Goal: Task Accomplishment & Management: Use online tool/utility

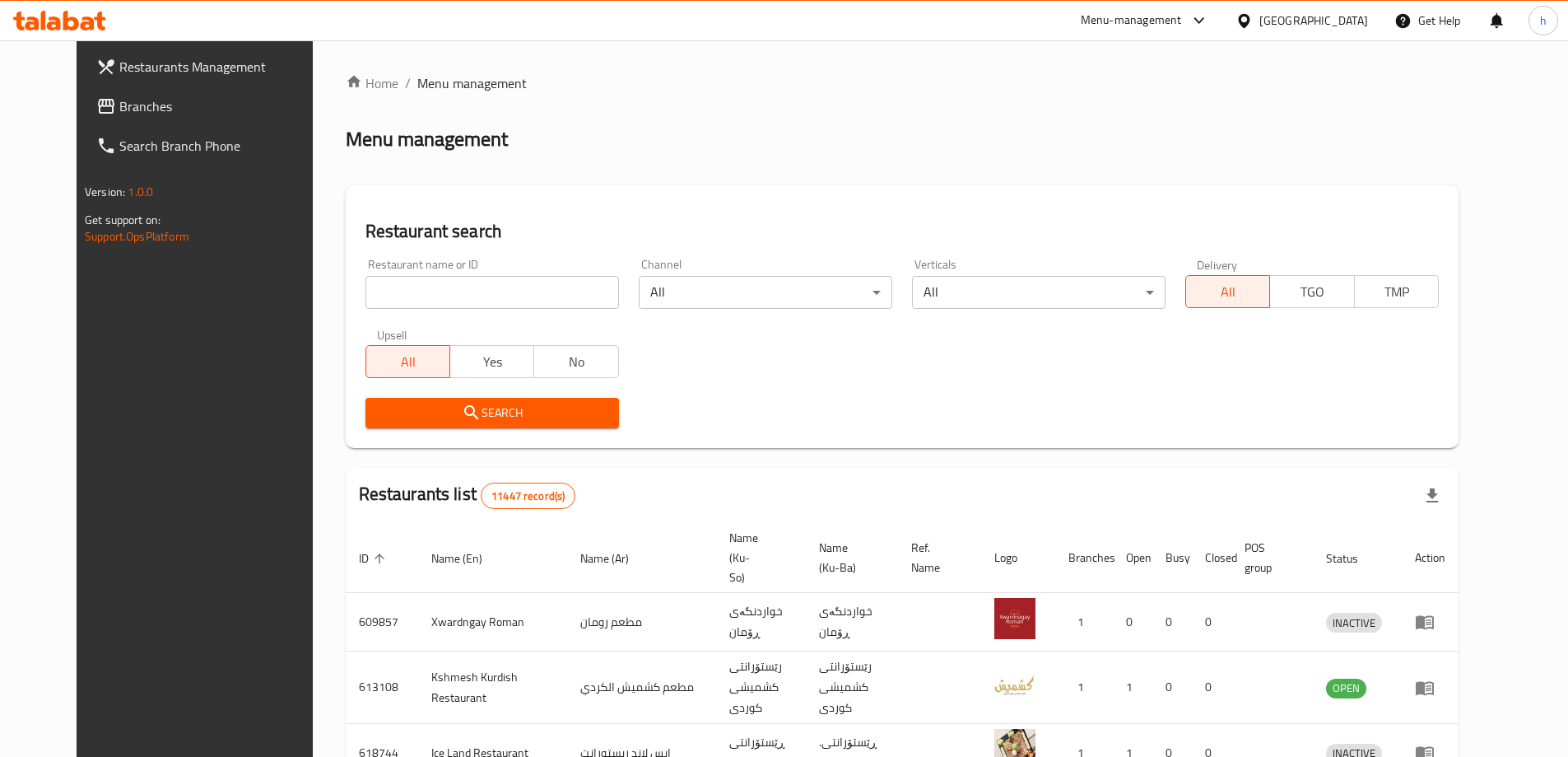
click at [454, 287] on input "search" at bounding box center [492, 292] width 254 height 33
paste input "656812"
type input "656812"
click at [475, 428] on div "Search" at bounding box center [492, 413] width 273 height 50
click at [481, 418] on span "Search" at bounding box center [492, 413] width 227 height 21
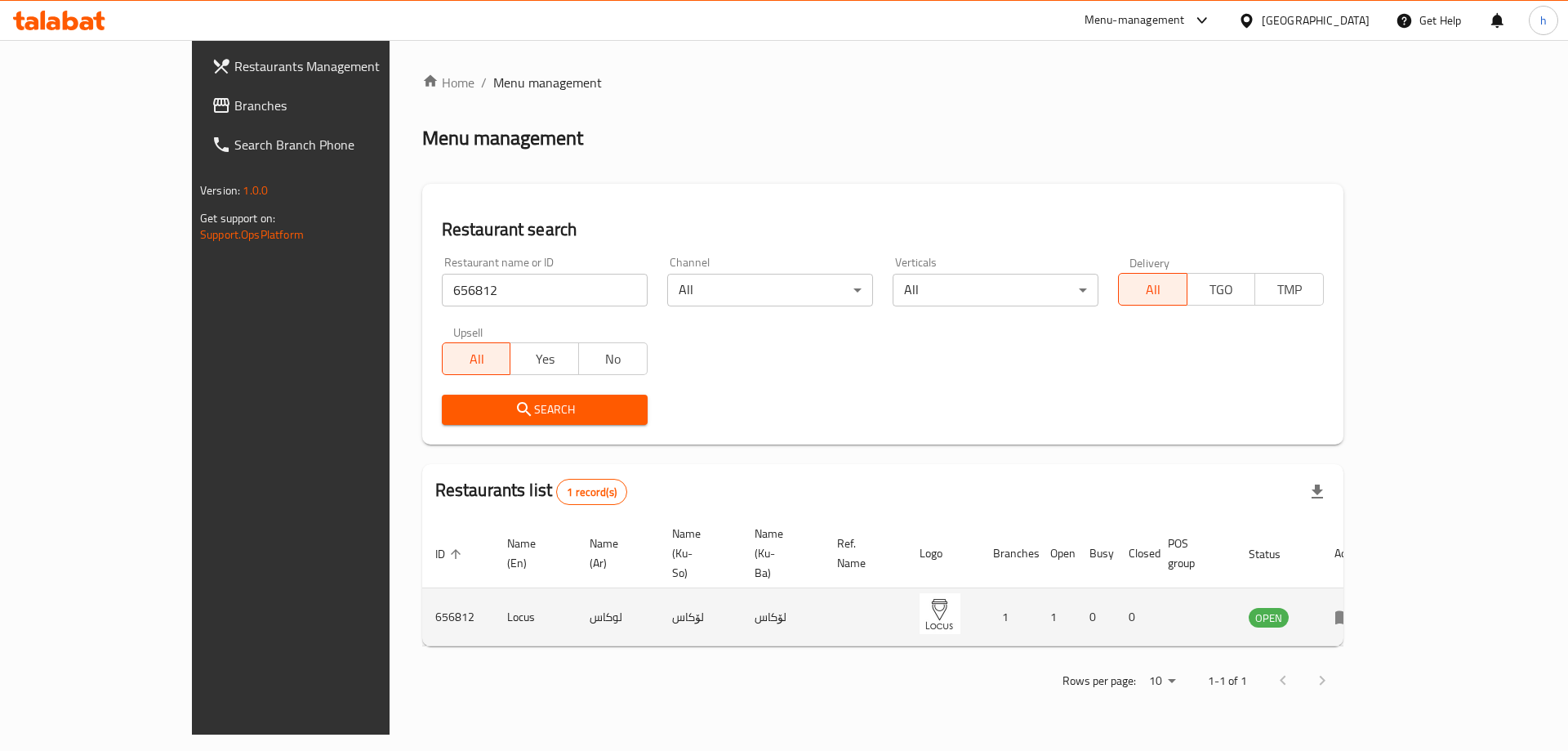
click at [1353, 607] on icon "enhanced table" at bounding box center [1344, 617] width 20 height 20
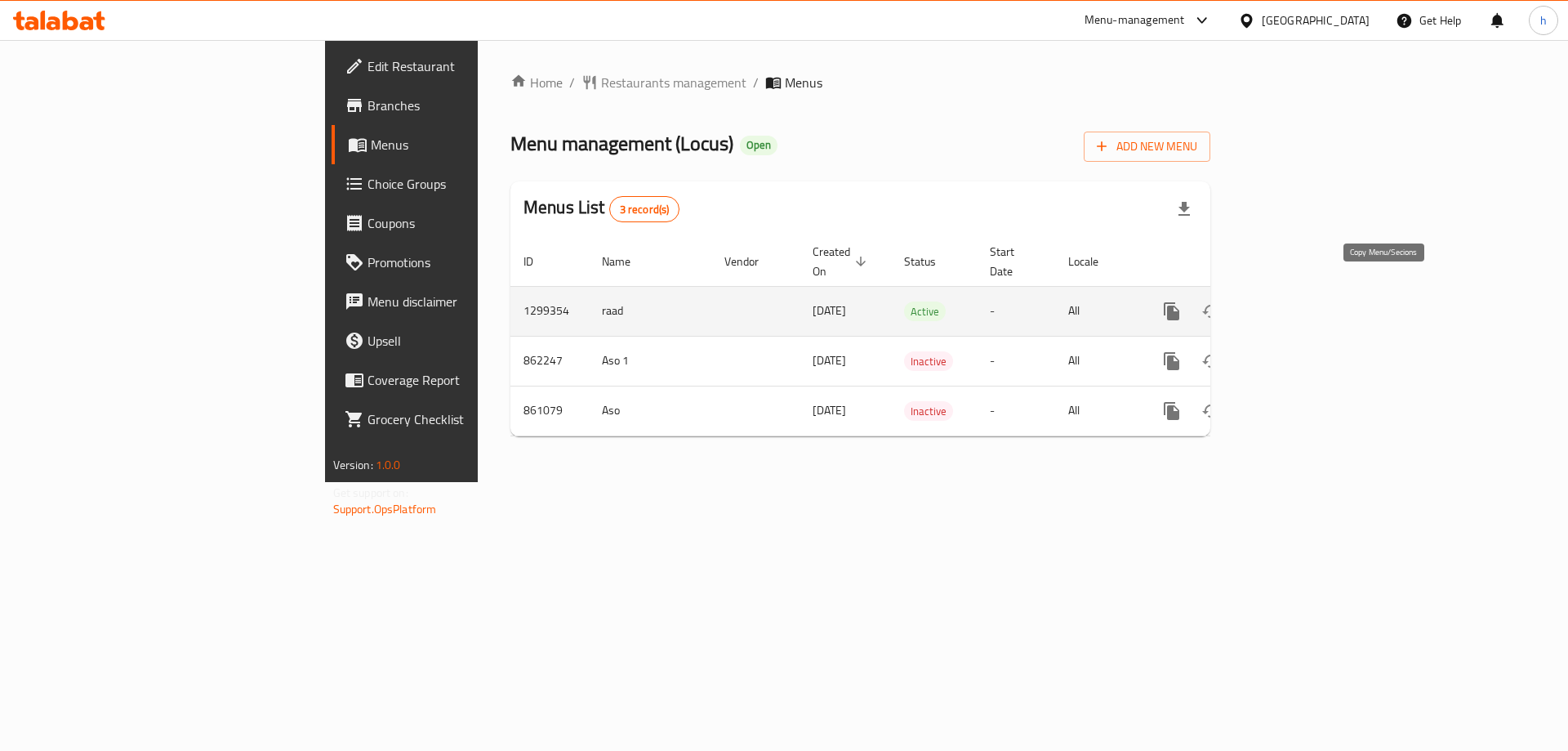
click at [1179, 303] on icon "more" at bounding box center [1171, 312] width 15 height 18
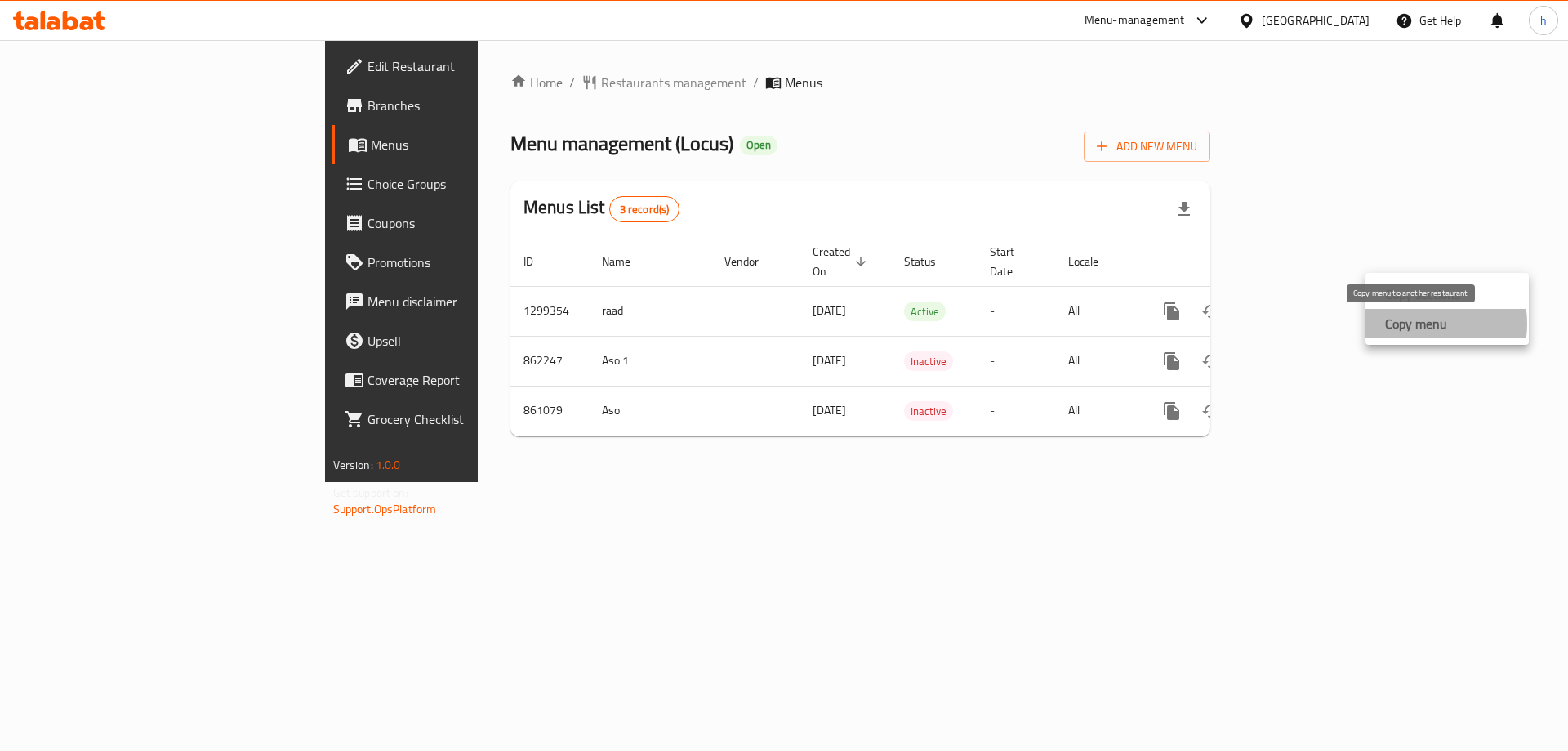
click at [1417, 323] on strong "Copy menu" at bounding box center [1416, 323] width 62 height 20
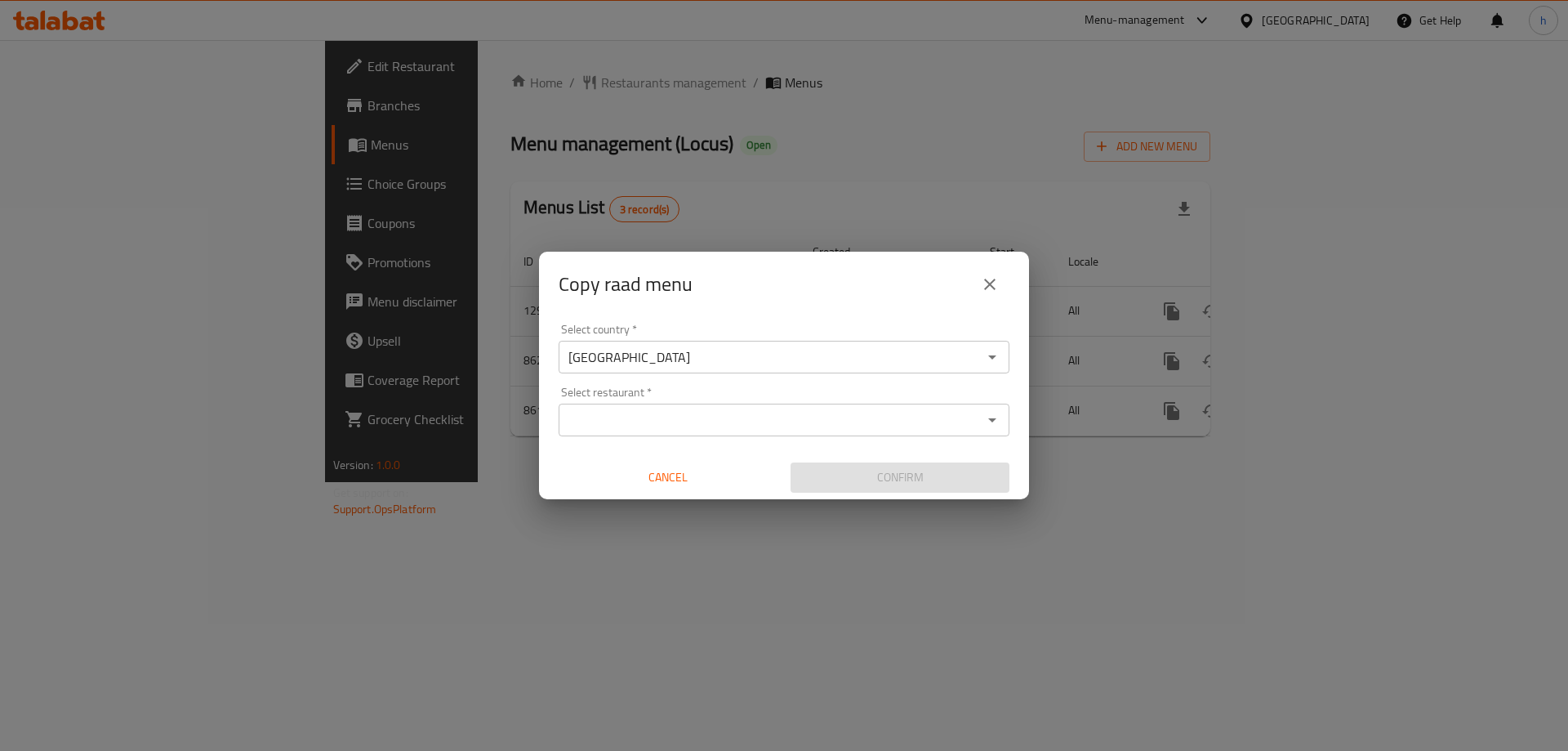
click at [724, 425] on input "Select restaurant   *" at bounding box center [770, 419] width 414 height 23
paste input "Locus, Saydiya"
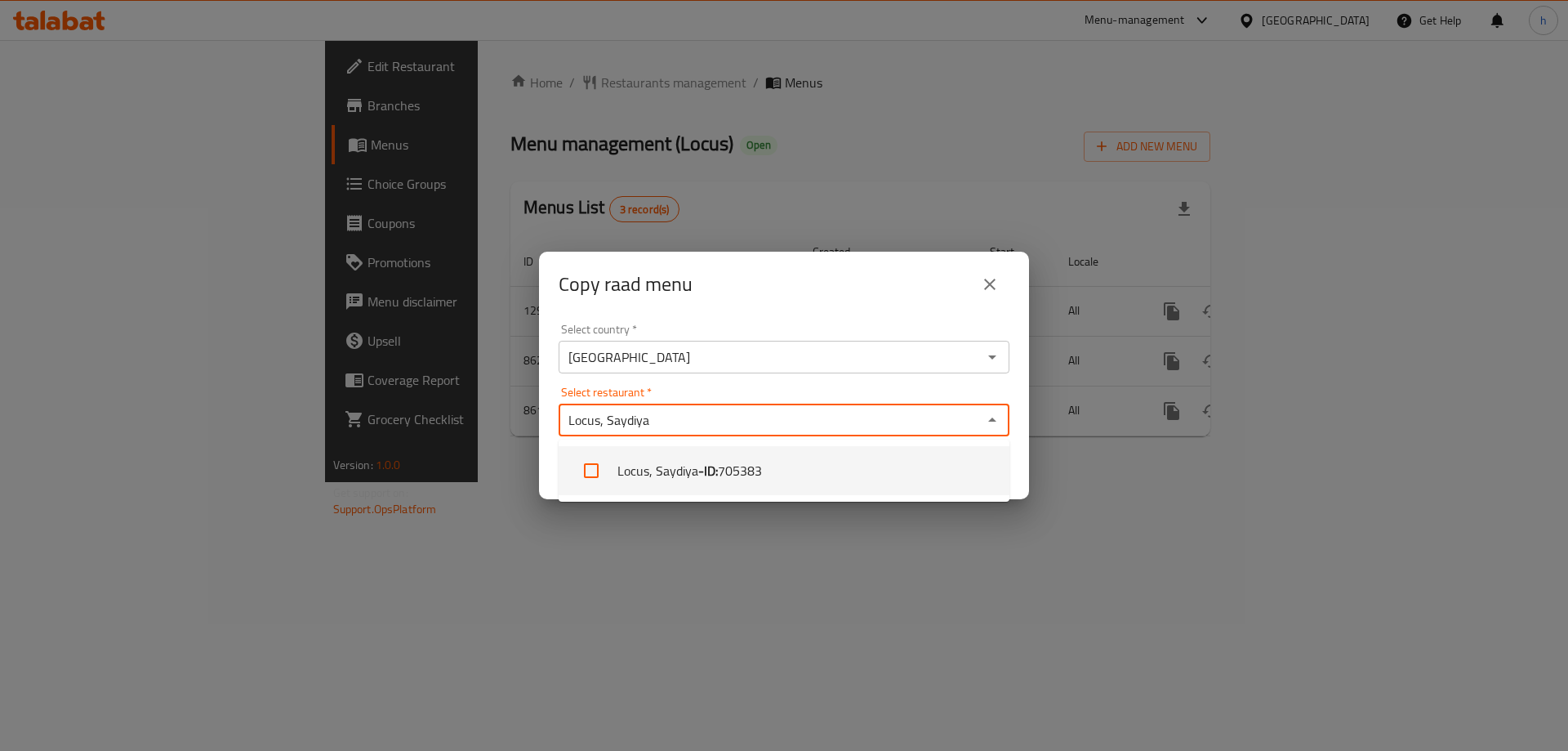
type input "Locus, Saydiya"
click at [626, 424] on input "Select restaurant   *" at bounding box center [770, 419] width 414 height 23
click at [720, 478] on span "705383" at bounding box center [740, 471] width 44 height 20
checkbox input "true"
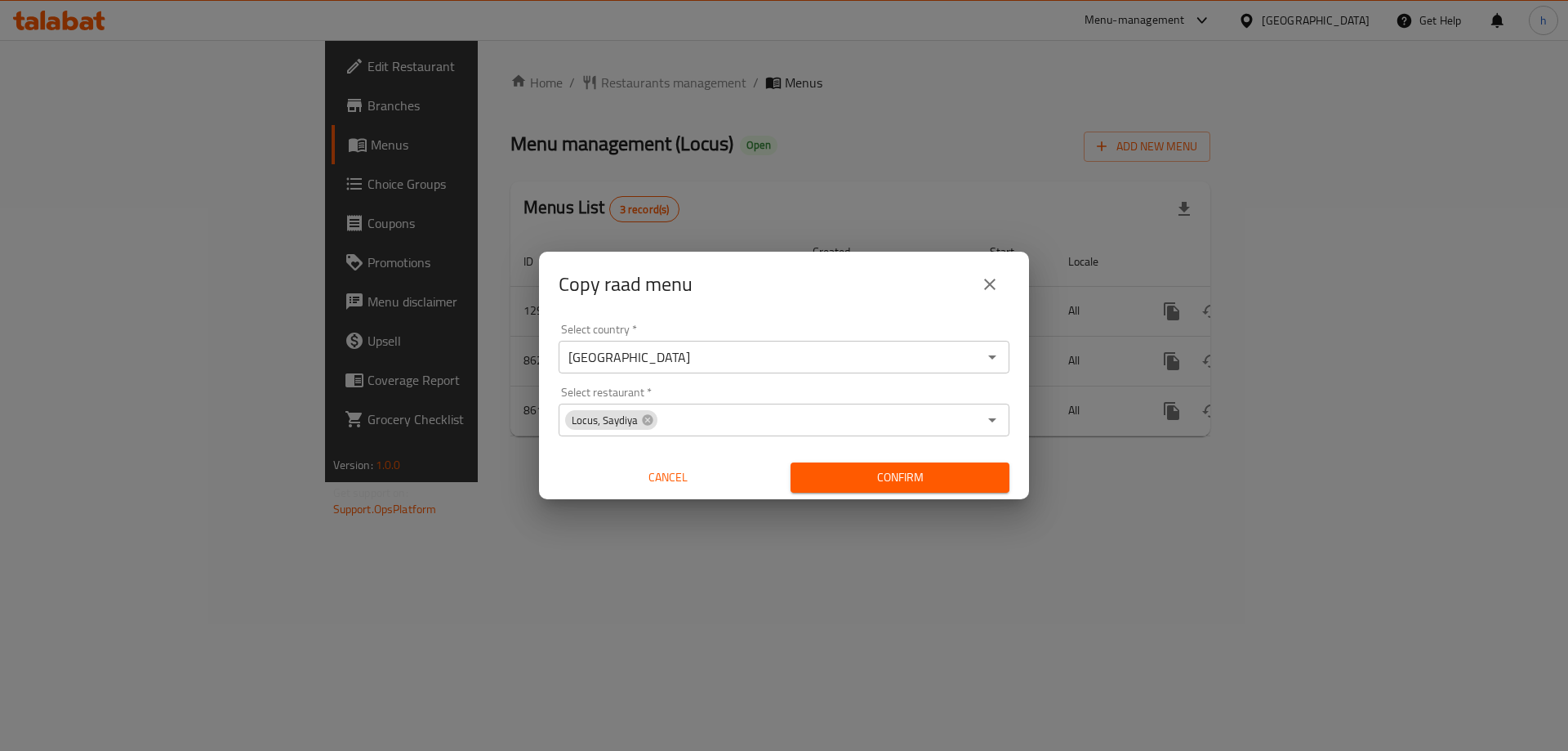
click at [1040, 545] on div "Copy raad menu Select country   * Iraq Select country * Select restaurant   * L…" at bounding box center [784, 375] width 1568 height 751
click at [951, 476] on span "Confirm" at bounding box center [899, 477] width 193 height 21
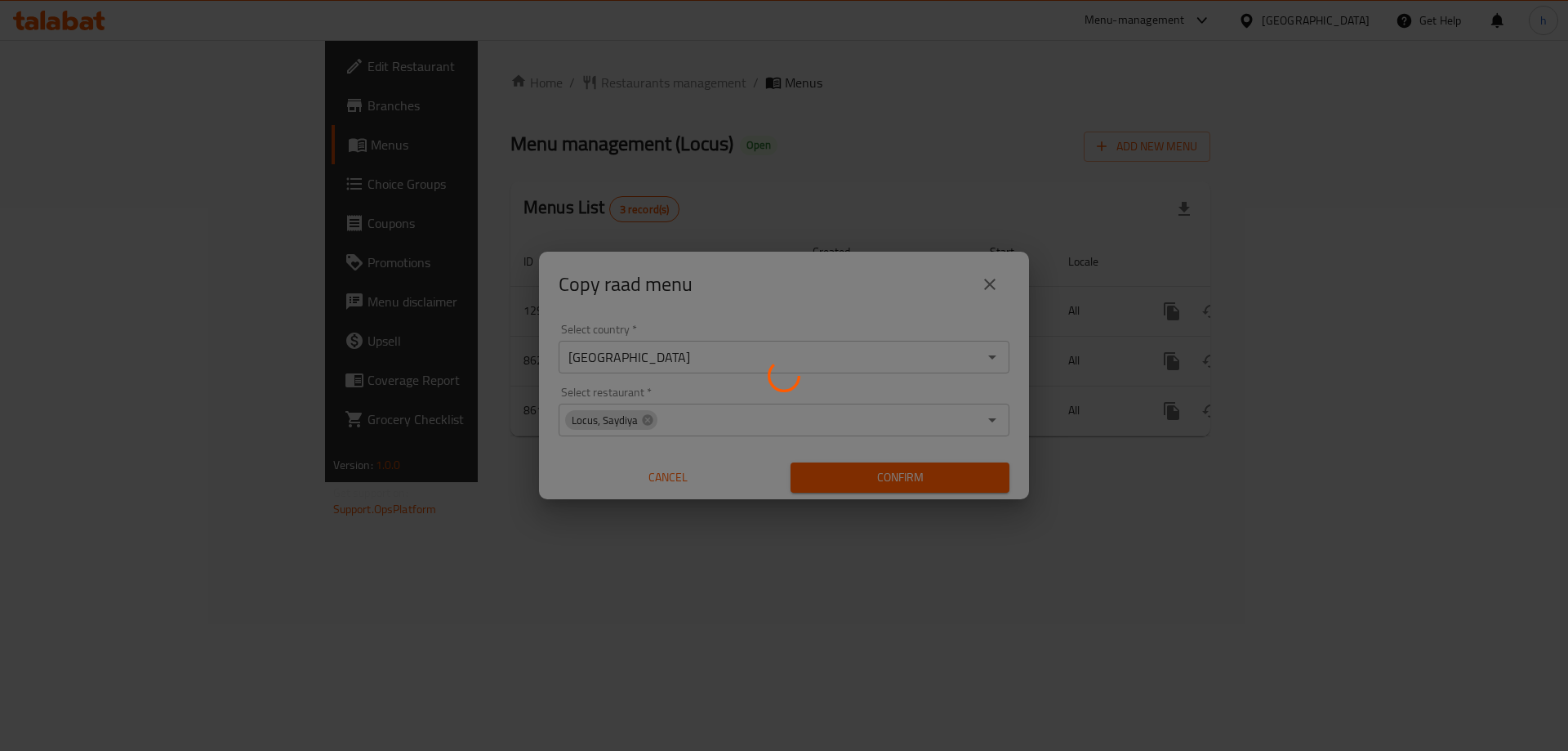
click at [888, 459] on div at bounding box center [784, 375] width 1568 height 751
click at [878, 485] on div at bounding box center [784, 375] width 1568 height 751
click at [992, 292] on div at bounding box center [784, 375] width 1568 height 751
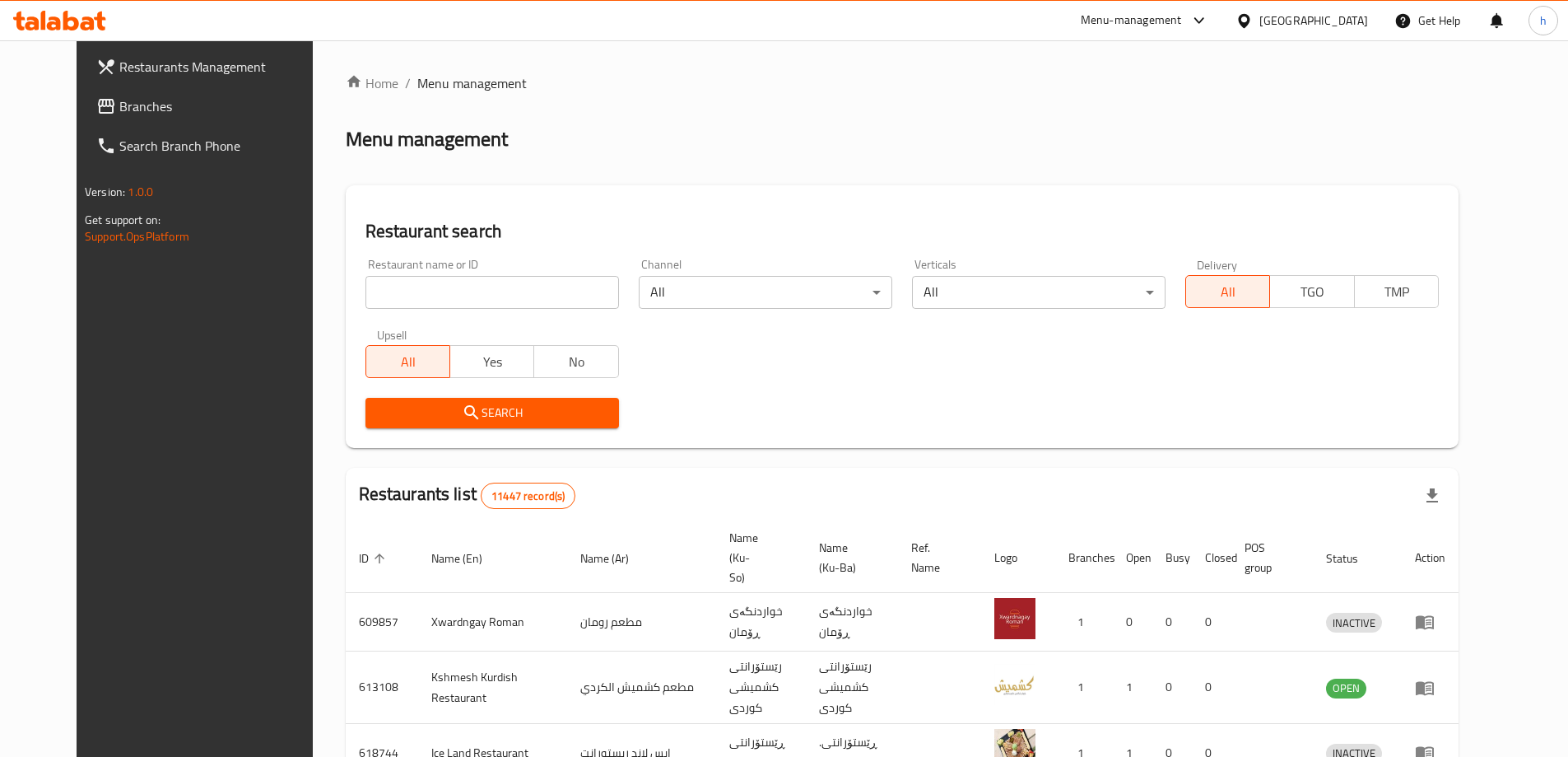
click at [83, 89] on link "Branches" at bounding box center [211, 106] width 256 height 39
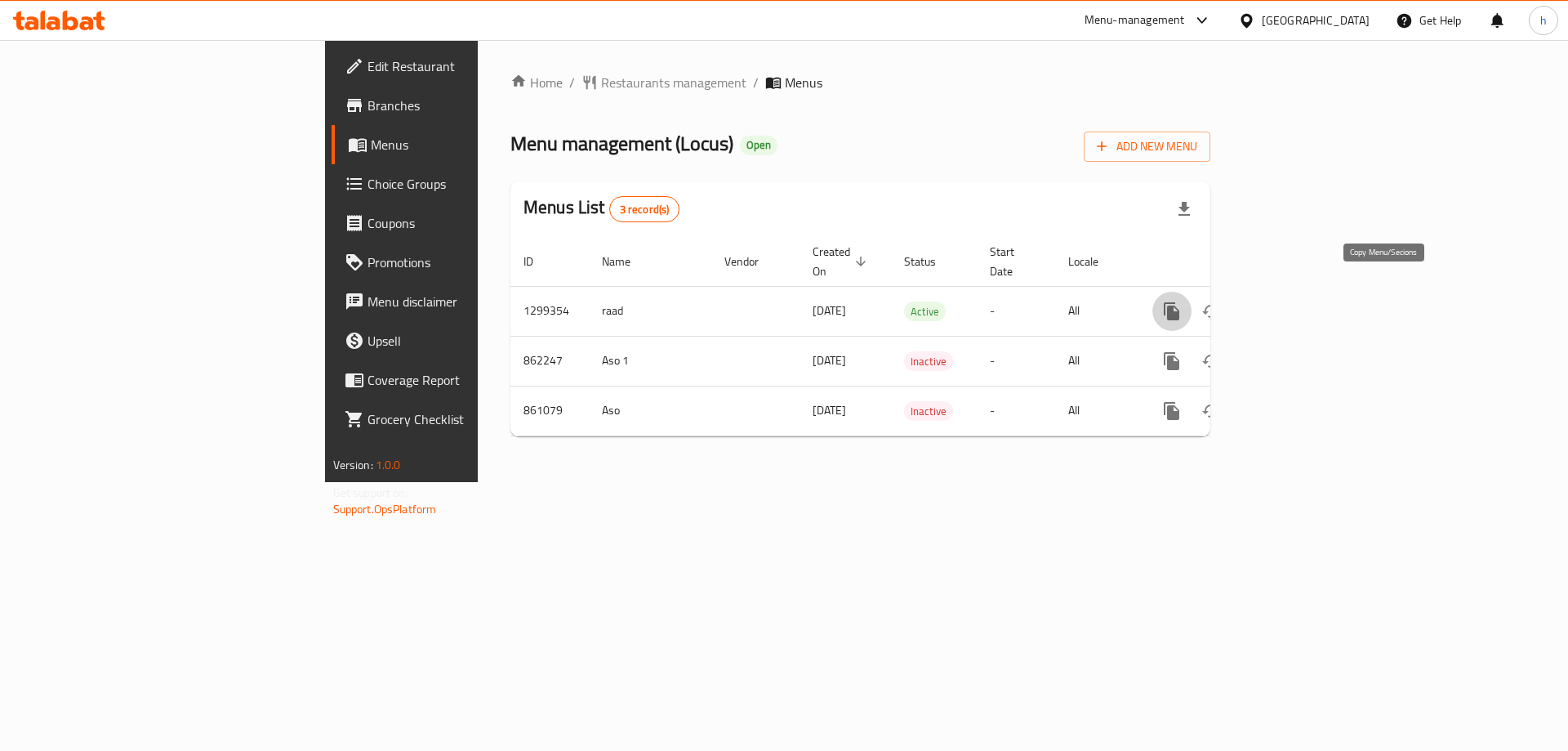
click at [1179, 303] on icon "more" at bounding box center [1171, 312] width 15 height 18
click at [1413, 320] on strong "Copy menu" at bounding box center [1416, 323] width 62 height 20
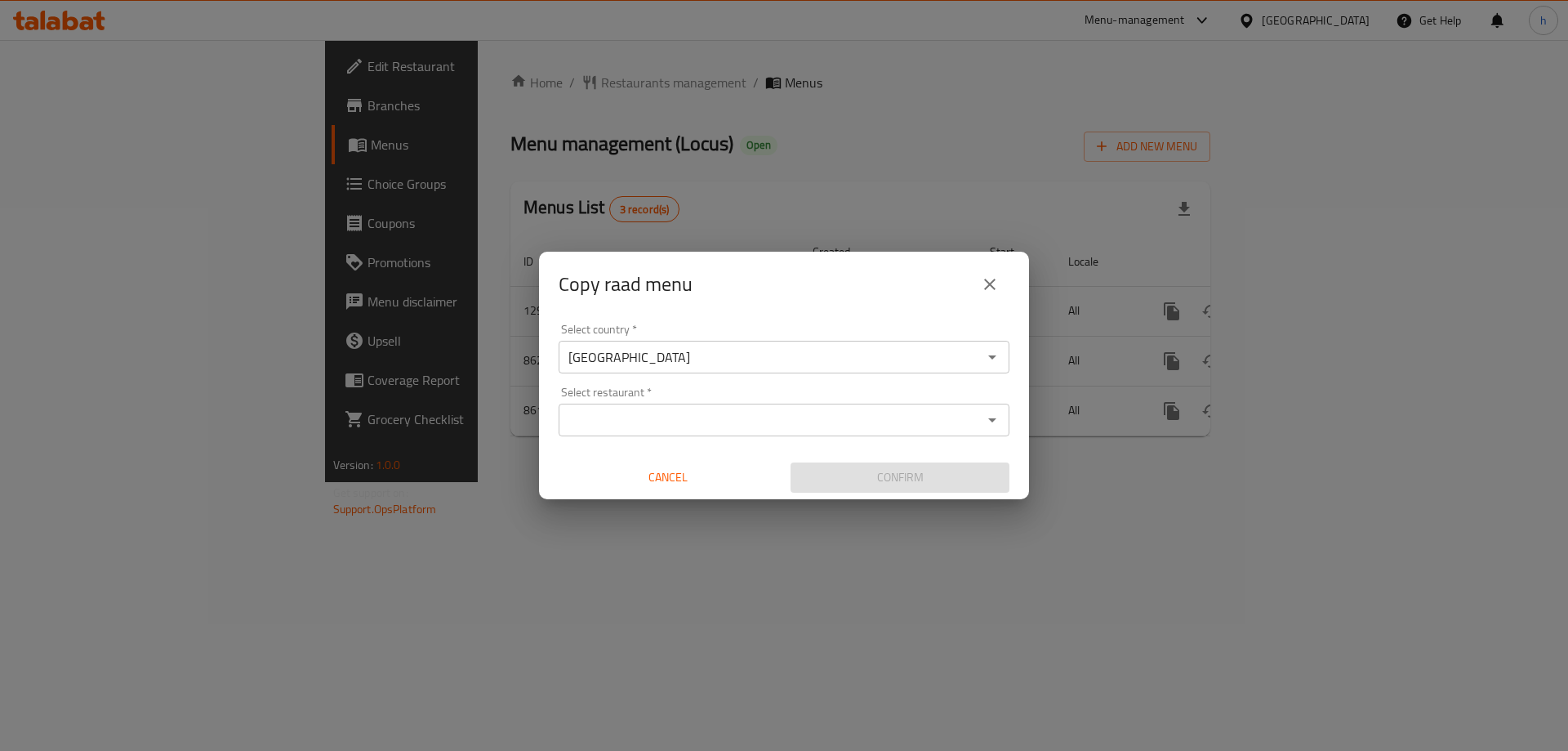
click at [628, 411] on input "Select restaurant   *" at bounding box center [770, 419] width 414 height 23
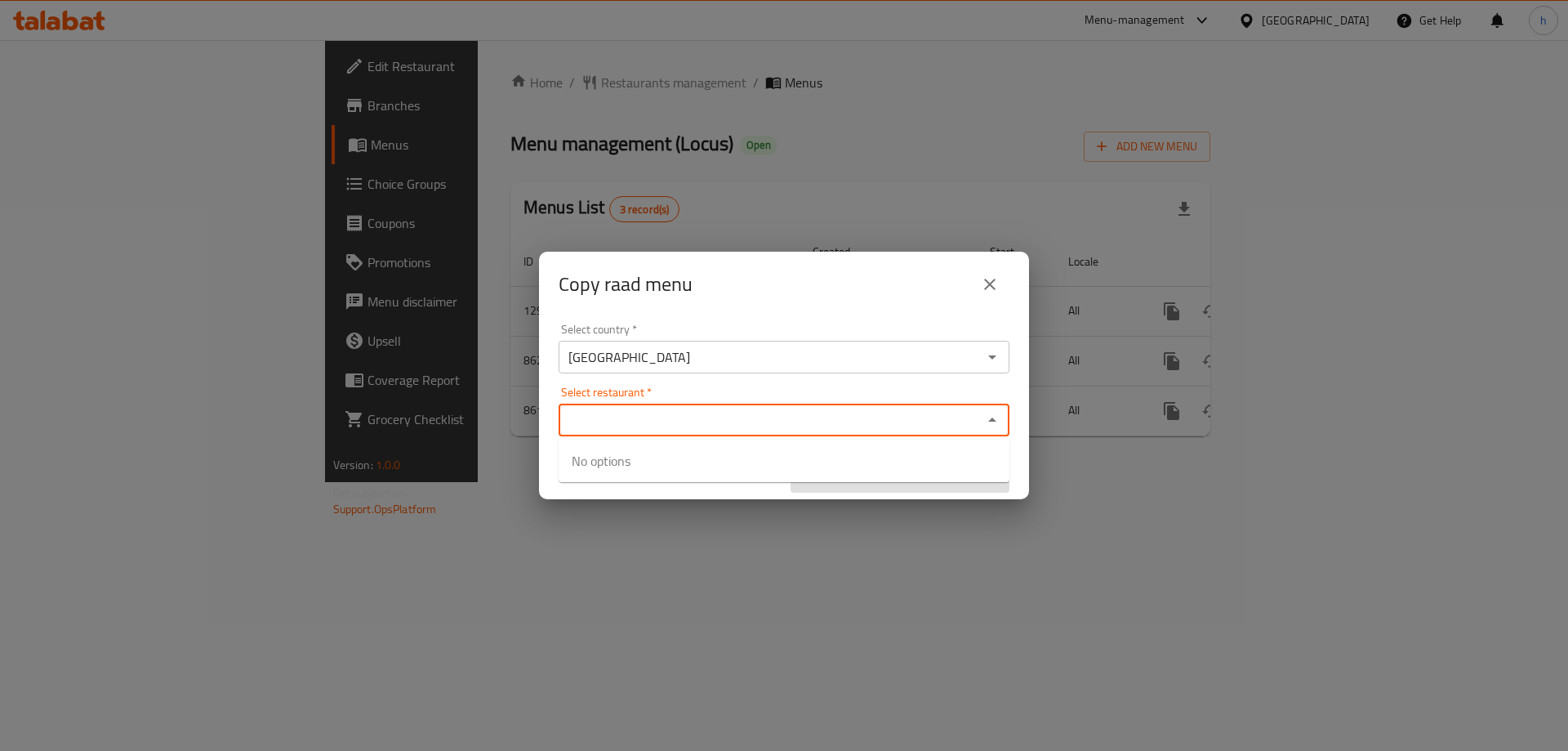
paste input "Locus, Saydiya"
type input "Locus, Saydiya"
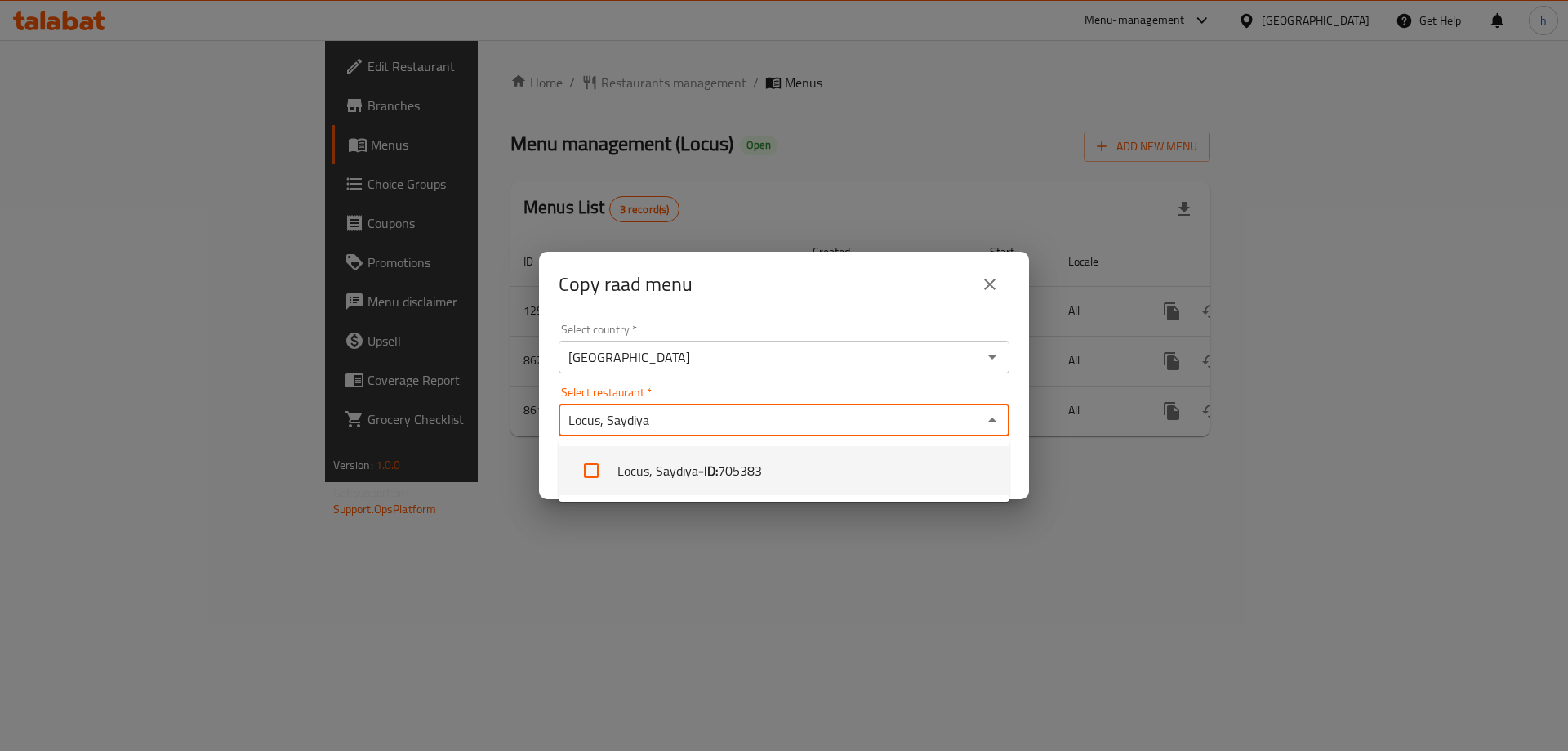
click at [665, 465] on li "Locus, Saydiya - ID: 705383" at bounding box center [784, 470] width 451 height 49
checkbox input "true"
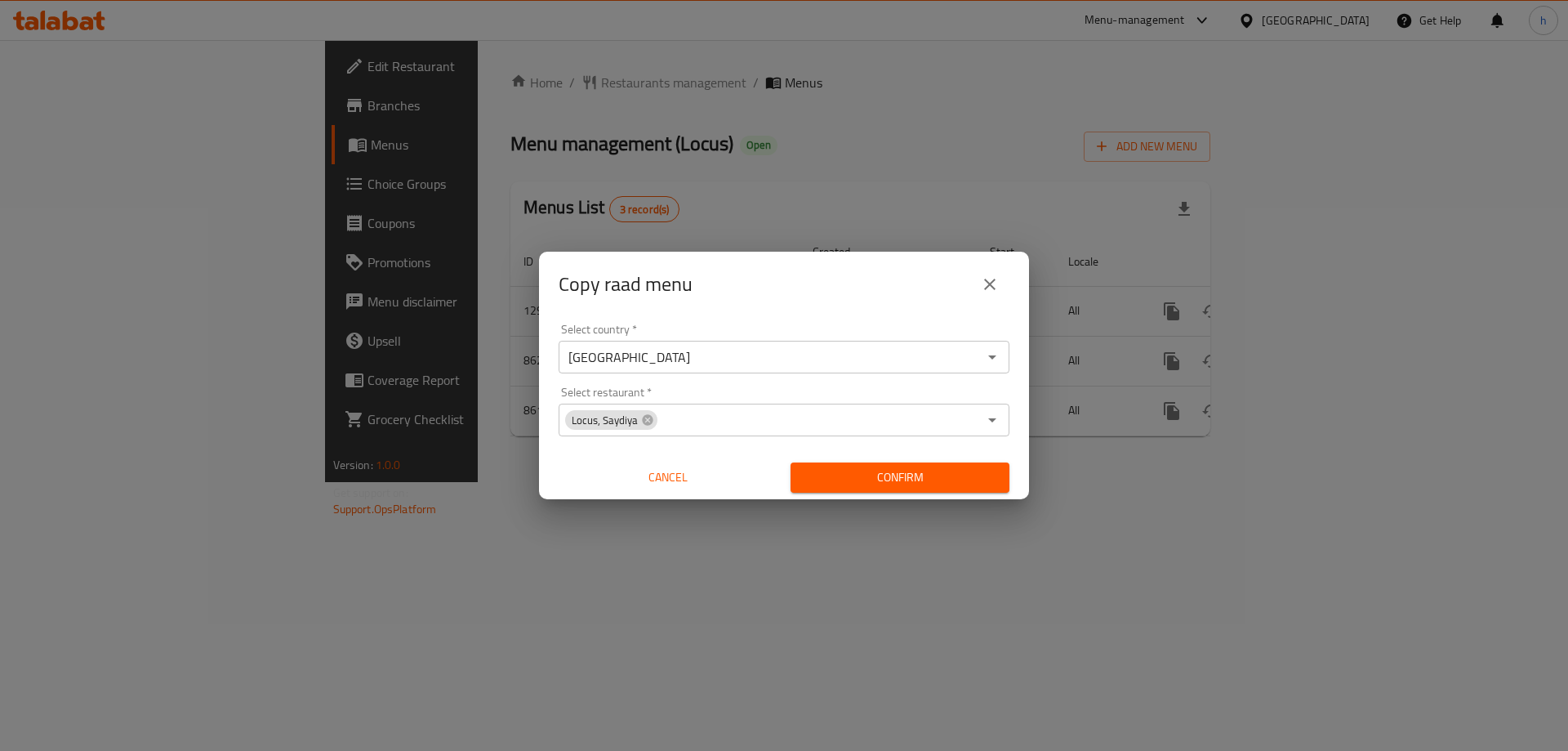
drag, startPoint x: 922, startPoint y: 527, endPoint x: 932, endPoint y: 506, distance: 23.3
click at [922, 528] on div "Copy raad menu Select country   * Iraq Select country * Select restaurant   * L…" at bounding box center [784, 375] width 1568 height 751
click at [939, 481] on span "Confirm" at bounding box center [899, 477] width 193 height 21
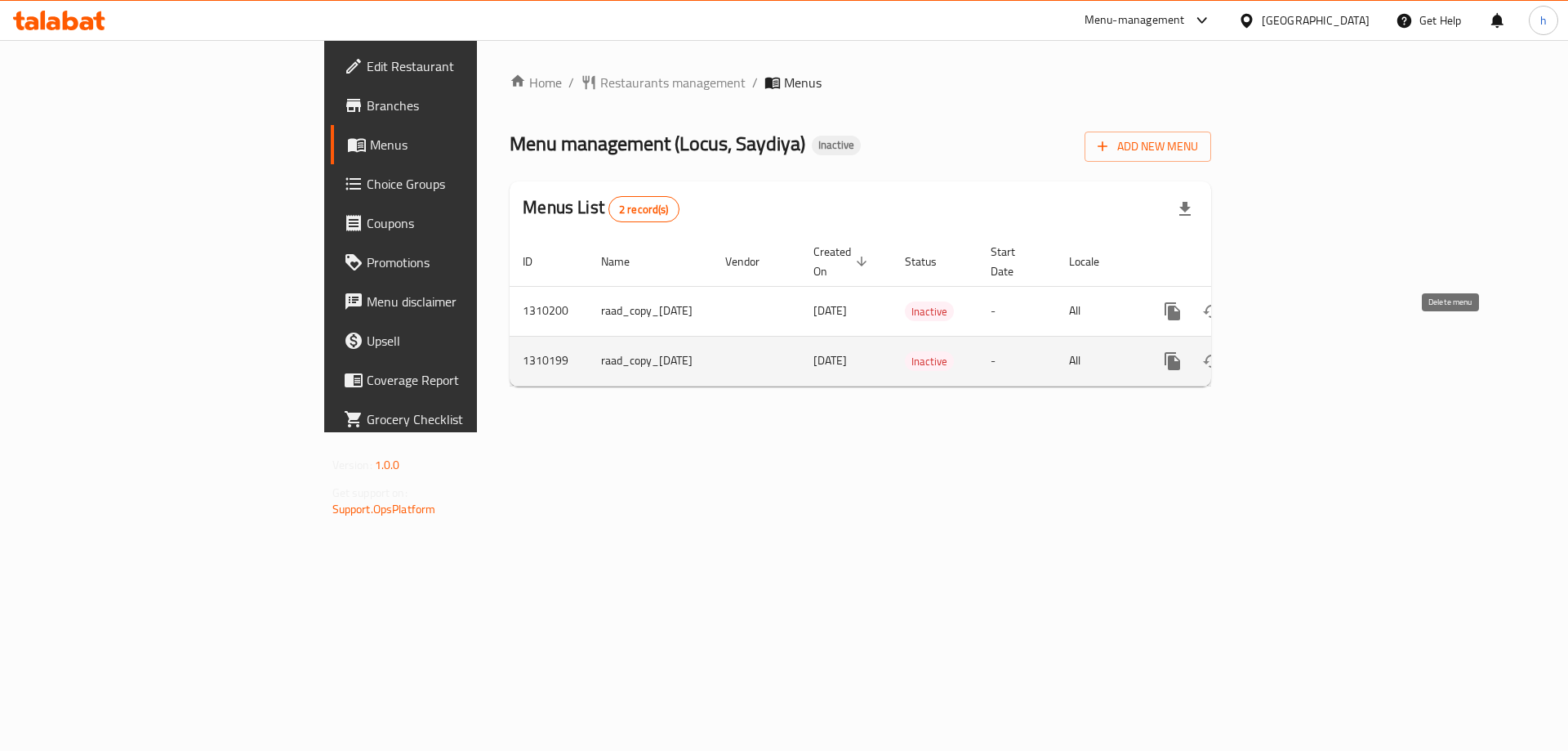
click at [1257, 354] on icon "enhanced table" at bounding box center [1250, 361] width 12 height 14
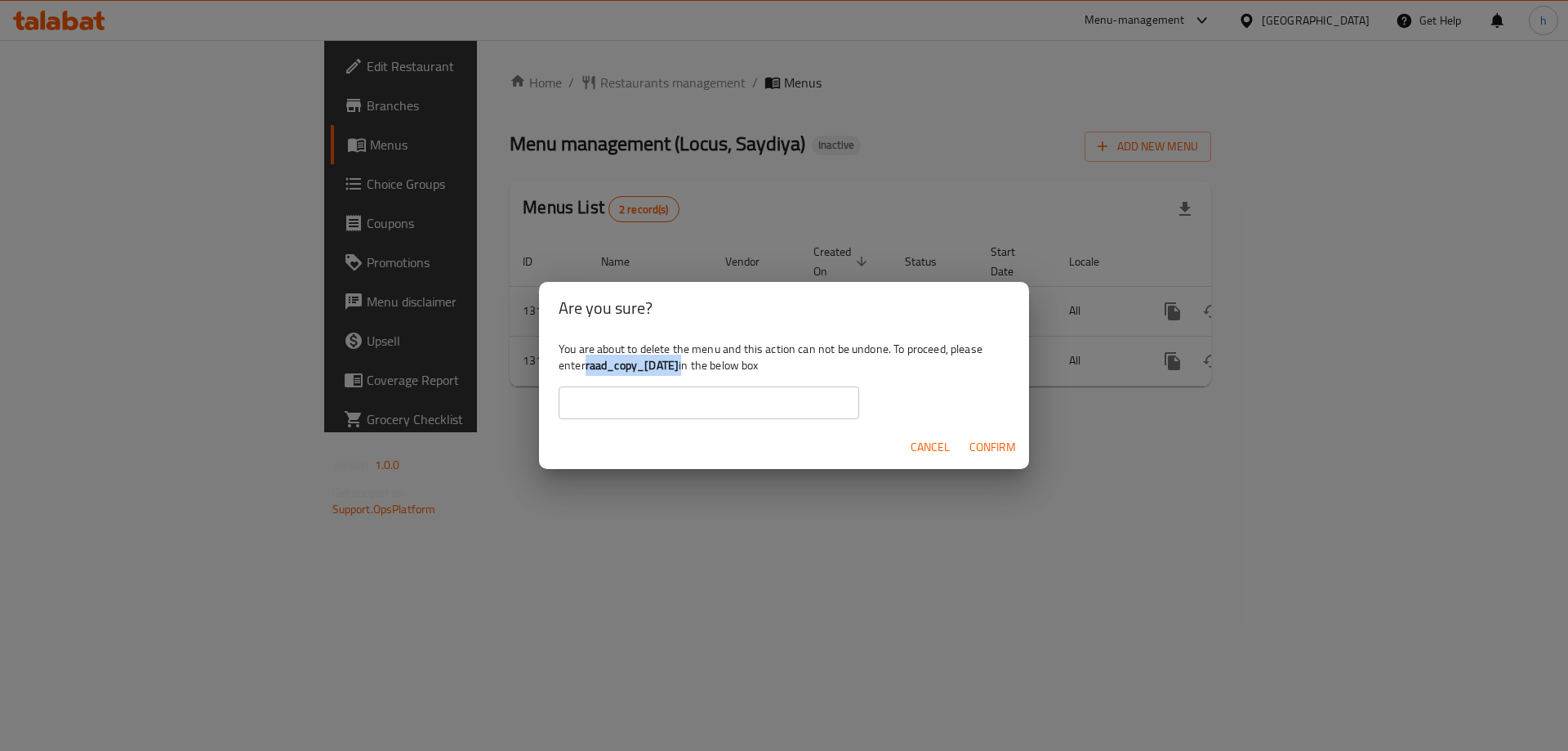
drag, startPoint x: 711, startPoint y: 363, endPoint x: 587, endPoint y: 365, distance: 124.0
click at [587, 365] on div "You are about to delete the menu and this action can not be undone. To proceed,…" at bounding box center [783, 380] width 490 height 91
copy div "raad_copy_07/09/2025"
click at [616, 414] on input "text" at bounding box center [709, 403] width 301 height 33
paste input "raad_copy_07/09/2025"
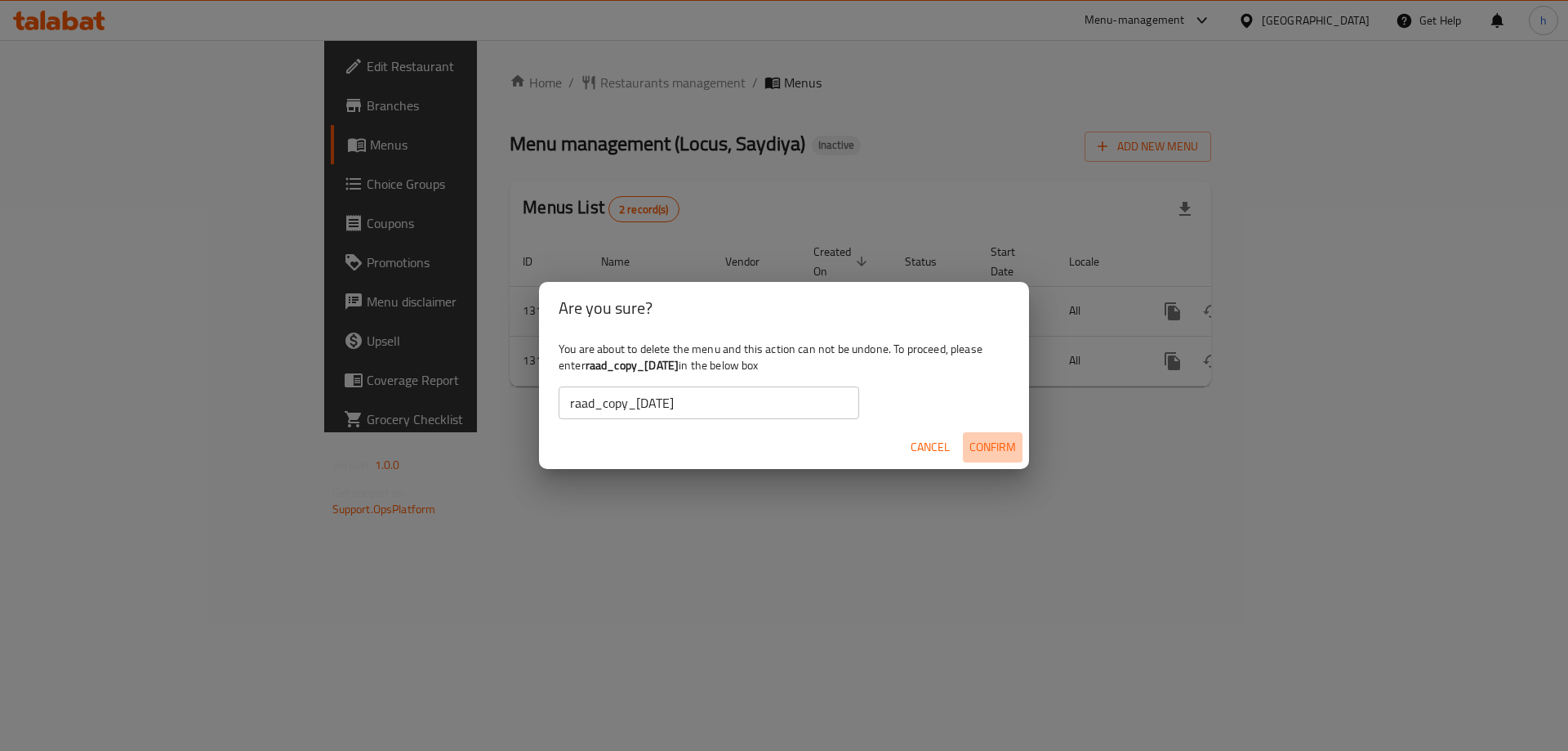
click at [997, 444] on span "Confirm" at bounding box center [992, 448] width 46 height 21
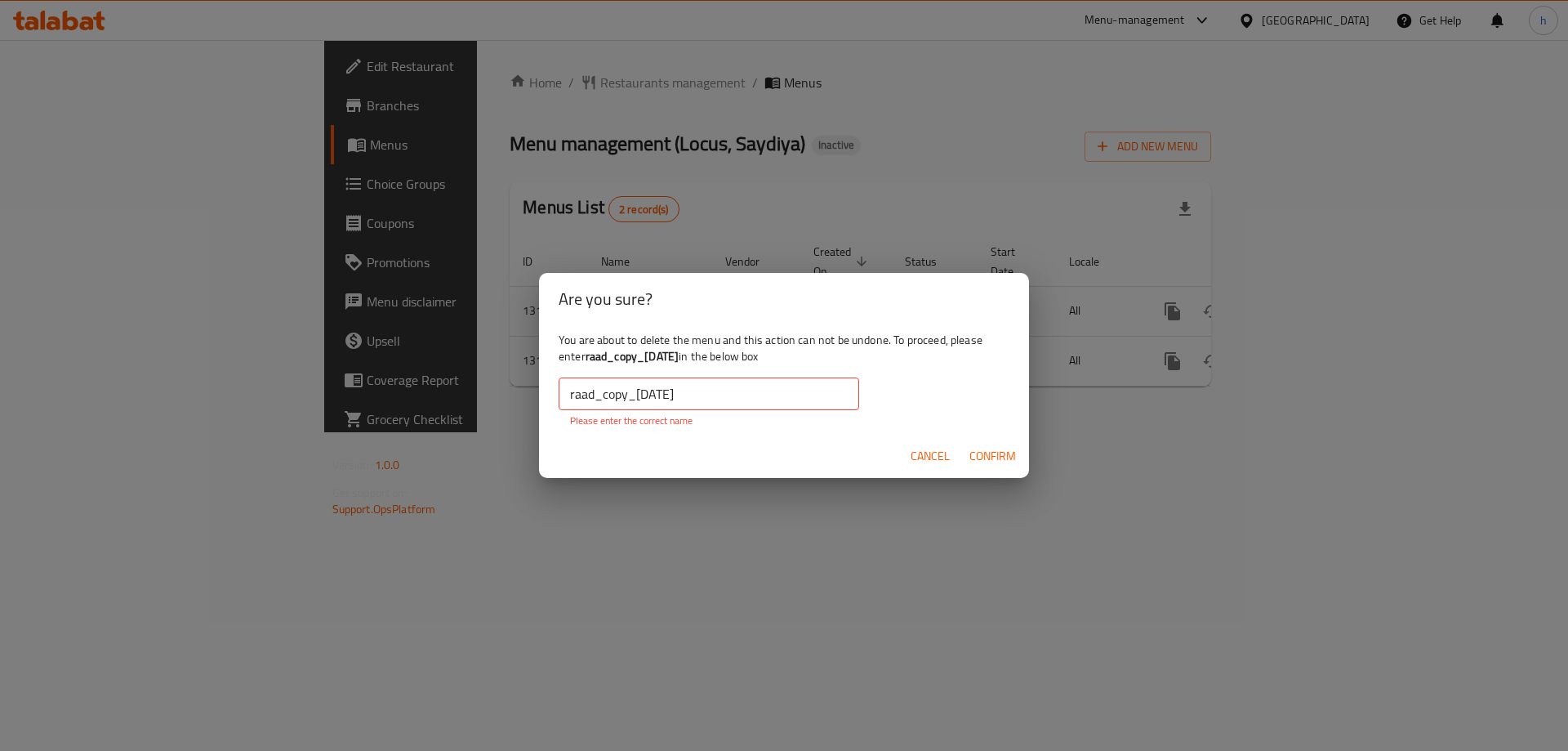
click at [744, 406] on input "raad_copy_07/09/2025" at bounding box center [709, 394] width 301 height 33
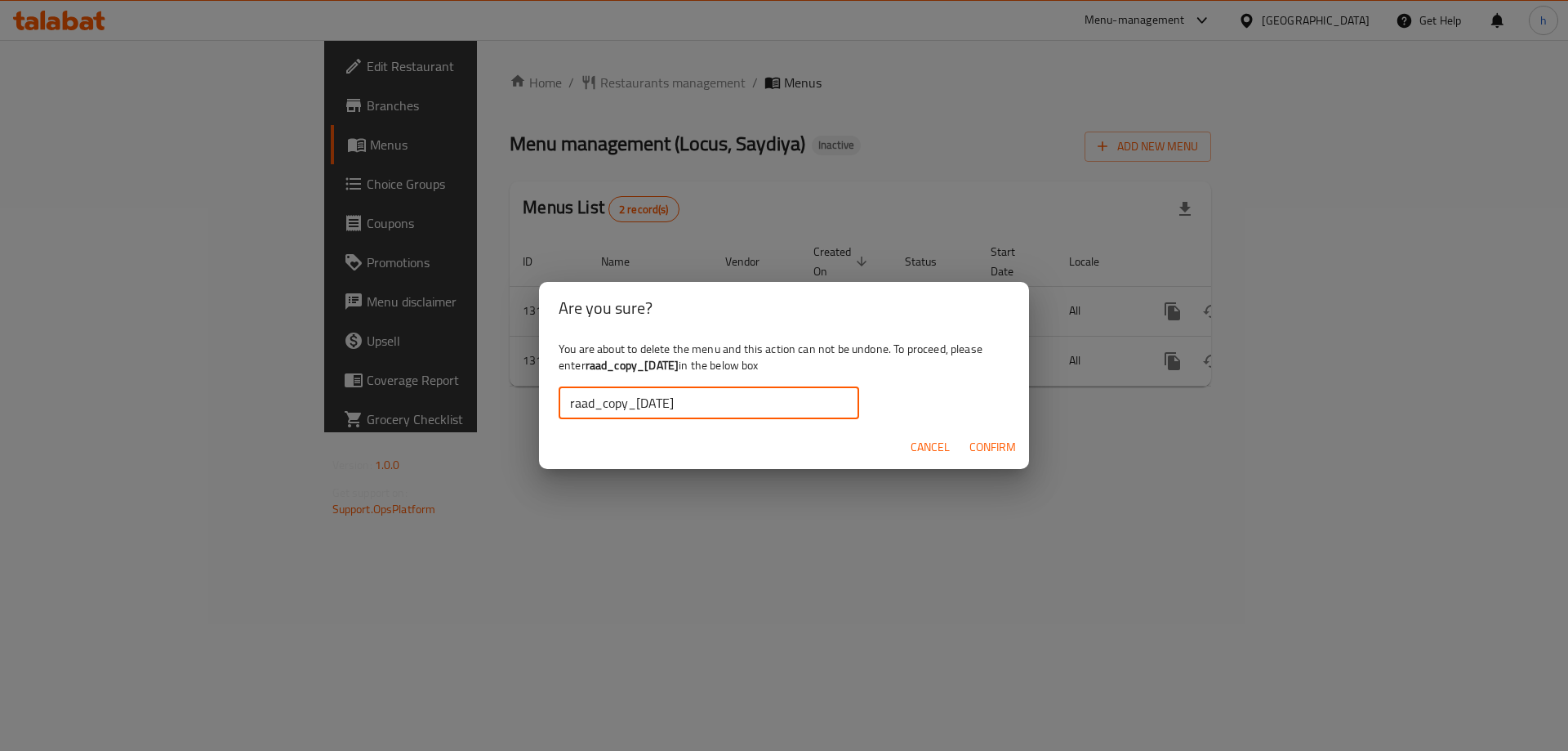
type input "raad_copy_07/09/2025"
click at [997, 461] on button "Confirm" at bounding box center [992, 447] width 60 height 30
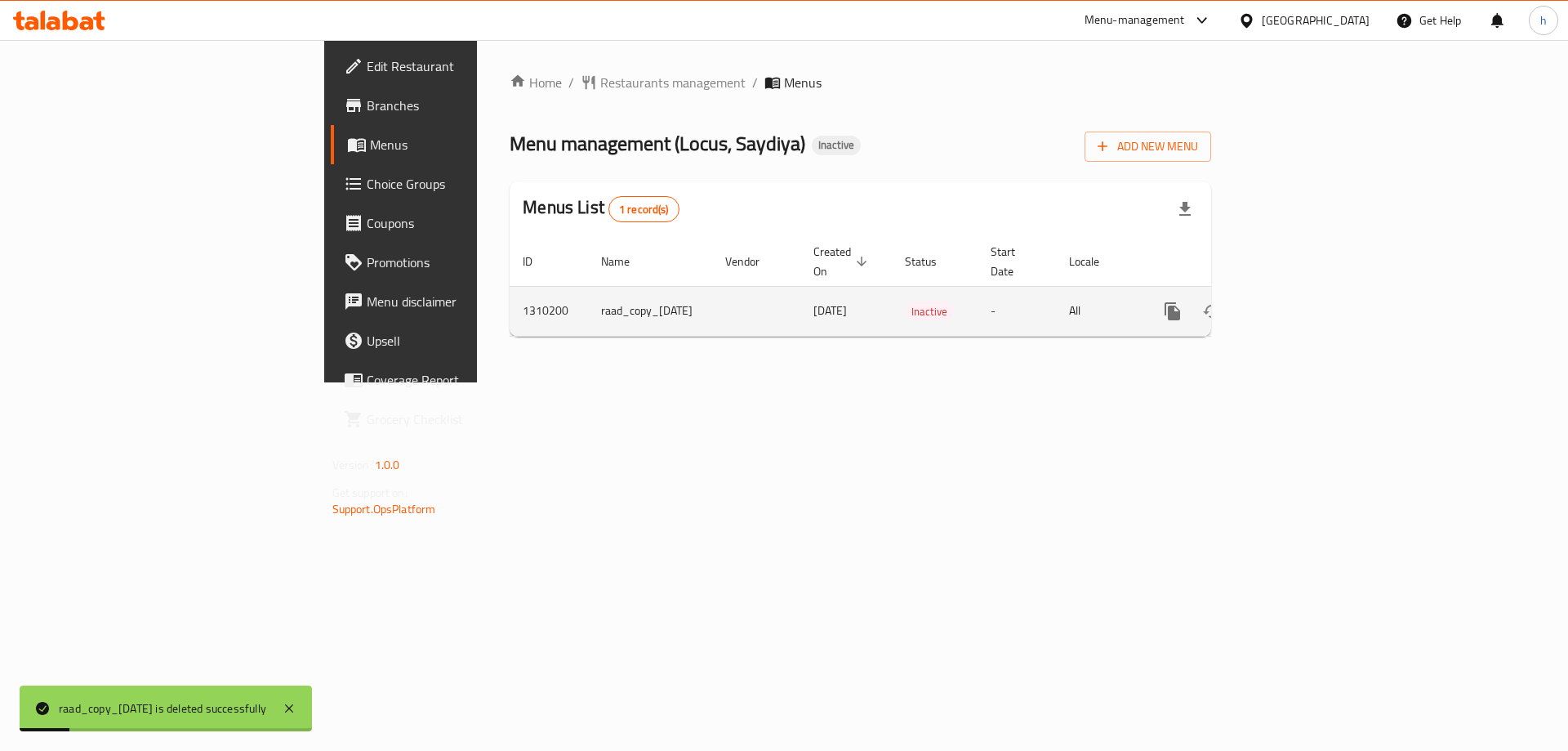
click at [1221, 302] on icon "enhanced table" at bounding box center [1212, 312] width 20 height 20
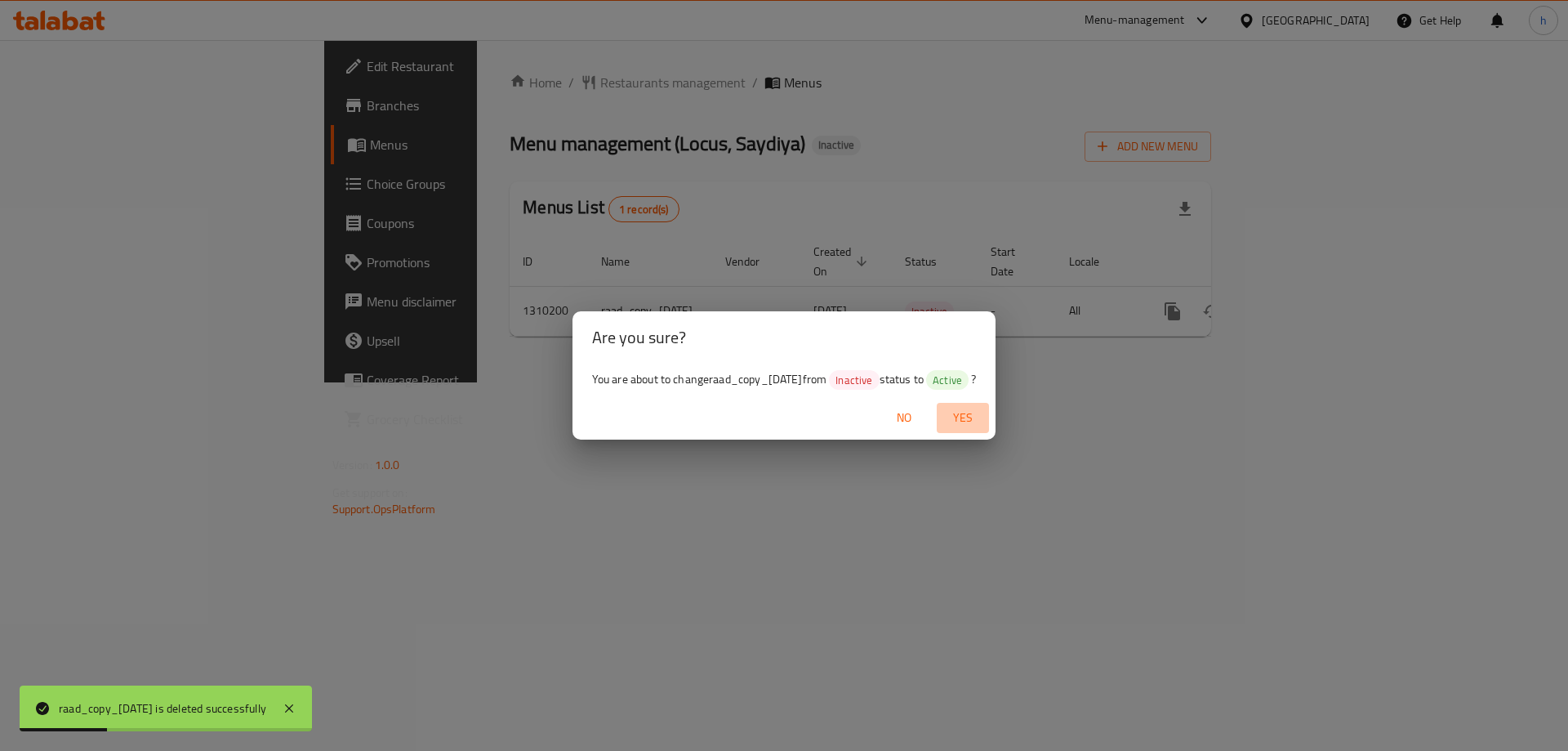
click at [982, 413] on span "Yes" at bounding box center [962, 418] width 39 height 21
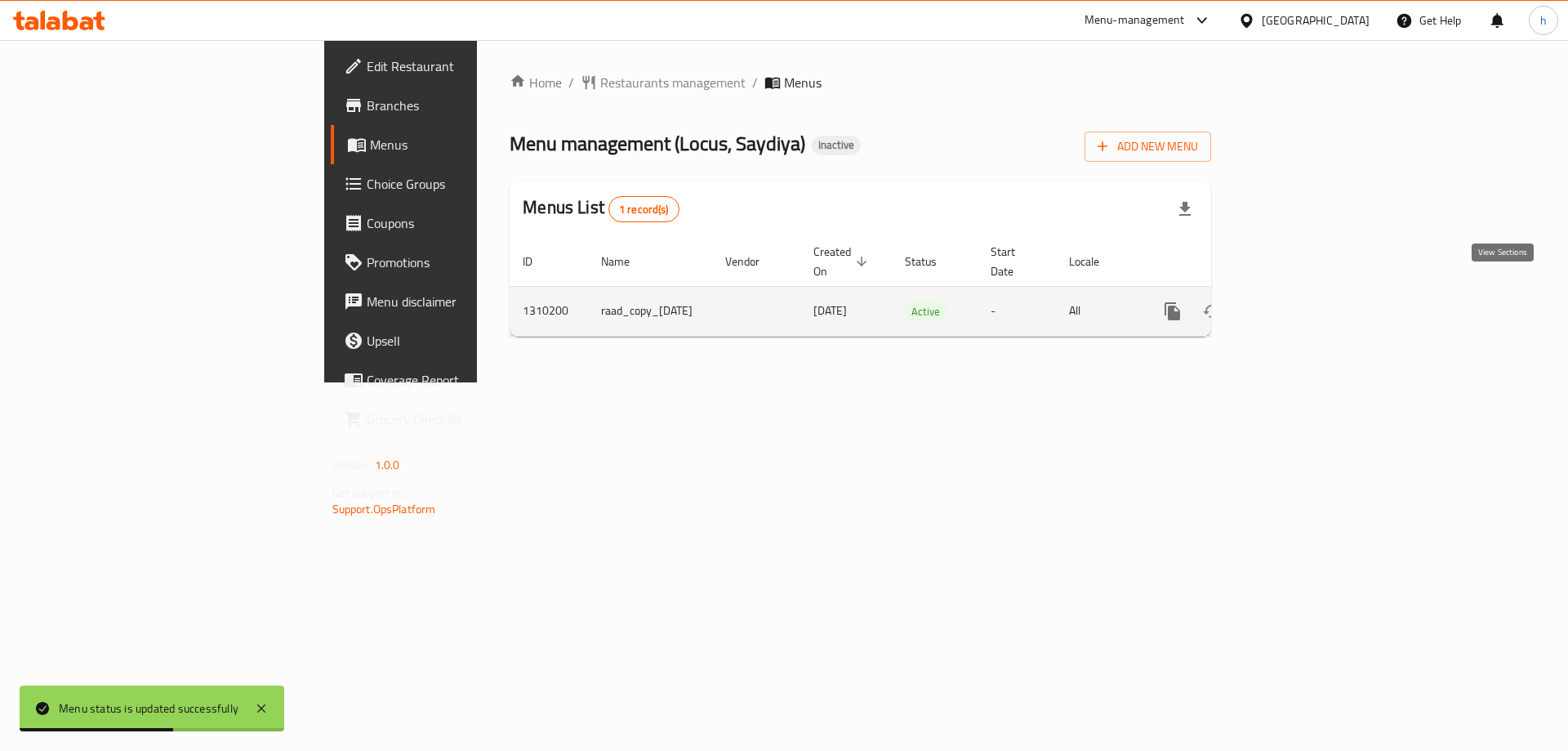
click at [1300, 302] on icon "enhanced table" at bounding box center [1290, 312] width 20 height 20
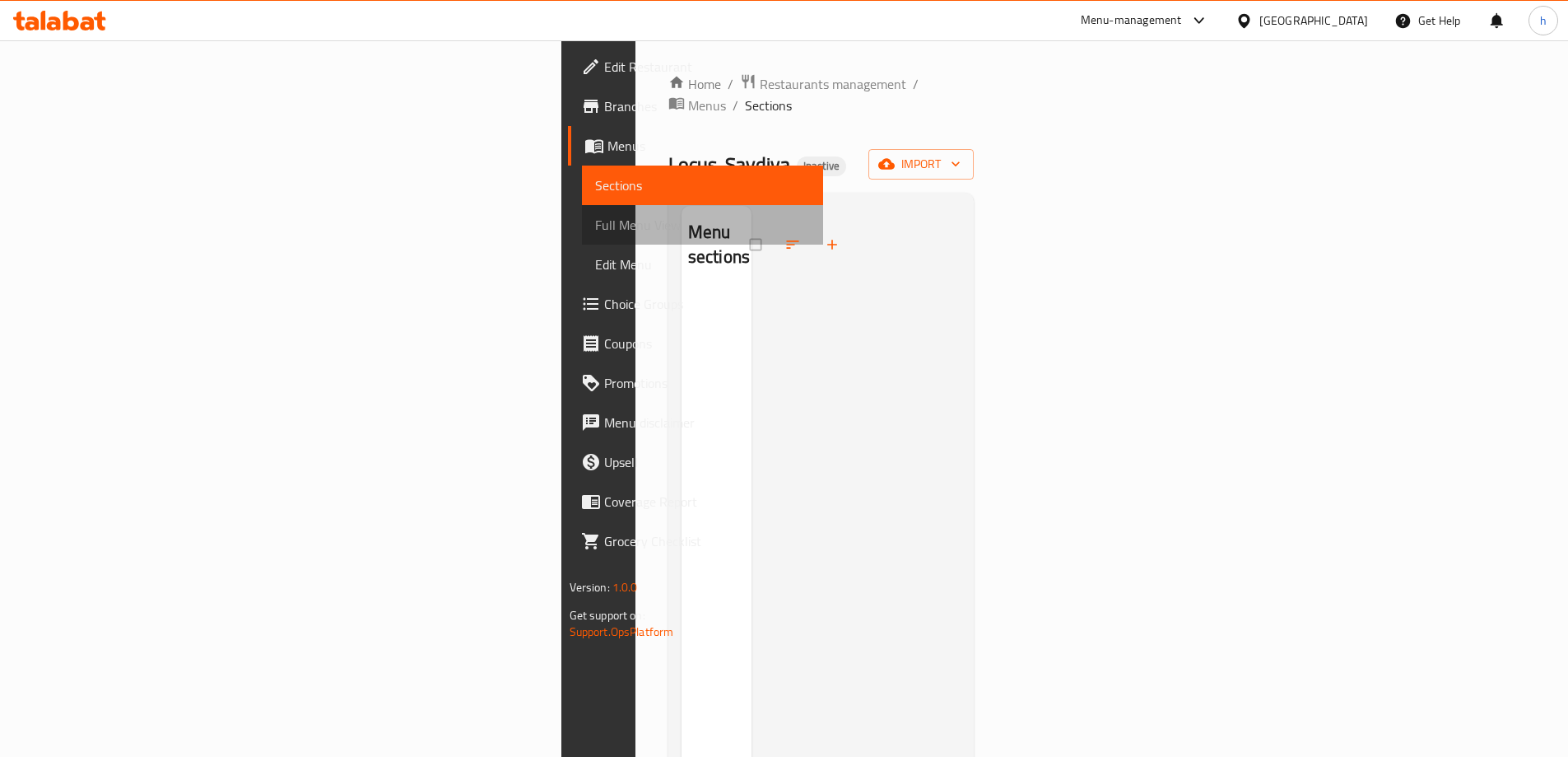
click at [595, 226] on span "Full Menu View" at bounding box center [702, 225] width 214 height 20
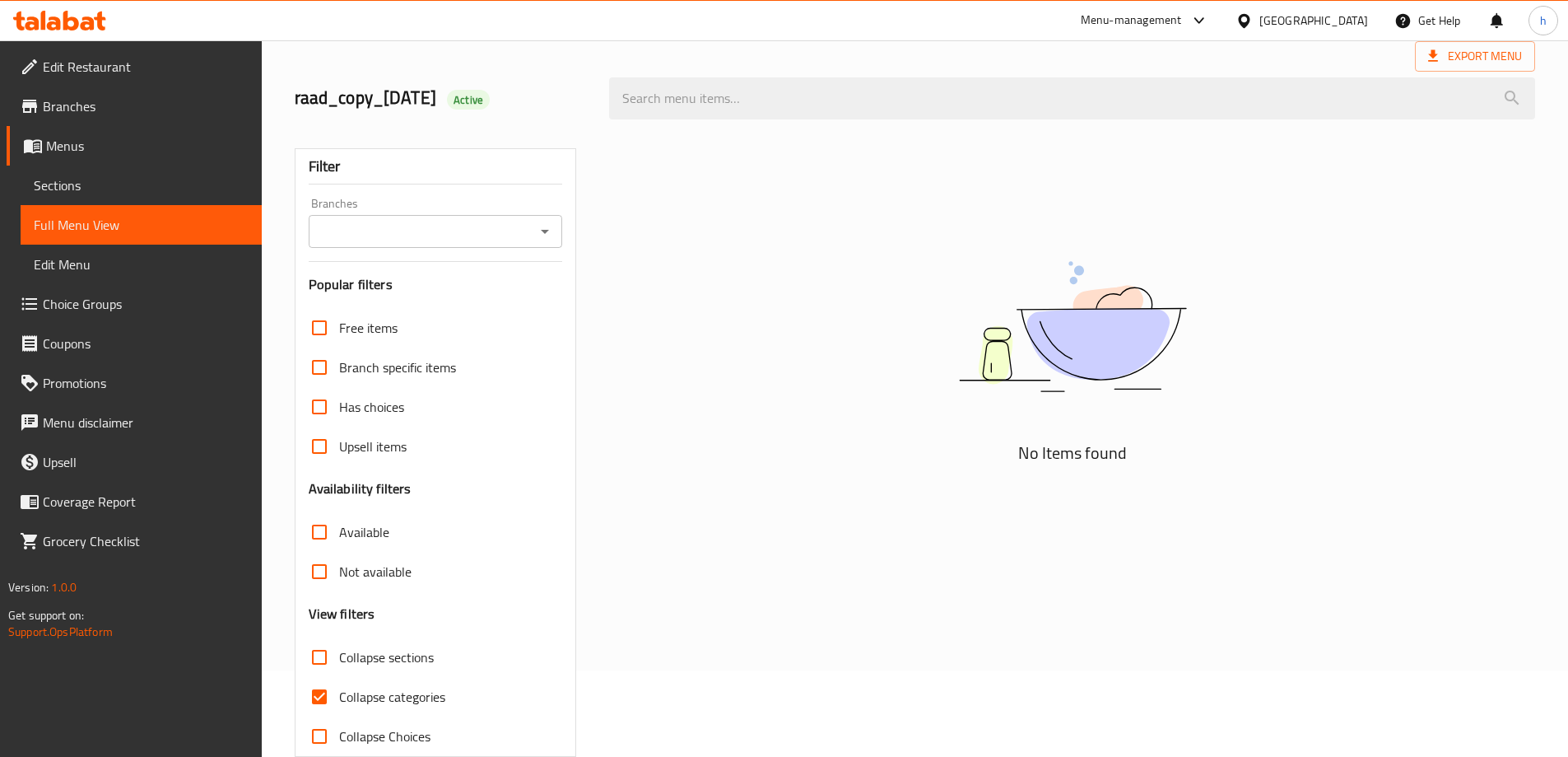
scroll to position [120, 0]
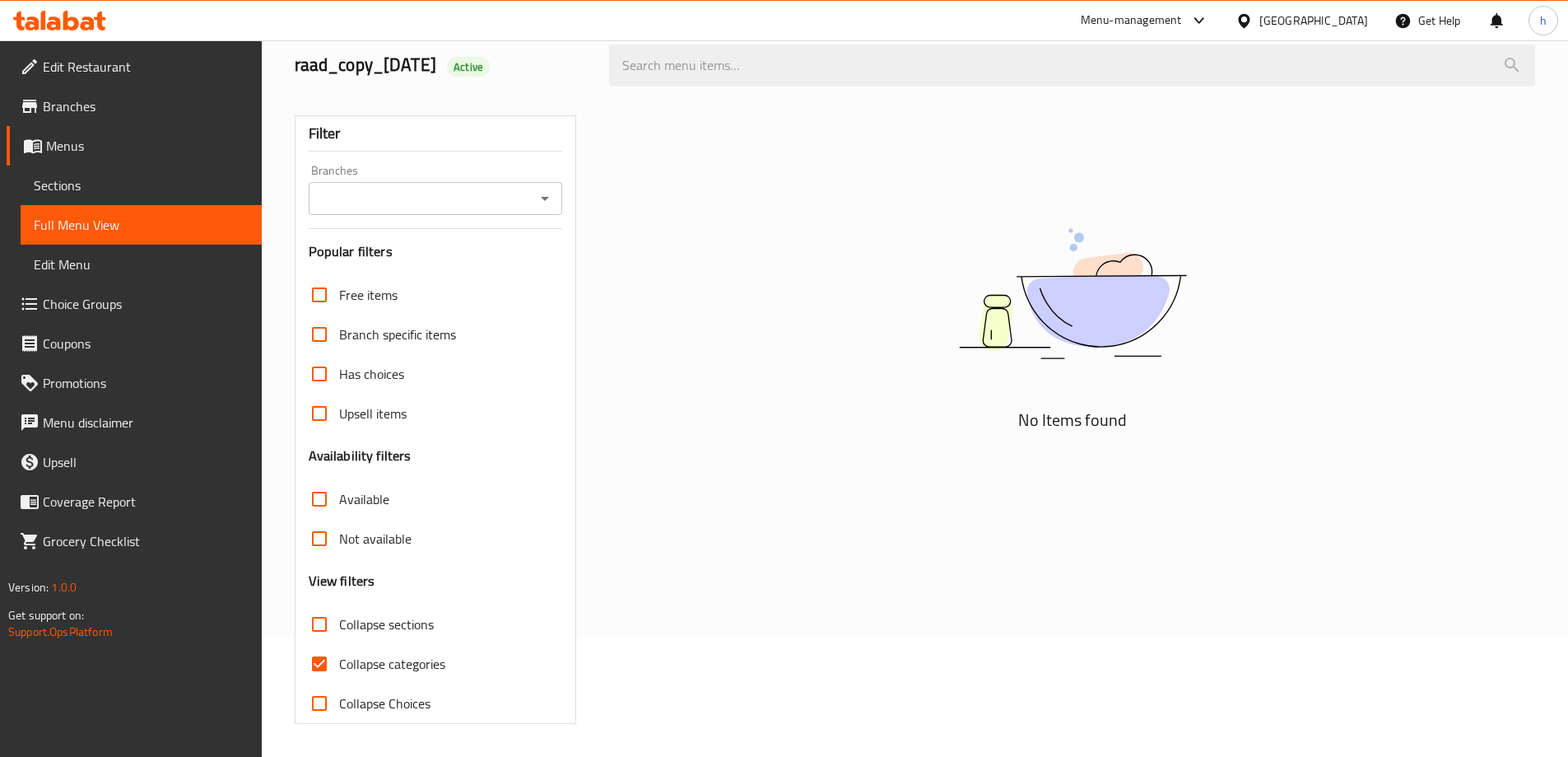
click at [319, 663] on input "Collapse categories" at bounding box center [319, 663] width 39 height 39
checkbox input "false"
click at [319, 615] on input "Collapse sections" at bounding box center [319, 624] width 39 height 39
checkbox input "false"
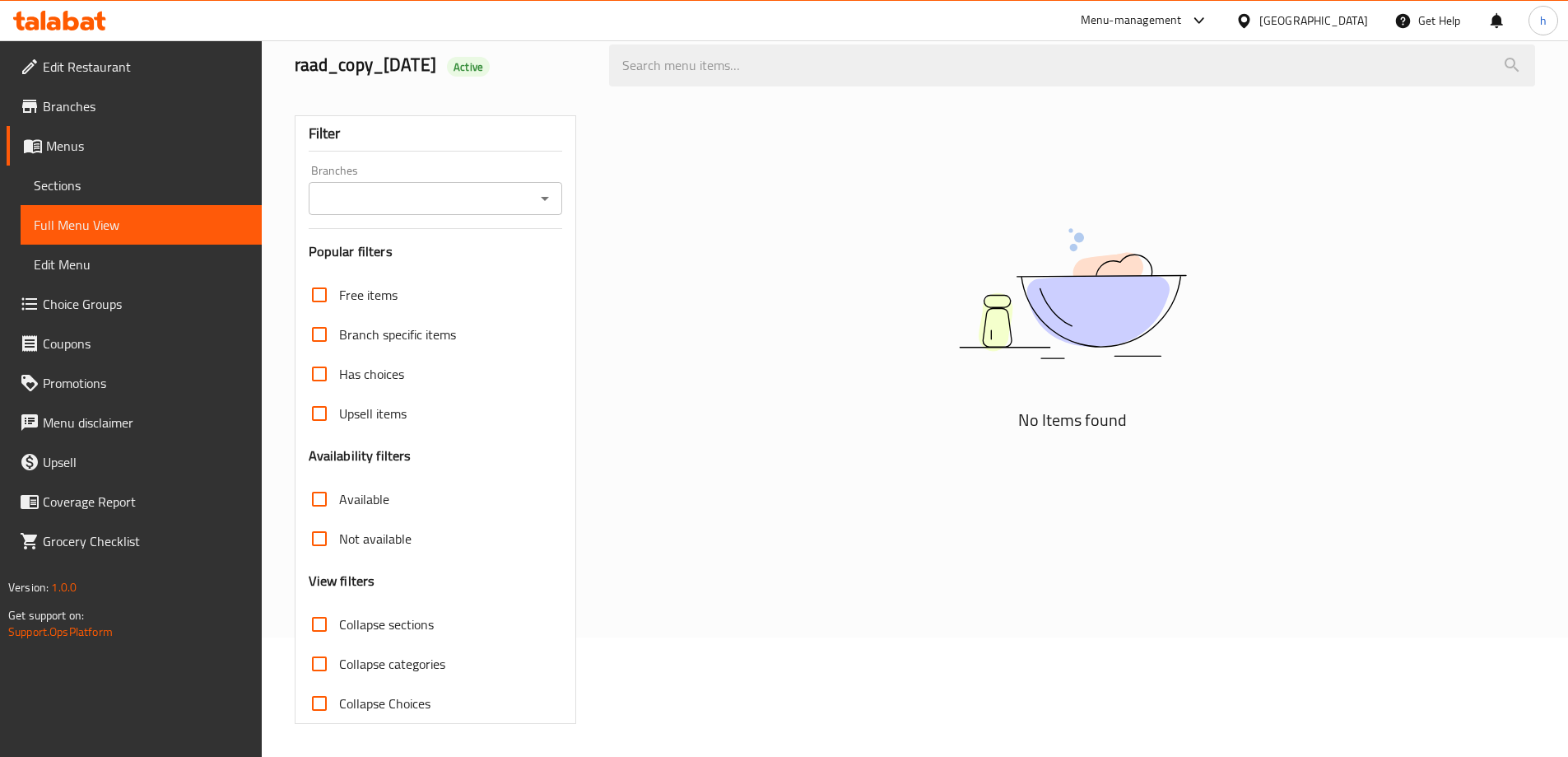
click at [51, 66] on span "Edit Restaurant" at bounding box center [145, 67] width 205 height 20
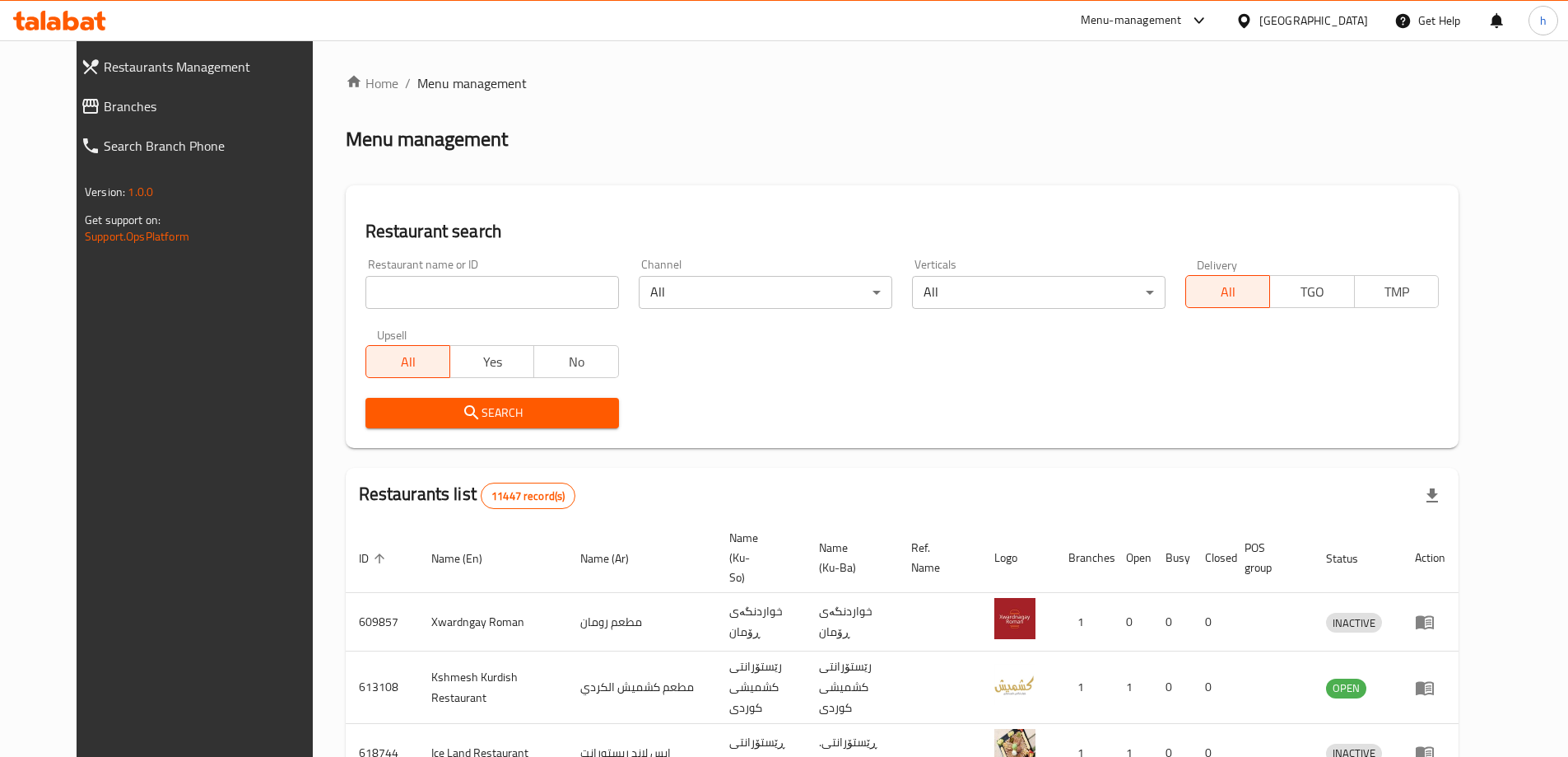
click at [375, 285] on input "search" at bounding box center [492, 292] width 254 height 33
paste input "656812"
type input "656812"
click at [475, 415] on span "Search" at bounding box center [492, 413] width 227 height 21
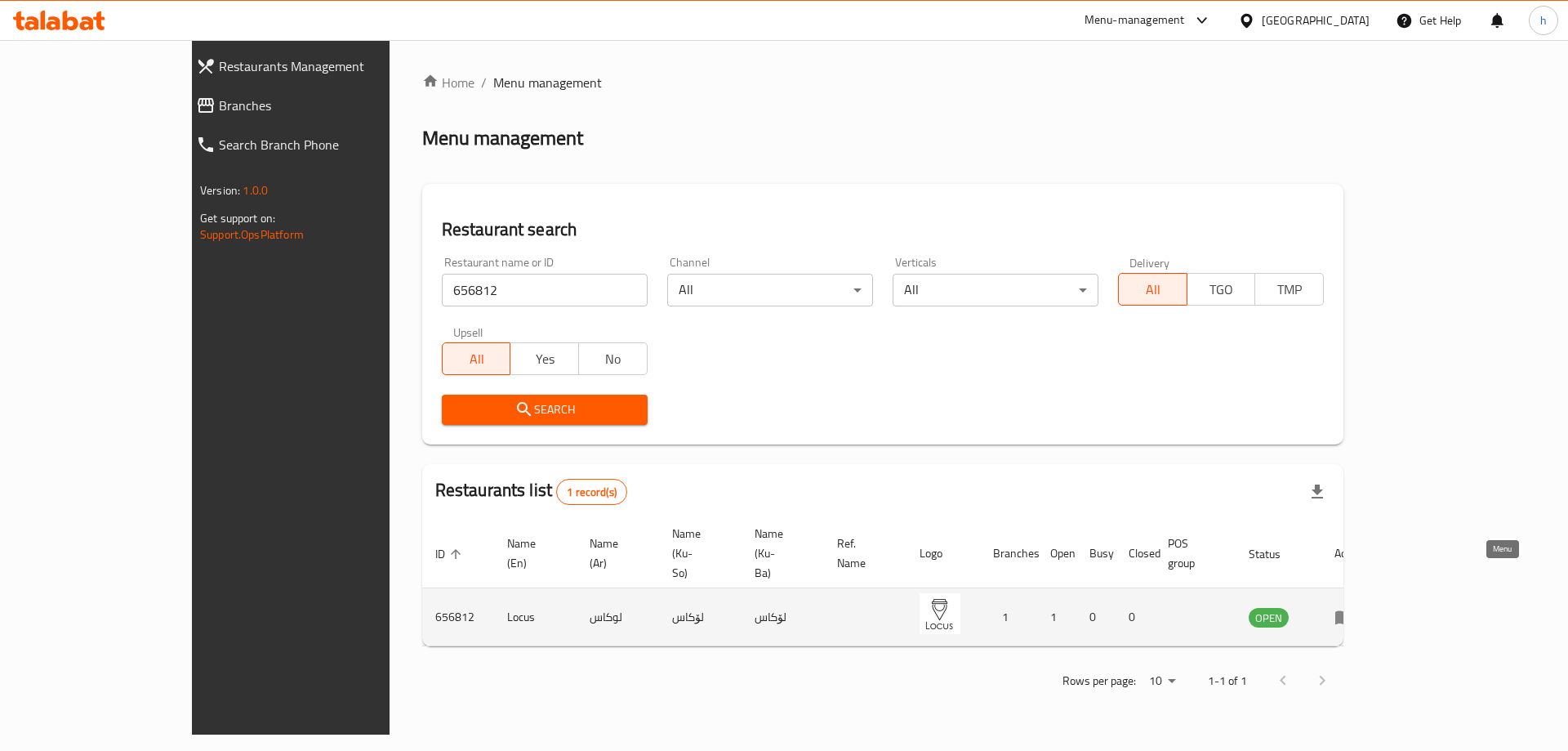
click at [1353, 611] on icon "enhanced table" at bounding box center [1344, 618] width 18 height 14
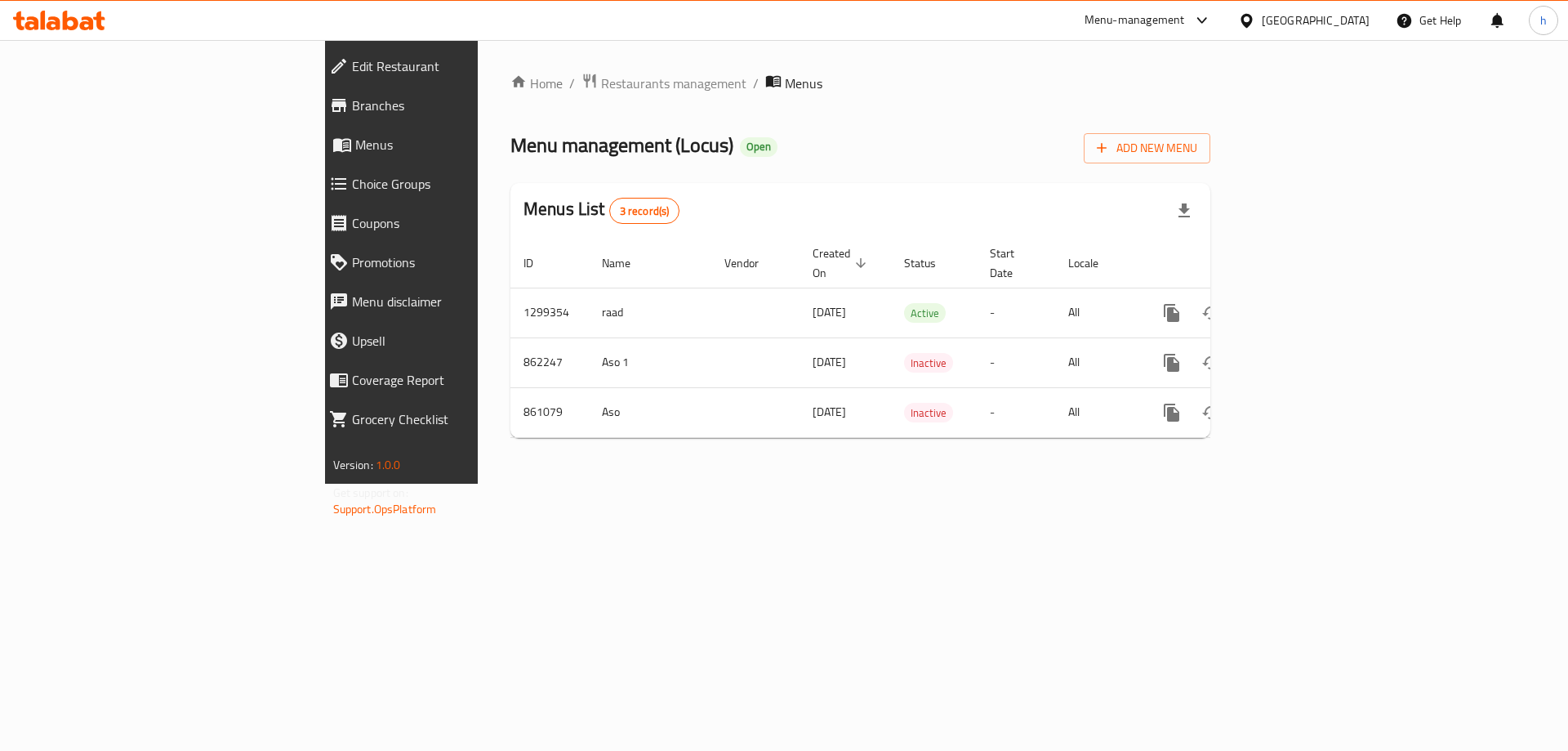
click at [45, 35] on div at bounding box center [59, 21] width 119 height 33
click at [54, 27] on icon at bounding box center [53, 23] width 14 height 14
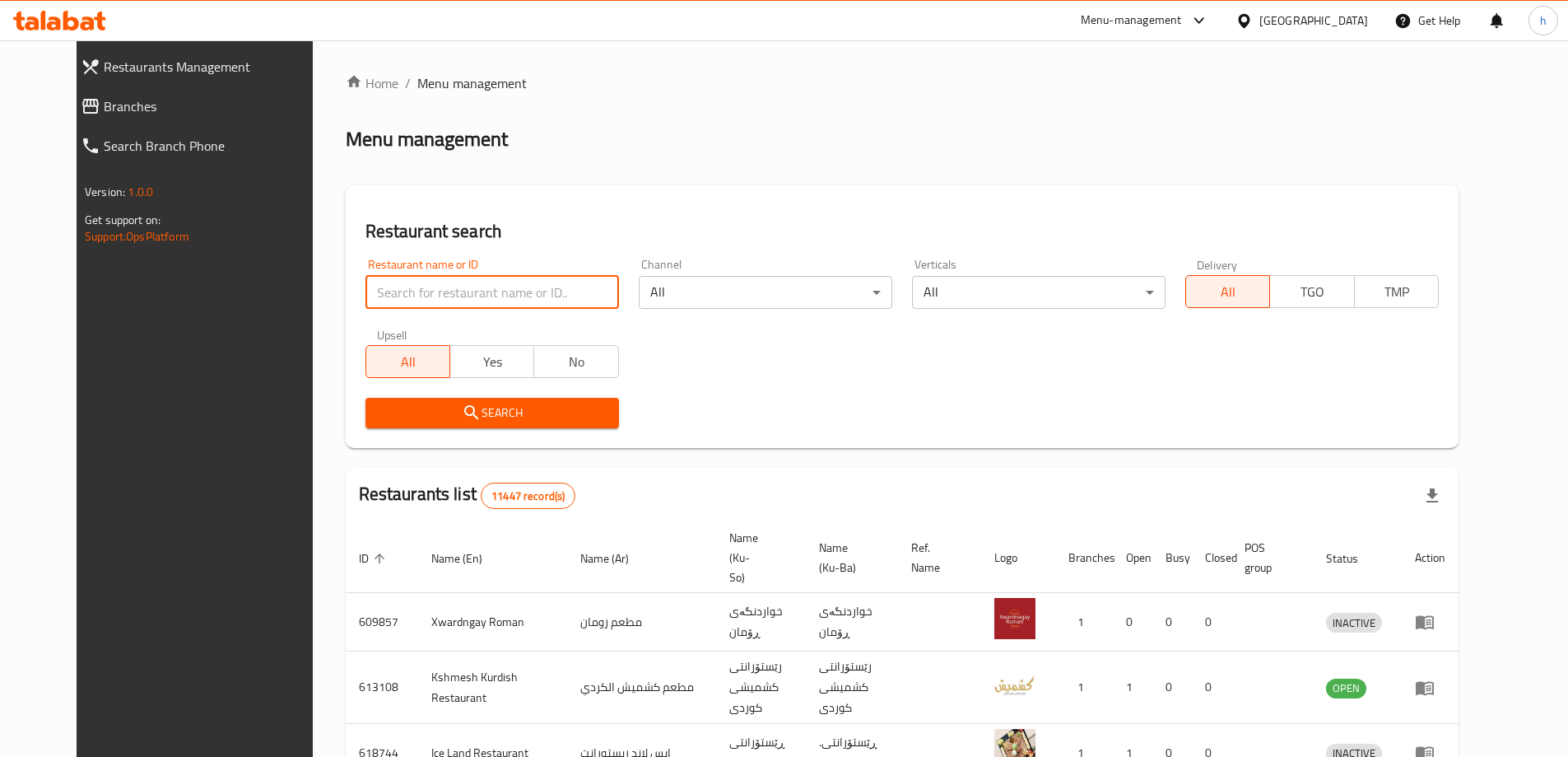
click at [487, 293] on input "search" at bounding box center [492, 292] width 254 height 33
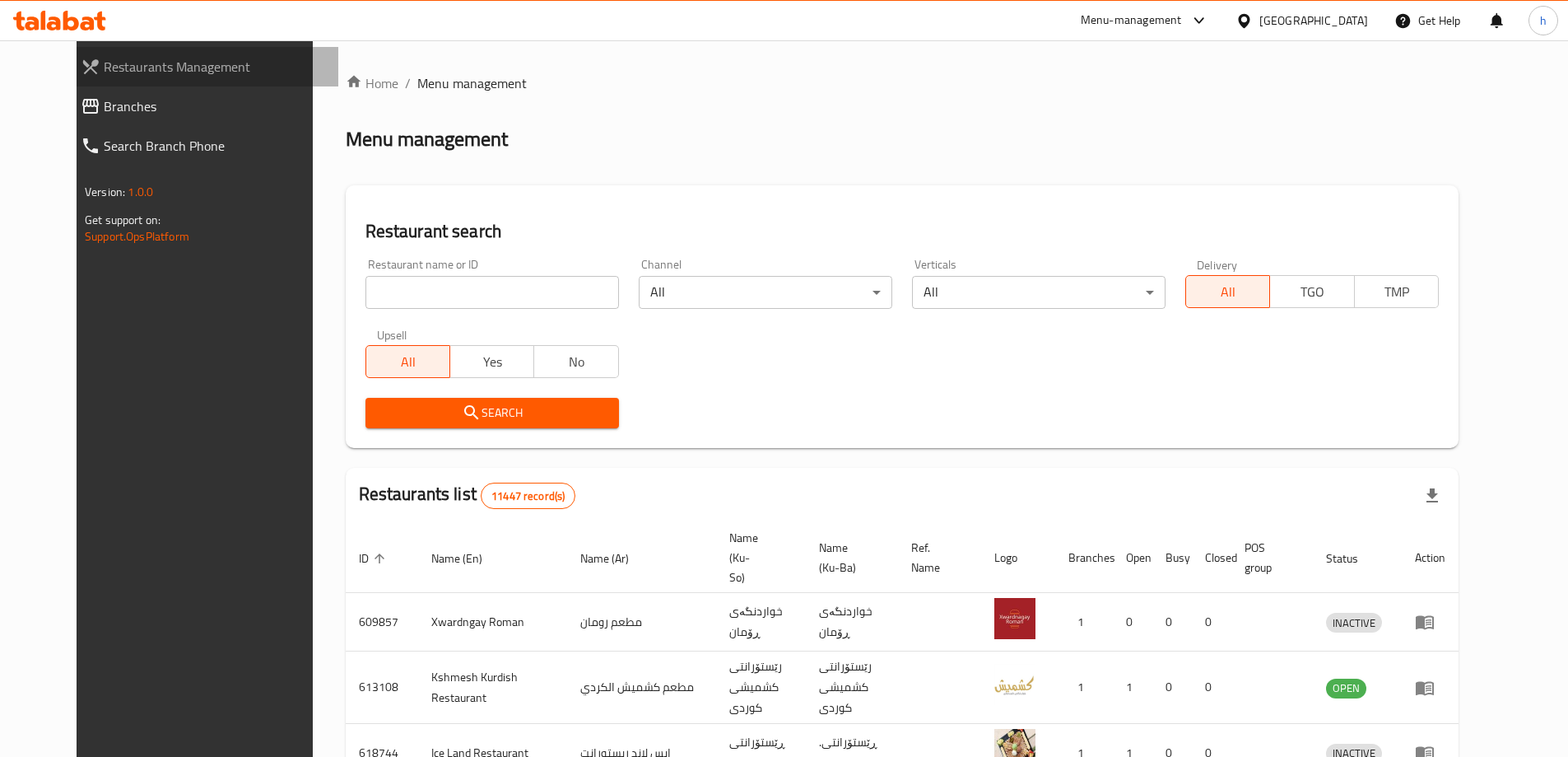
click at [104, 77] on span "Restaurants Management" at bounding box center [214, 67] width 222 height 20
click at [87, 29] on icon at bounding box center [87, 23] width 14 height 14
click at [494, 293] on input "search" at bounding box center [492, 292] width 254 height 33
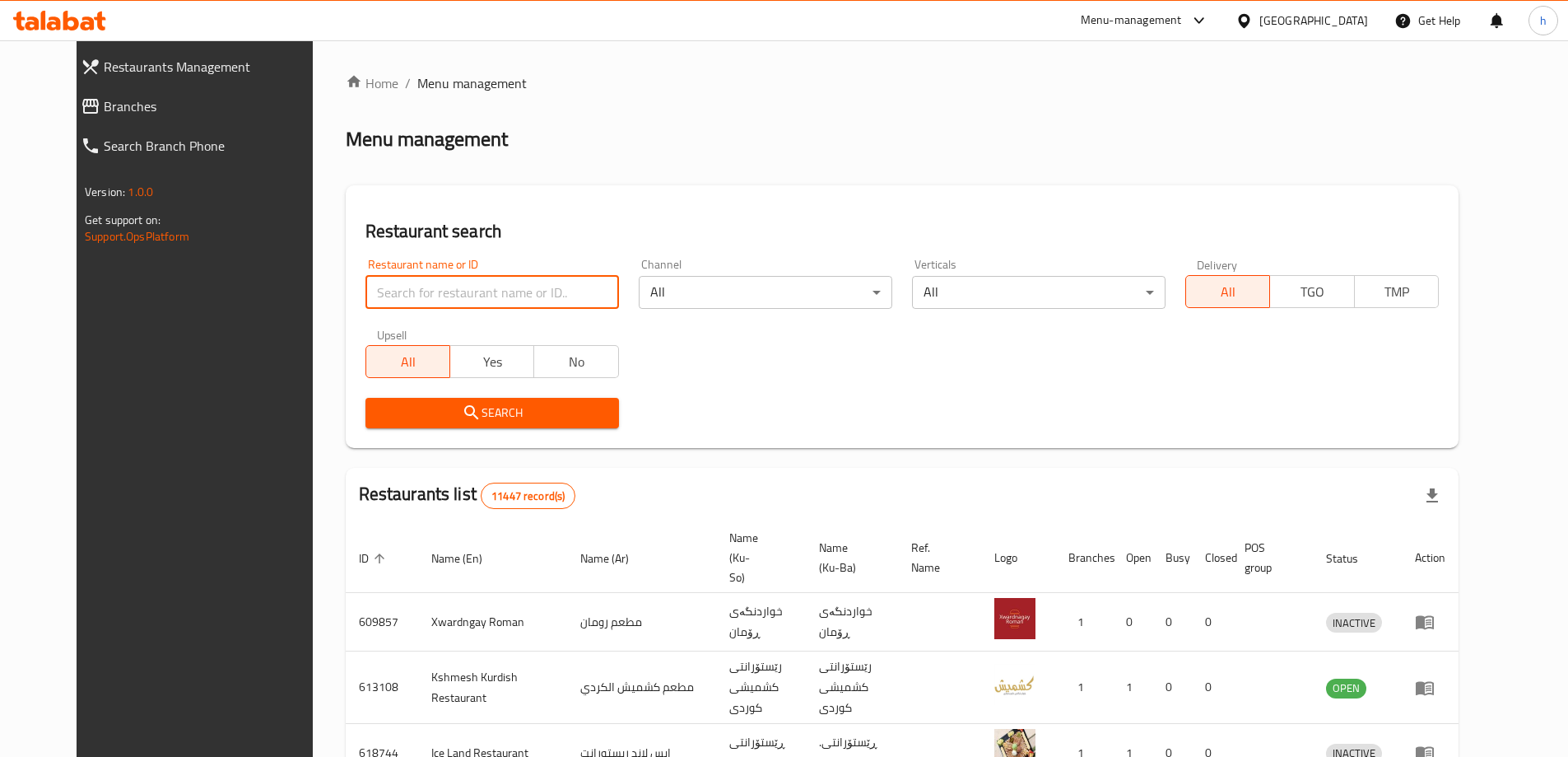
paste input "Locus"
type input "Locus"
click at [476, 415] on span "Search" at bounding box center [492, 413] width 227 height 21
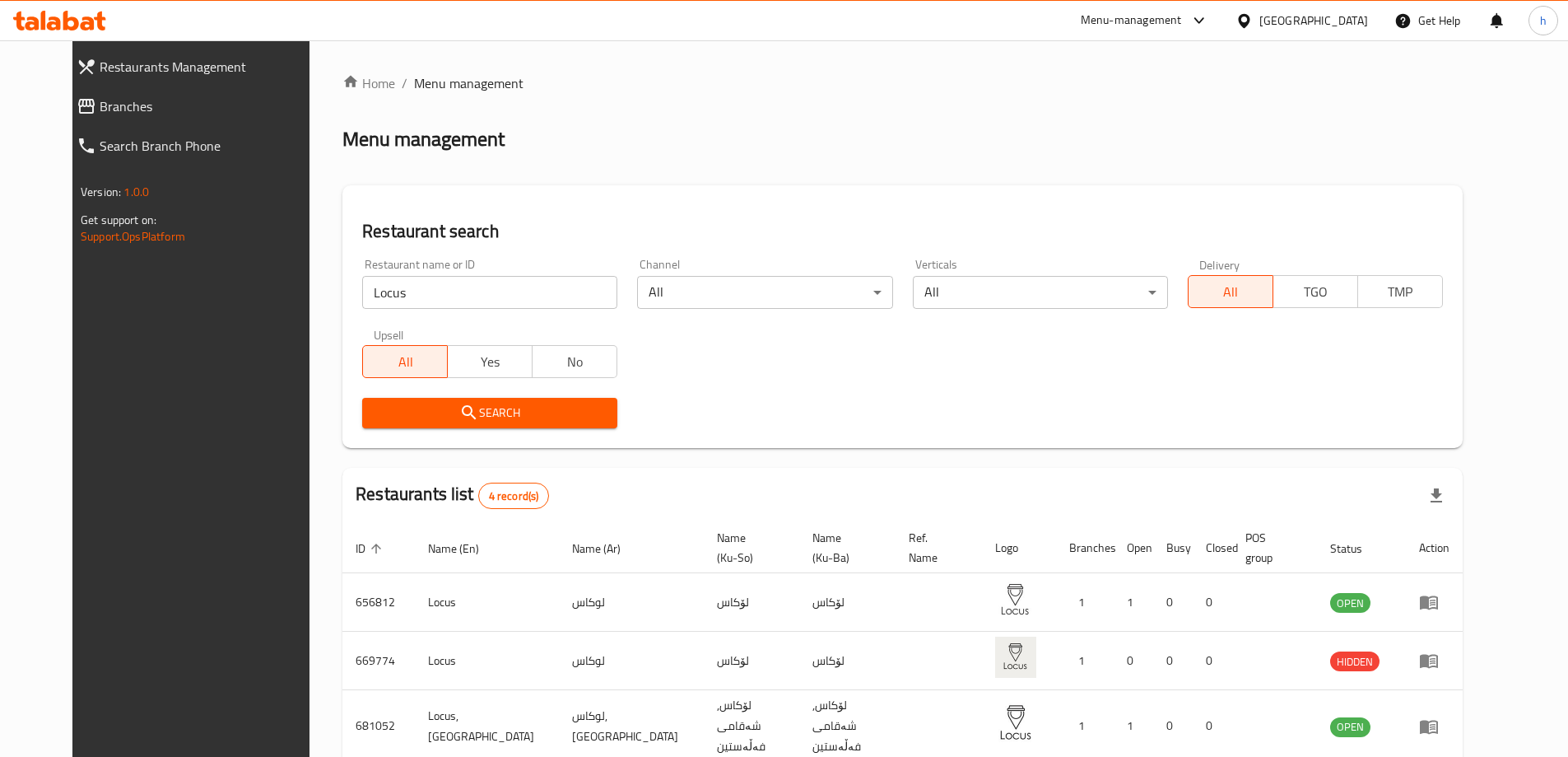
scroll to position [139, 0]
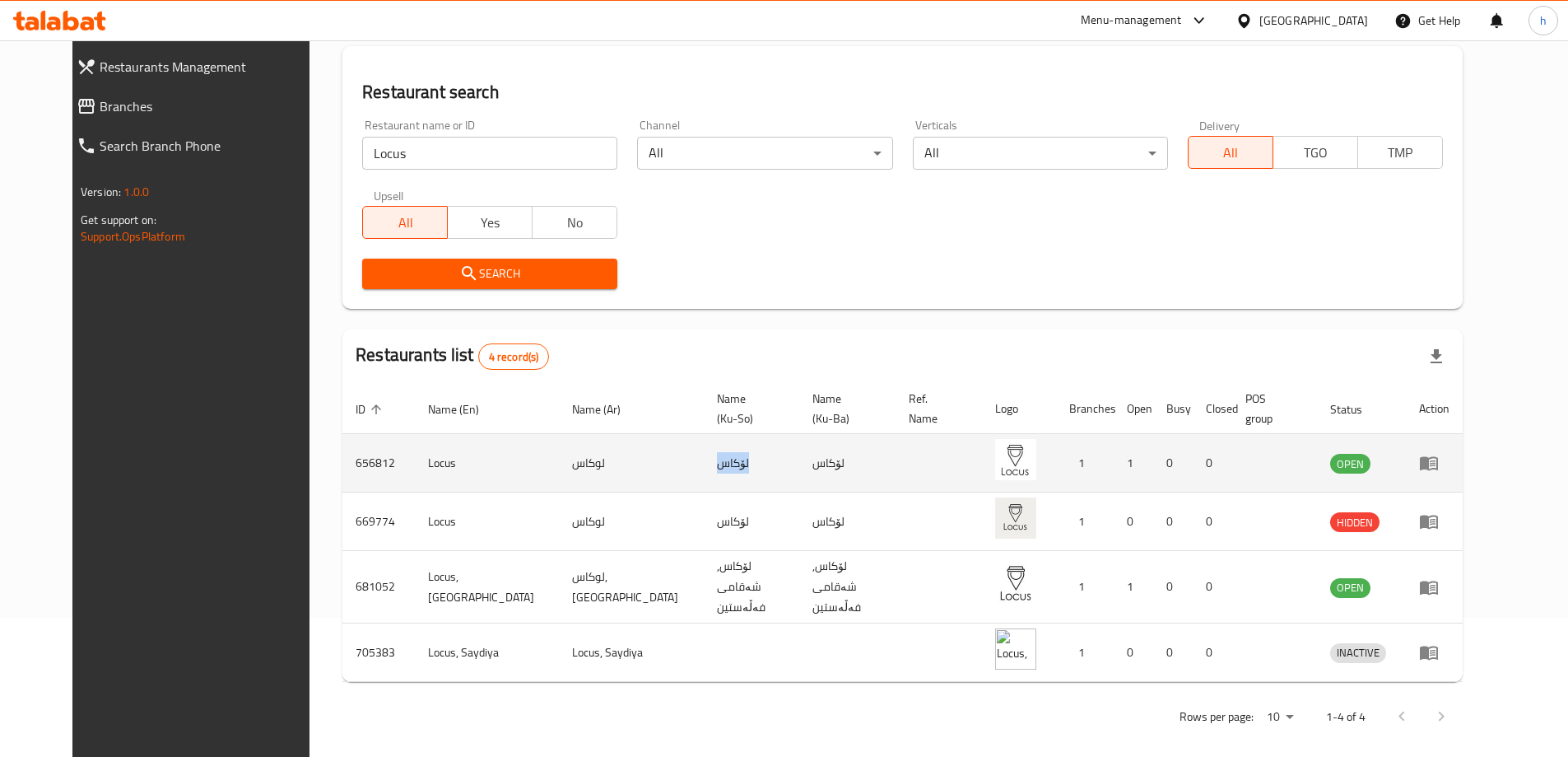
drag, startPoint x: 652, startPoint y: 465, endPoint x: 680, endPoint y: 467, distance: 28.1
click at [704, 467] on td "لۆکاس" at bounding box center [751, 463] width 96 height 58
copy td "لۆکاس"
drag, startPoint x: 517, startPoint y: 466, endPoint x: 551, endPoint y: 470, distance: 34.2
click at [559, 470] on td "لوكاس" at bounding box center [631, 463] width 145 height 58
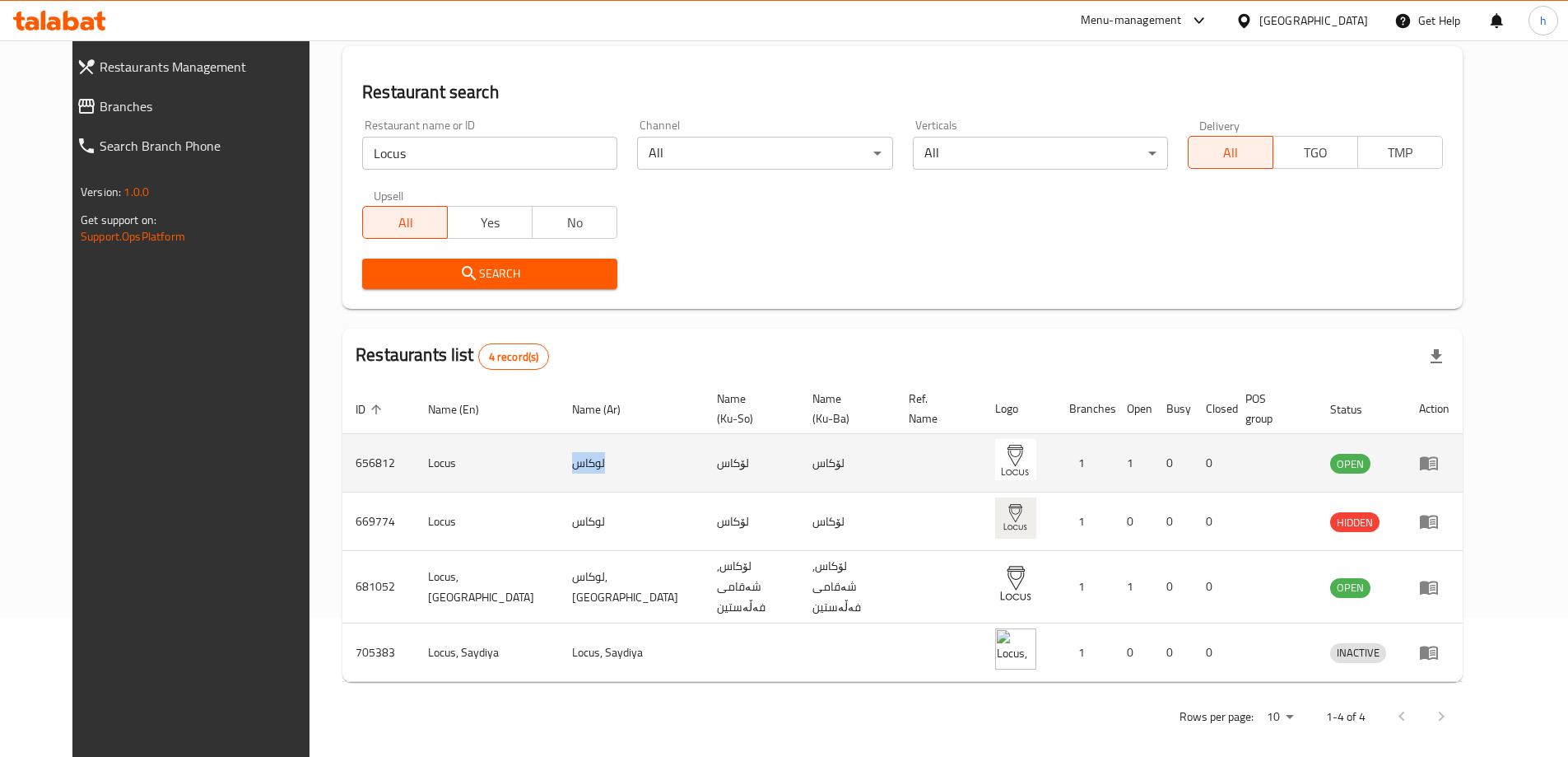
copy td "لوكاس"
drag, startPoint x: 797, startPoint y: 472, endPoint x: 831, endPoint y: 467, distance: 34.4
click at [831, 467] on td "لۆکاس" at bounding box center [847, 463] width 96 height 58
copy td "لۆکاس"
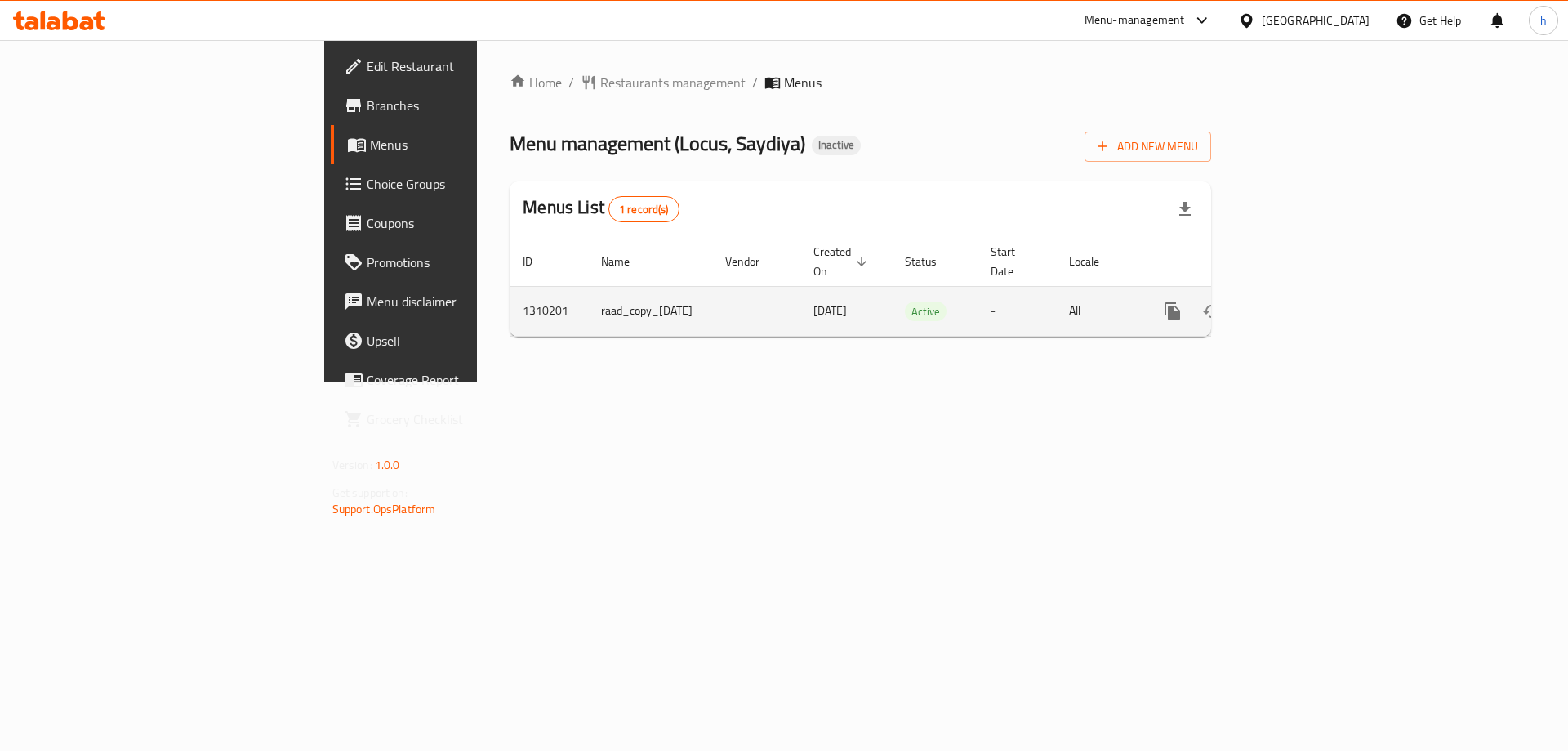
click at [1300, 302] on icon "enhanced table" at bounding box center [1290, 312] width 20 height 20
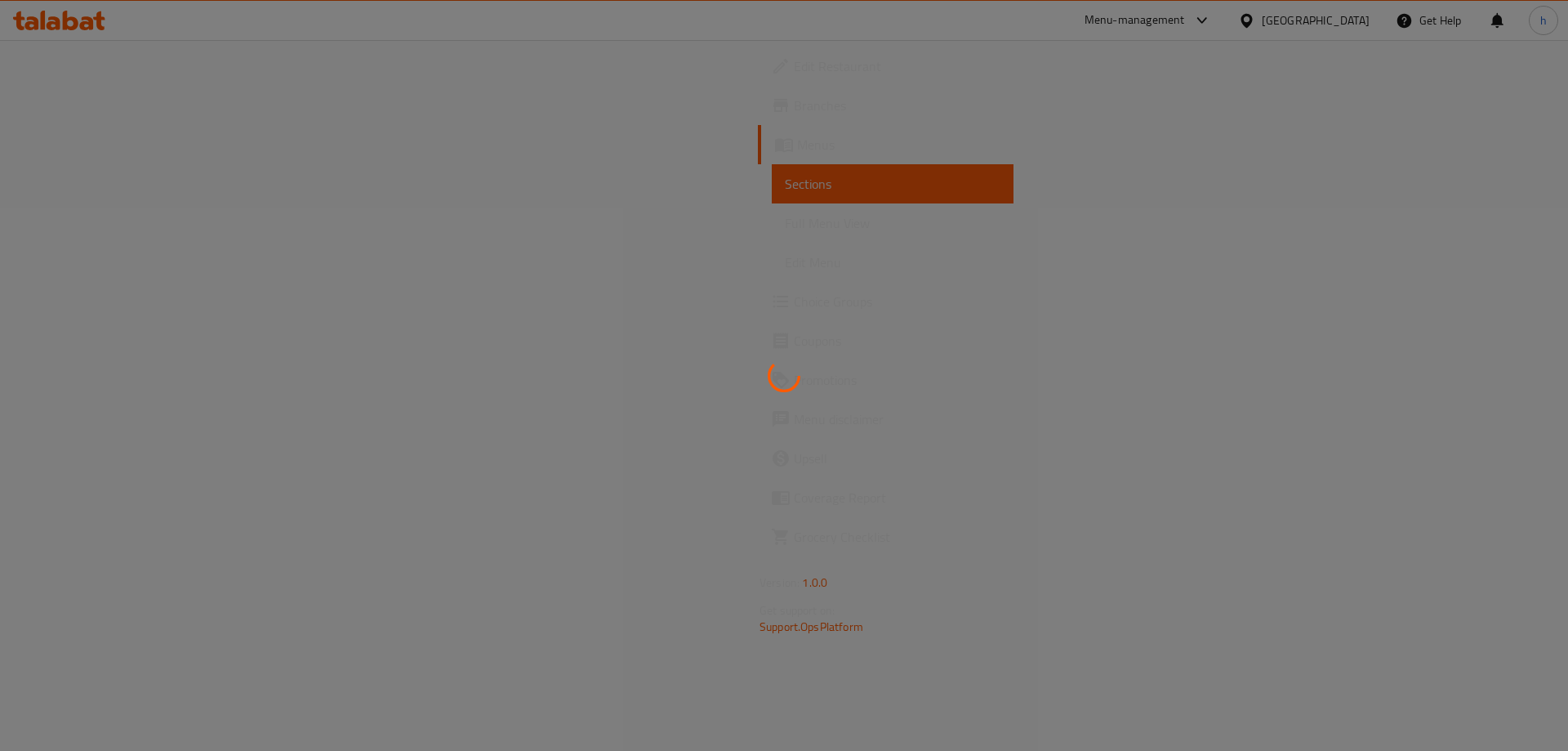
click at [129, 225] on div at bounding box center [784, 375] width 1568 height 751
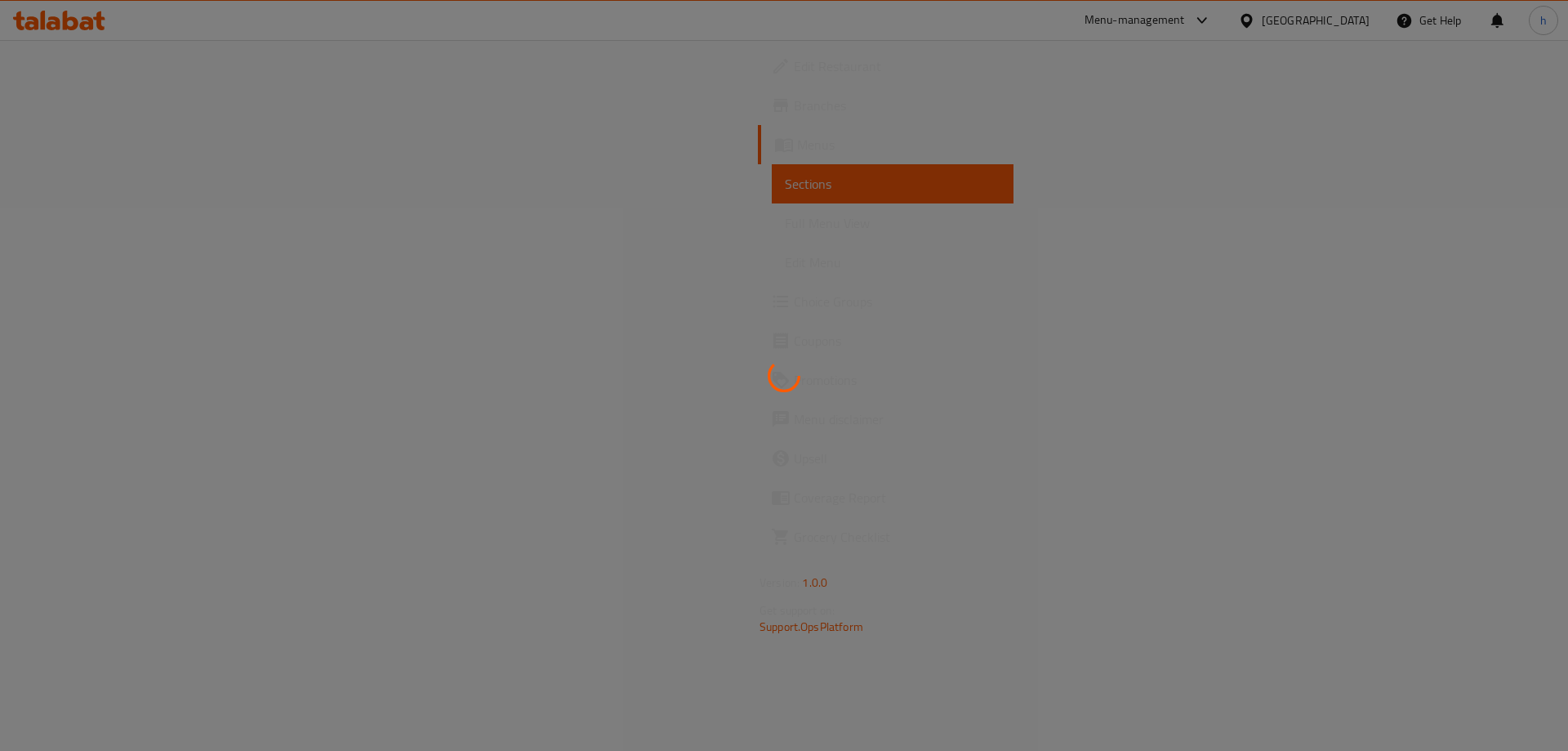
click at [129, 225] on div at bounding box center [784, 375] width 1568 height 751
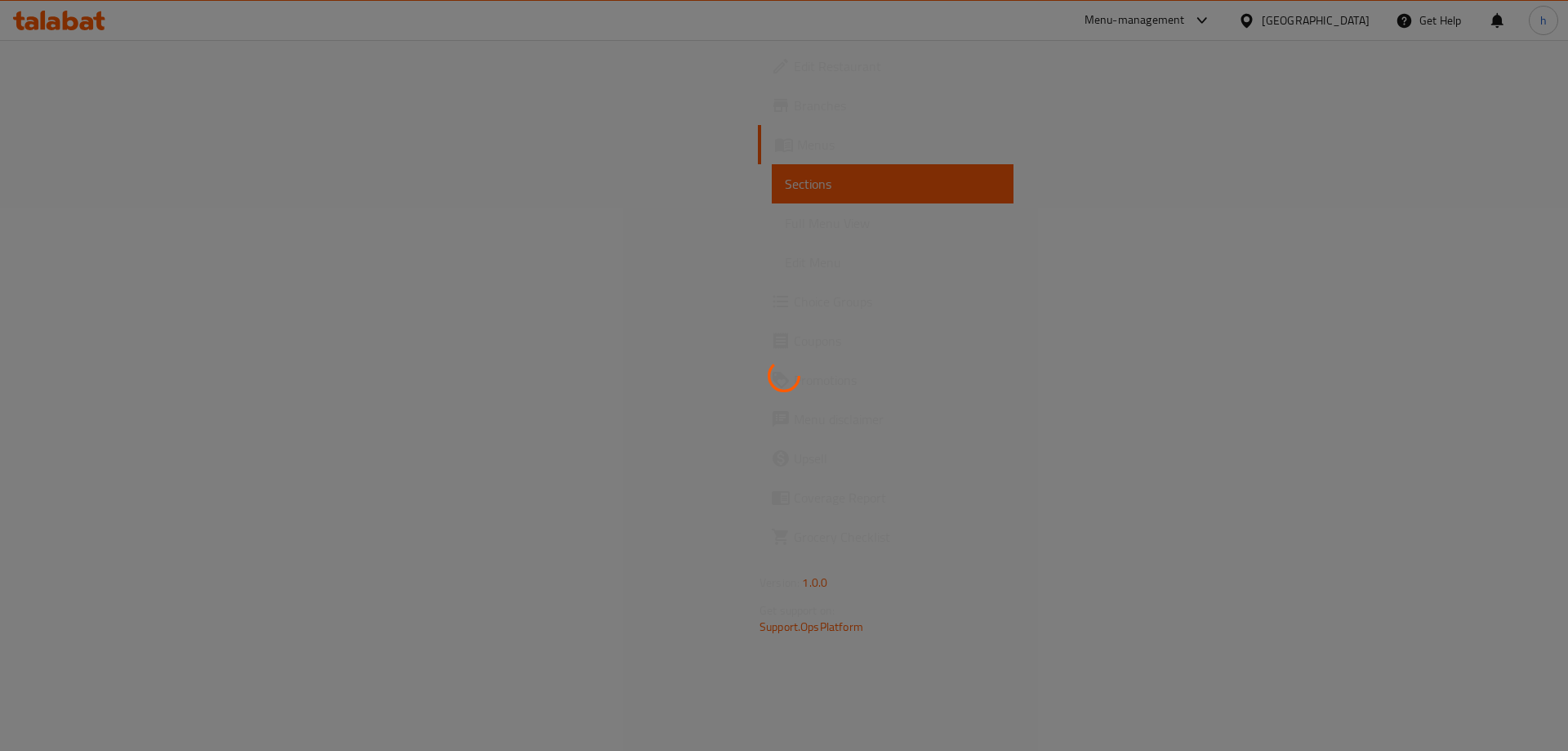
click at [129, 225] on div at bounding box center [784, 375] width 1568 height 751
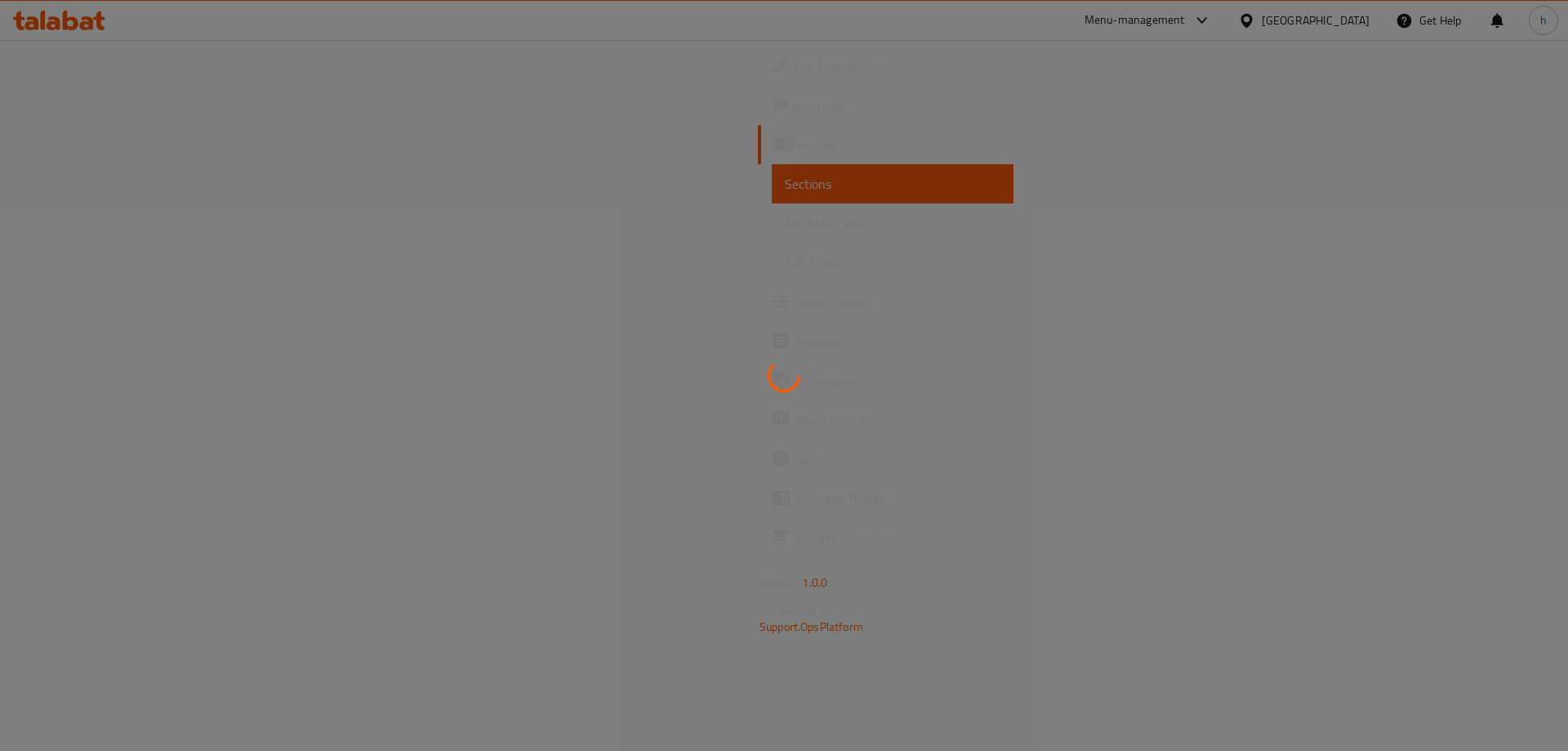
click at [133, 215] on div at bounding box center [784, 375] width 1568 height 751
click at [139, 195] on div at bounding box center [784, 375] width 1568 height 751
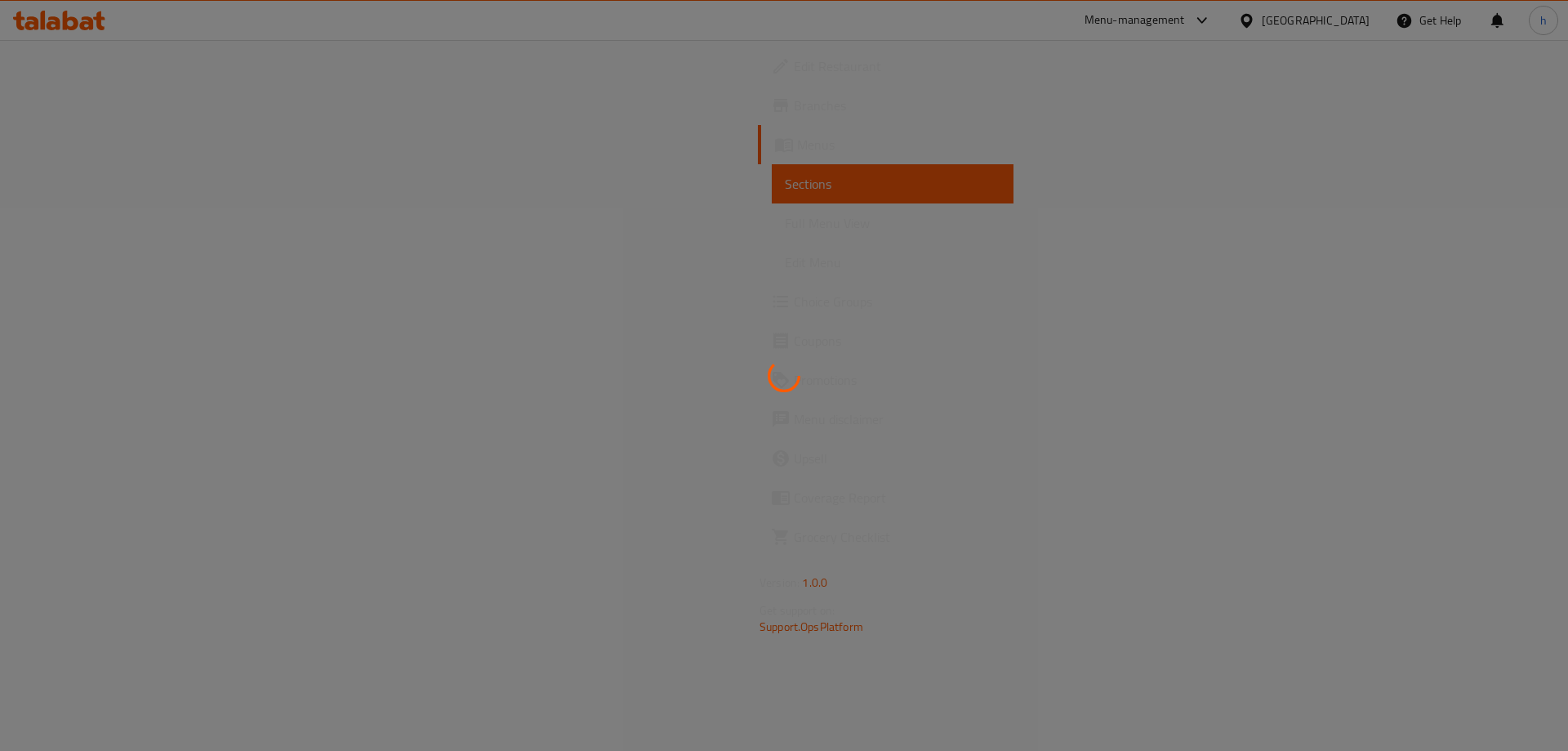
click at [139, 195] on div at bounding box center [784, 375] width 1568 height 751
click at [140, 187] on div at bounding box center [784, 375] width 1568 height 751
click at [146, 174] on div at bounding box center [784, 375] width 1568 height 751
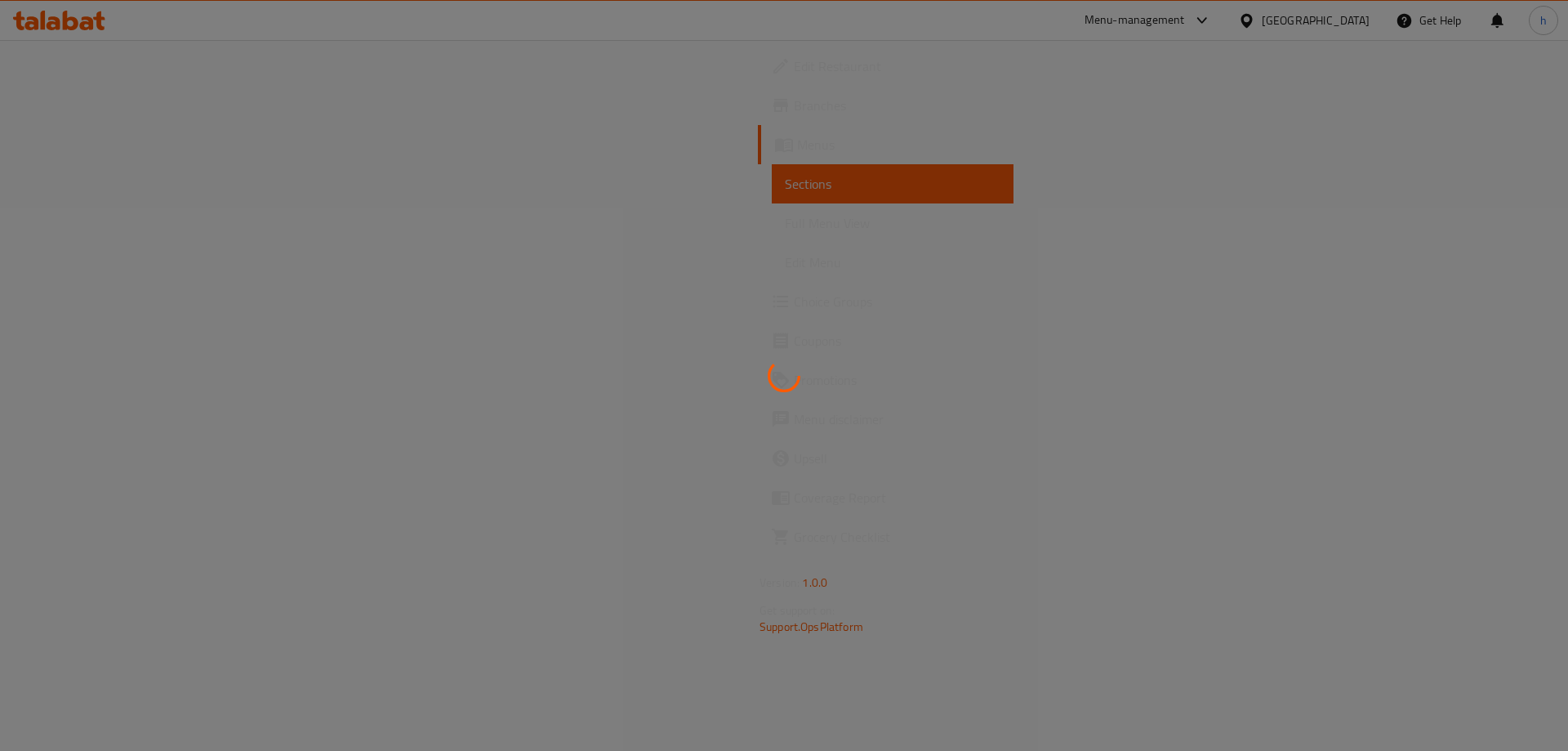
click at [146, 174] on div at bounding box center [784, 375] width 1568 height 751
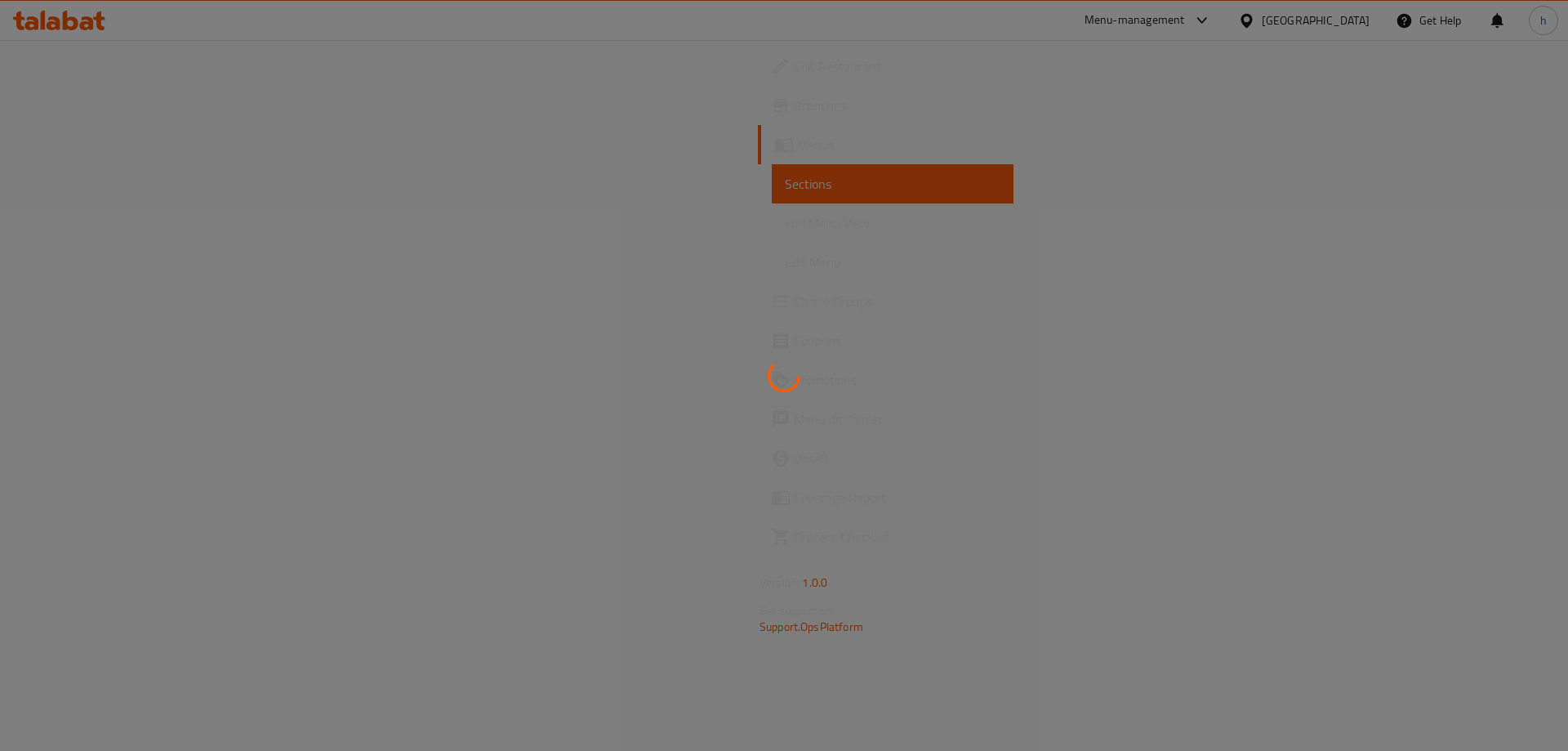
drag, startPoint x: 146, startPoint y: 174, endPoint x: 139, endPoint y: 186, distance: 13.9
click at [144, 175] on div at bounding box center [784, 375] width 1568 height 751
click at [139, 186] on div at bounding box center [784, 375] width 1568 height 751
click at [138, 182] on div at bounding box center [784, 375] width 1568 height 751
click at [134, 170] on div at bounding box center [784, 375] width 1568 height 751
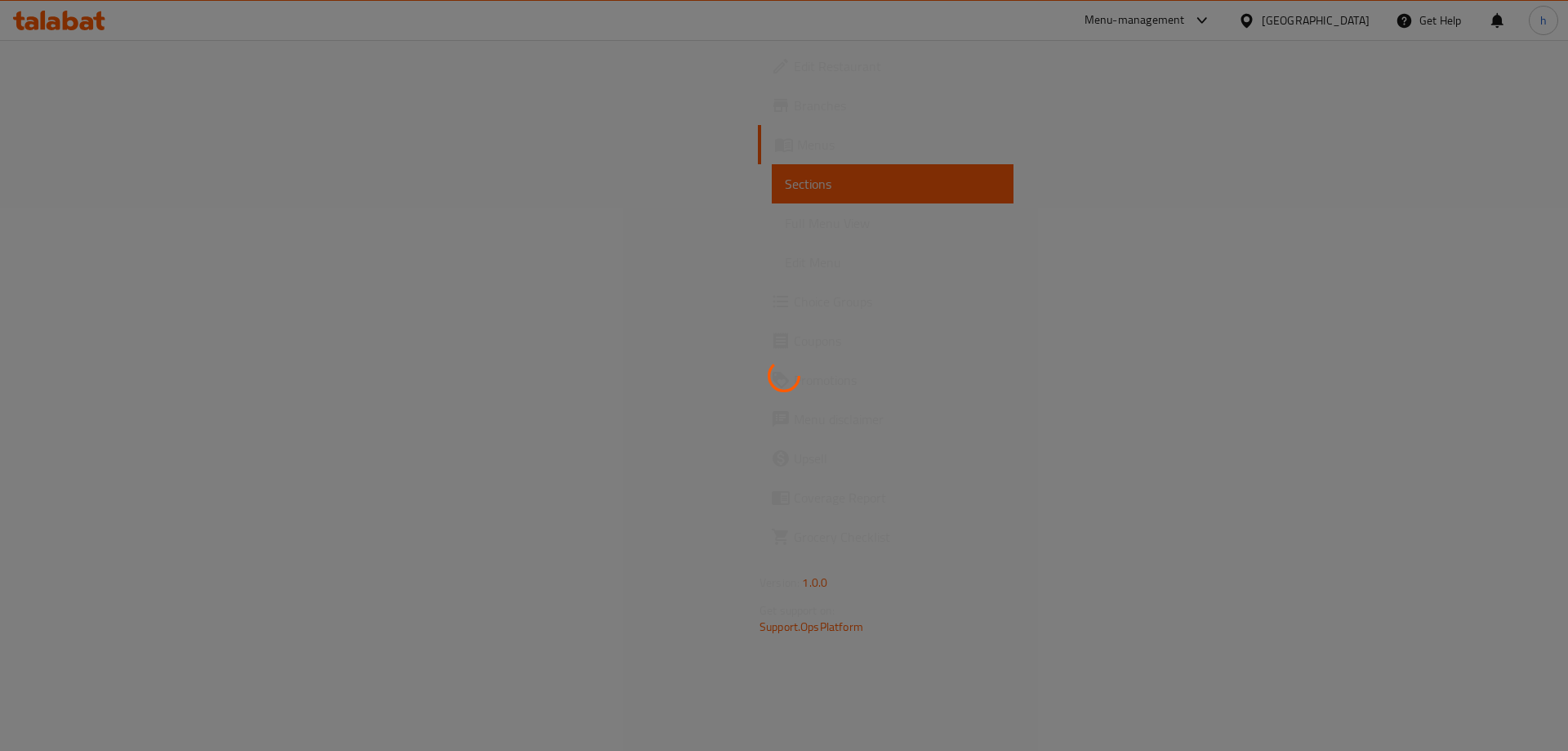
click at [134, 170] on div at bounding box center [784, 375] width 1568 height 751
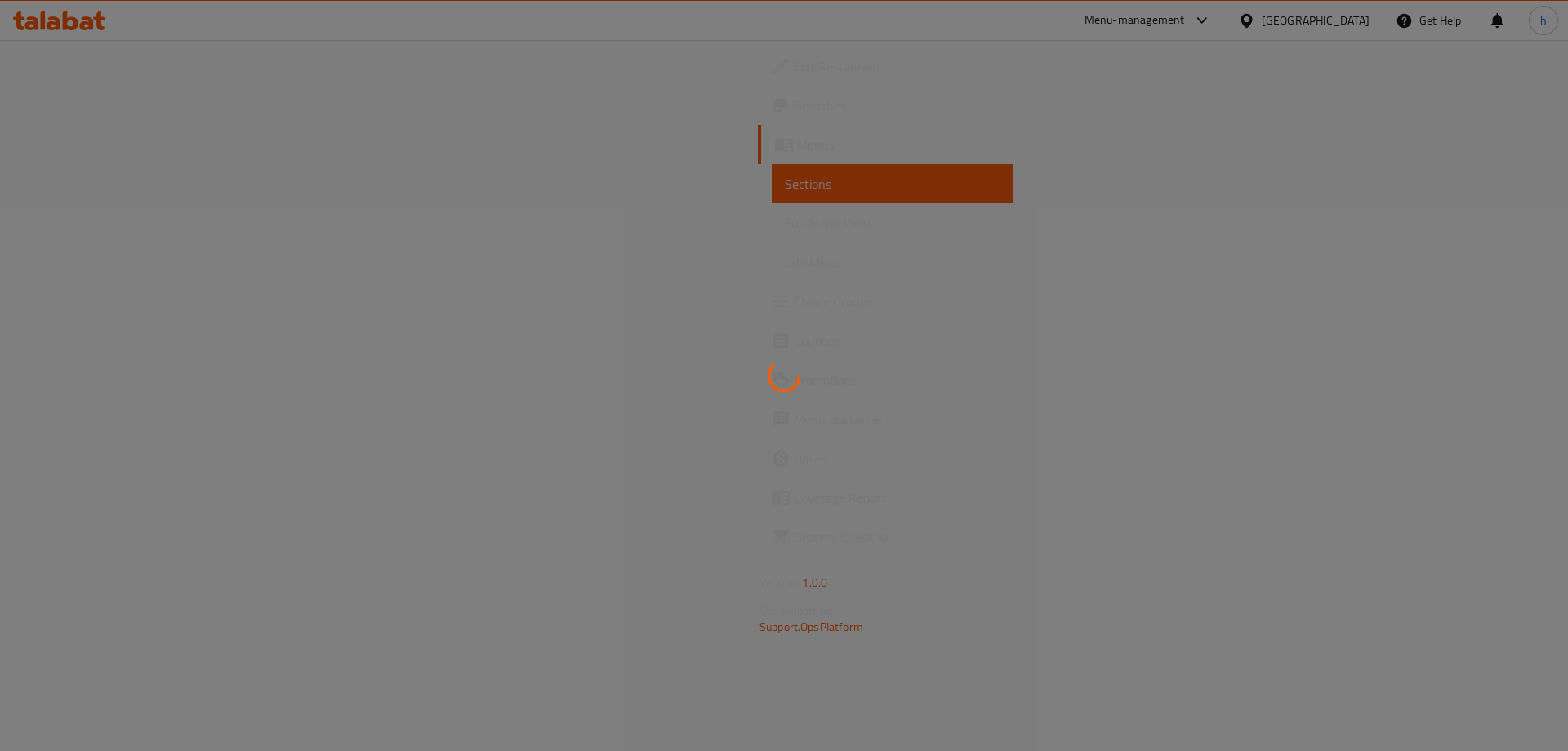
click at [134, 170] on div at bounding box center [784, 375] width 1568 height 751
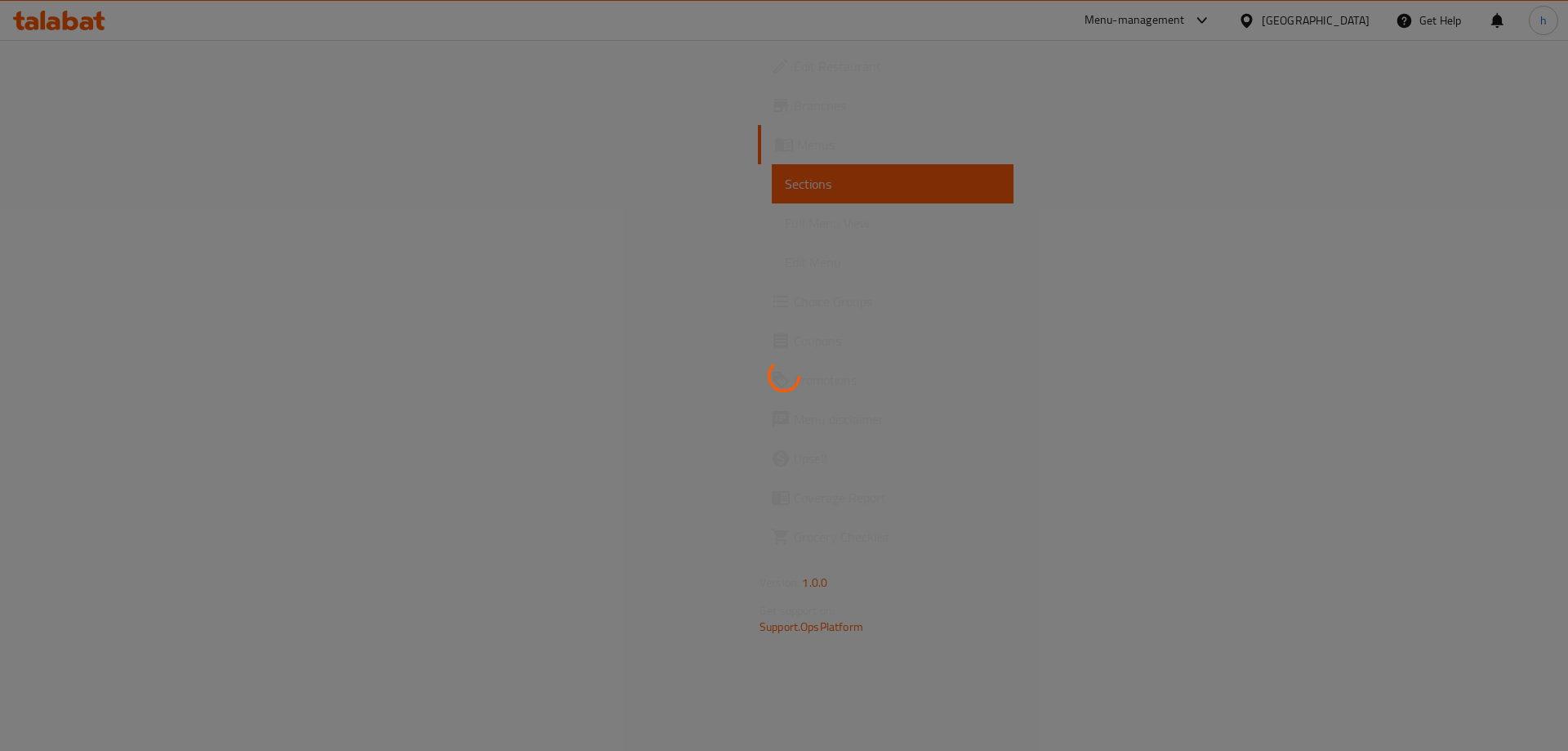
click at [134, 170] on div at bounding box center [784, 375] width 1568 height 751
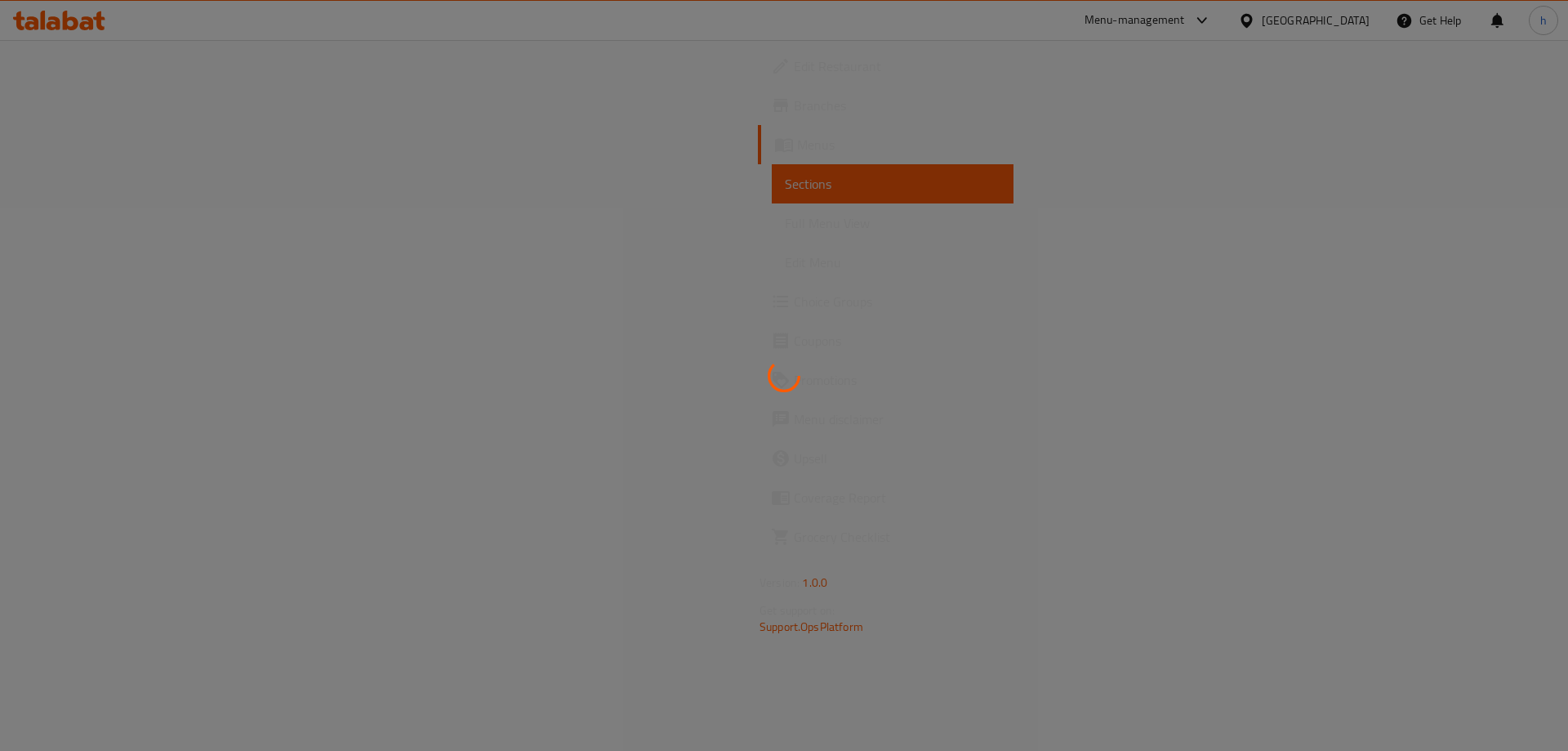
click at [101, 225] on div at bounding box center [784, 375] width 1568 height 751
click at [117, 217] on div at bounding box center [784, 375] width 1568 height 751
click at [120, 217] on div at bounding box center [784, 375] width 1568 height 751
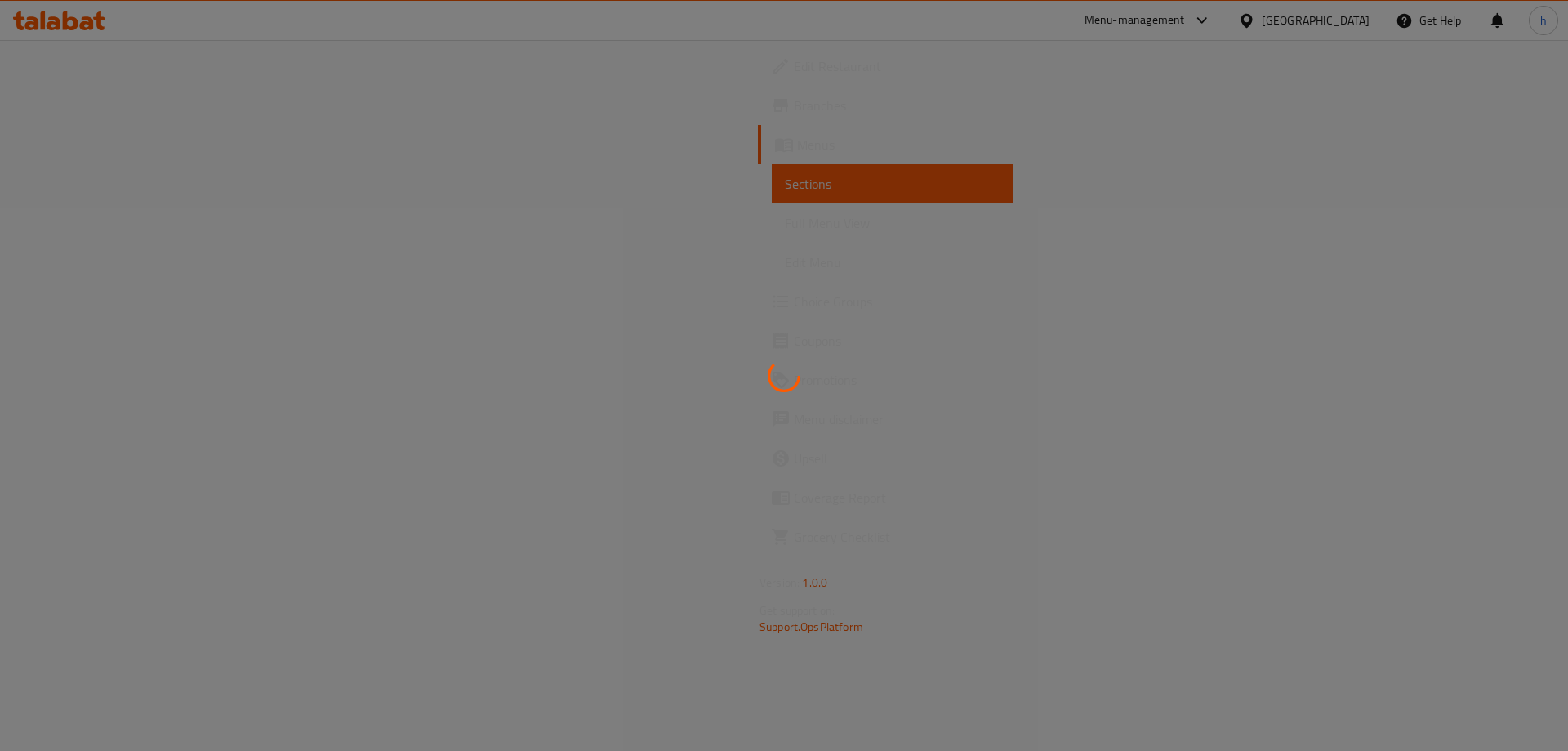
click at [120, 217] on div at bounding box center [784, 375] width 1568 height 751
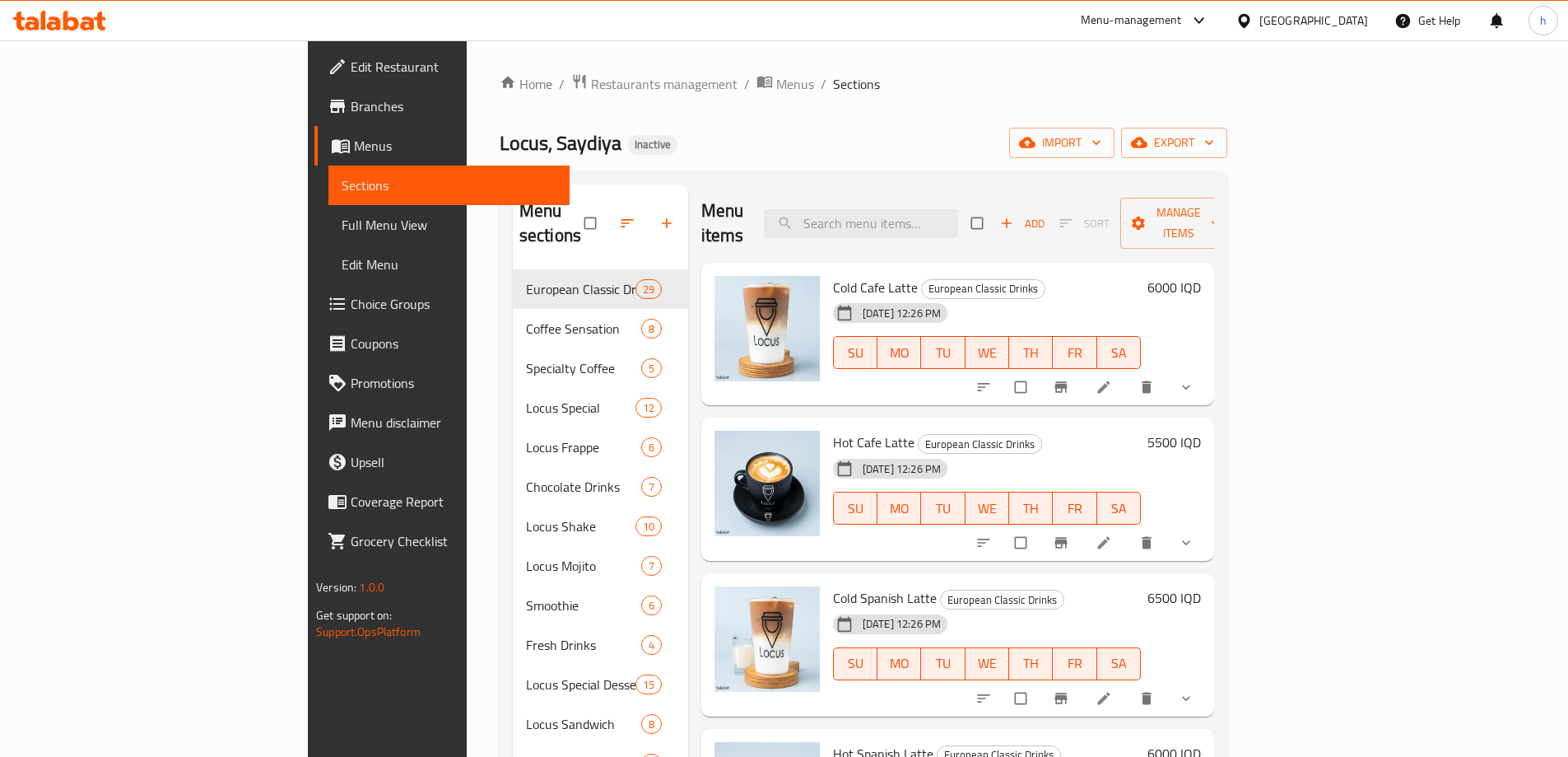
click at [341, 226] on span "Full Menu View" at bounding box center [448, 225] width 214 height 20
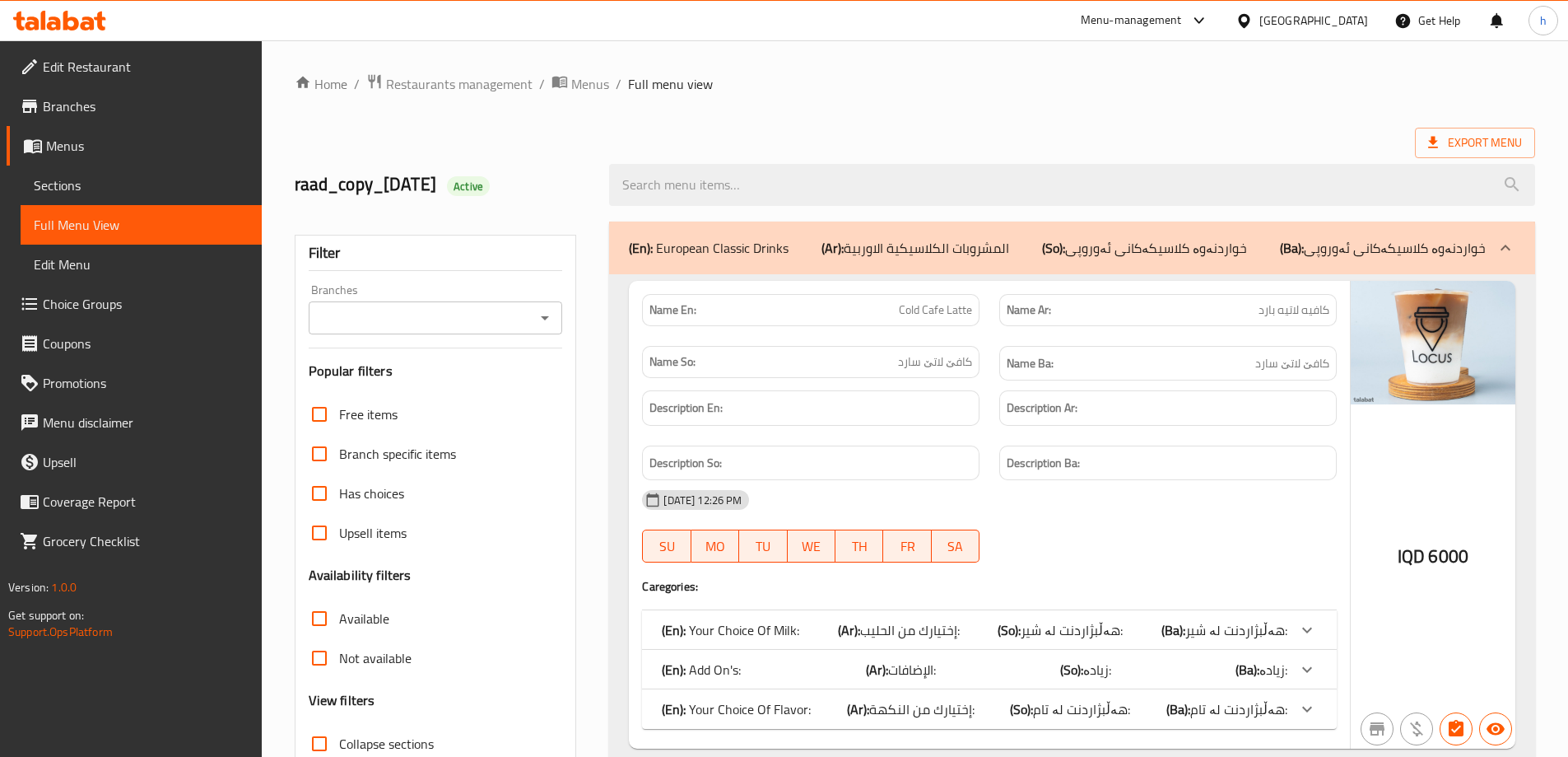
click at [544, 316] on icon "Open" at bounding box center [545, 318] width 8 height 5
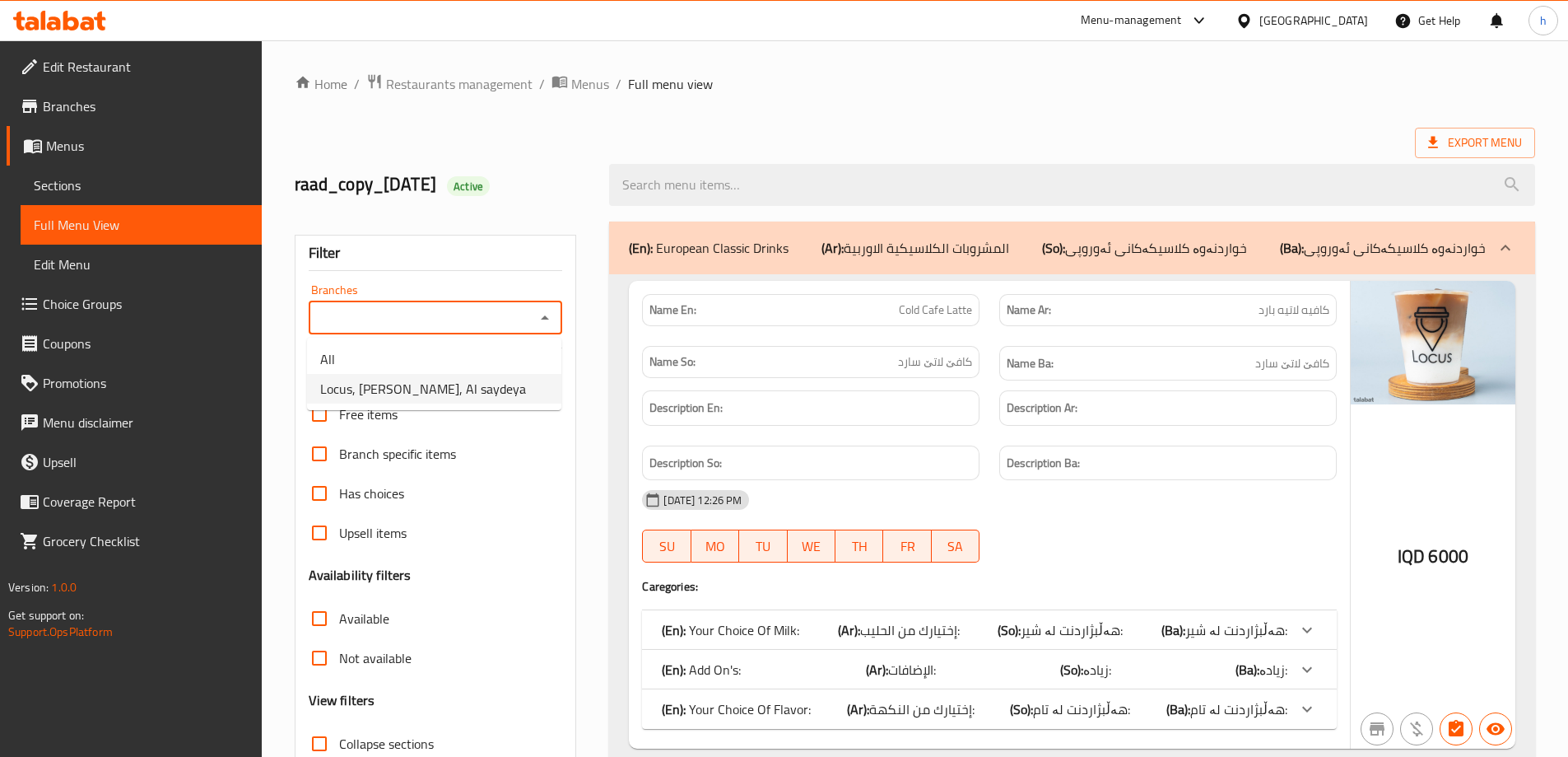
click at [439, 381] on span "Locus, Saydiya, Al saydeya" at bounding box center [423, 389] width 205 height 20
type input "Locus, Saydiya, Al saydeya"
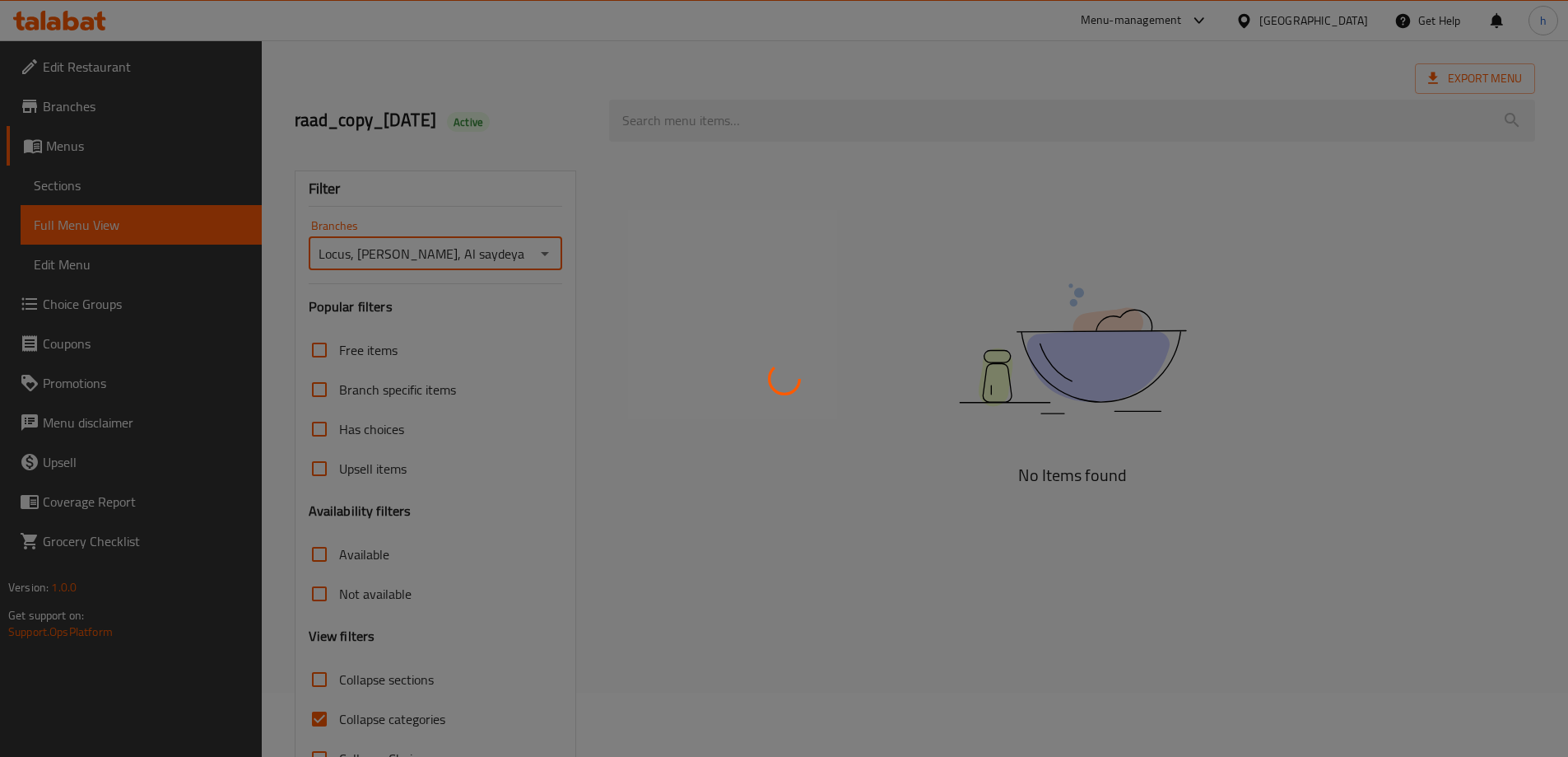
scroll to position [120, 0]
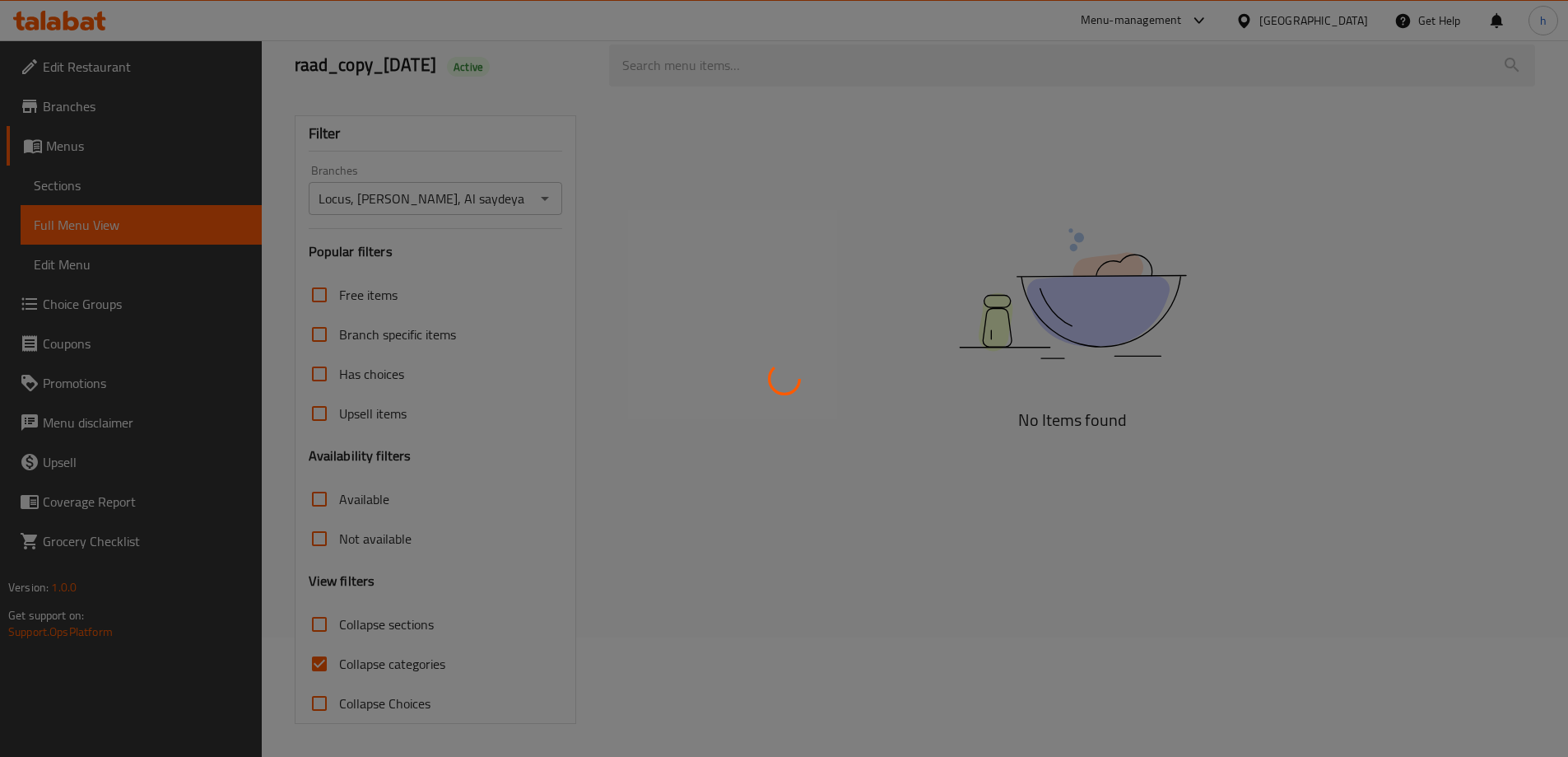
click at [323, 657] on div at bounding box center [784, 378] width 1568 height 757
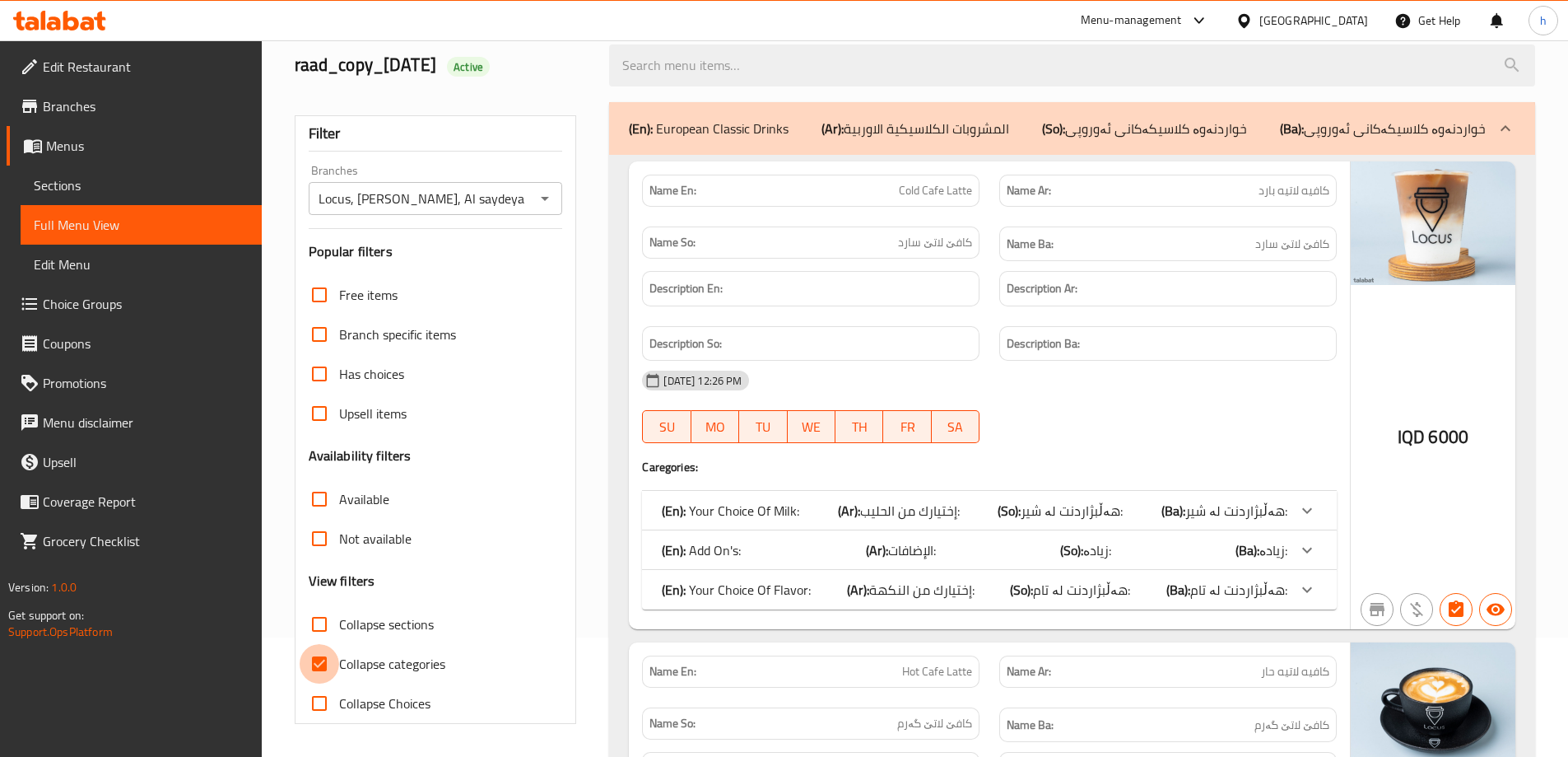
click at [323, 657] on input "Collapse categories" at bounding box center [319, 663] width 39 height 39
checkbox input "false"
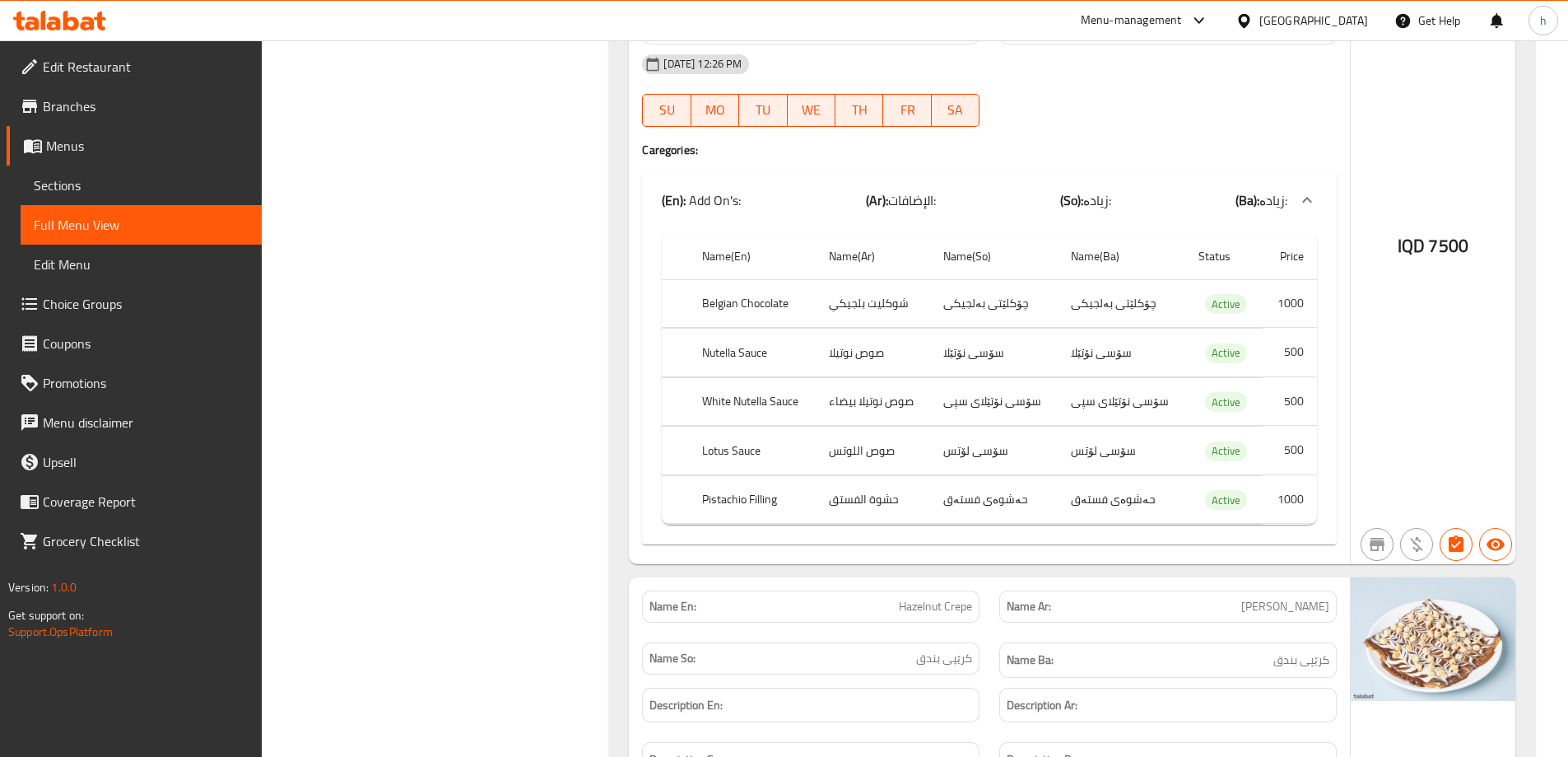
scroll to position [108465, 0]
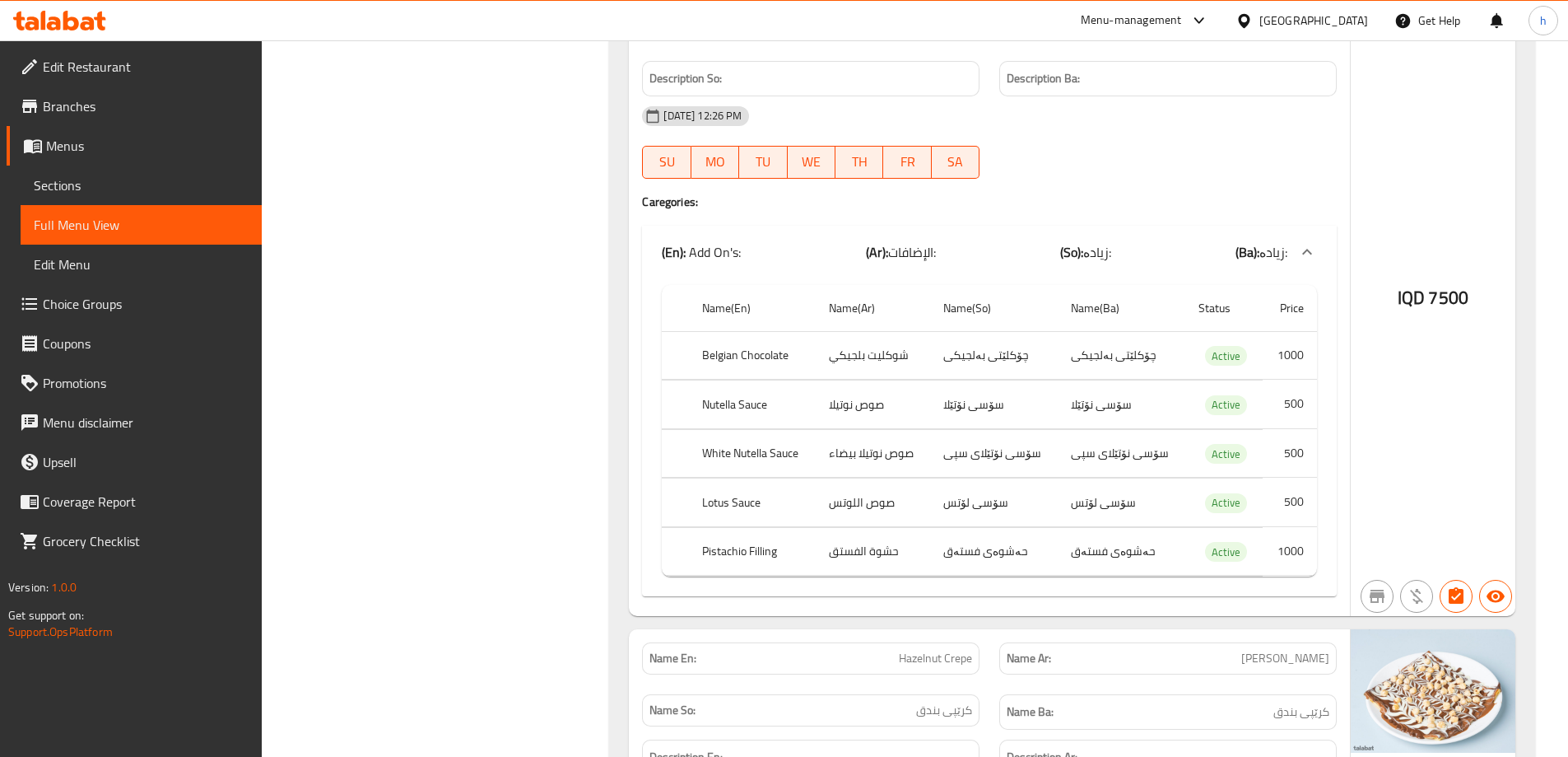
click at [97, 143] on span "Menus" at bounding box center [148, 146] width 203 height 20
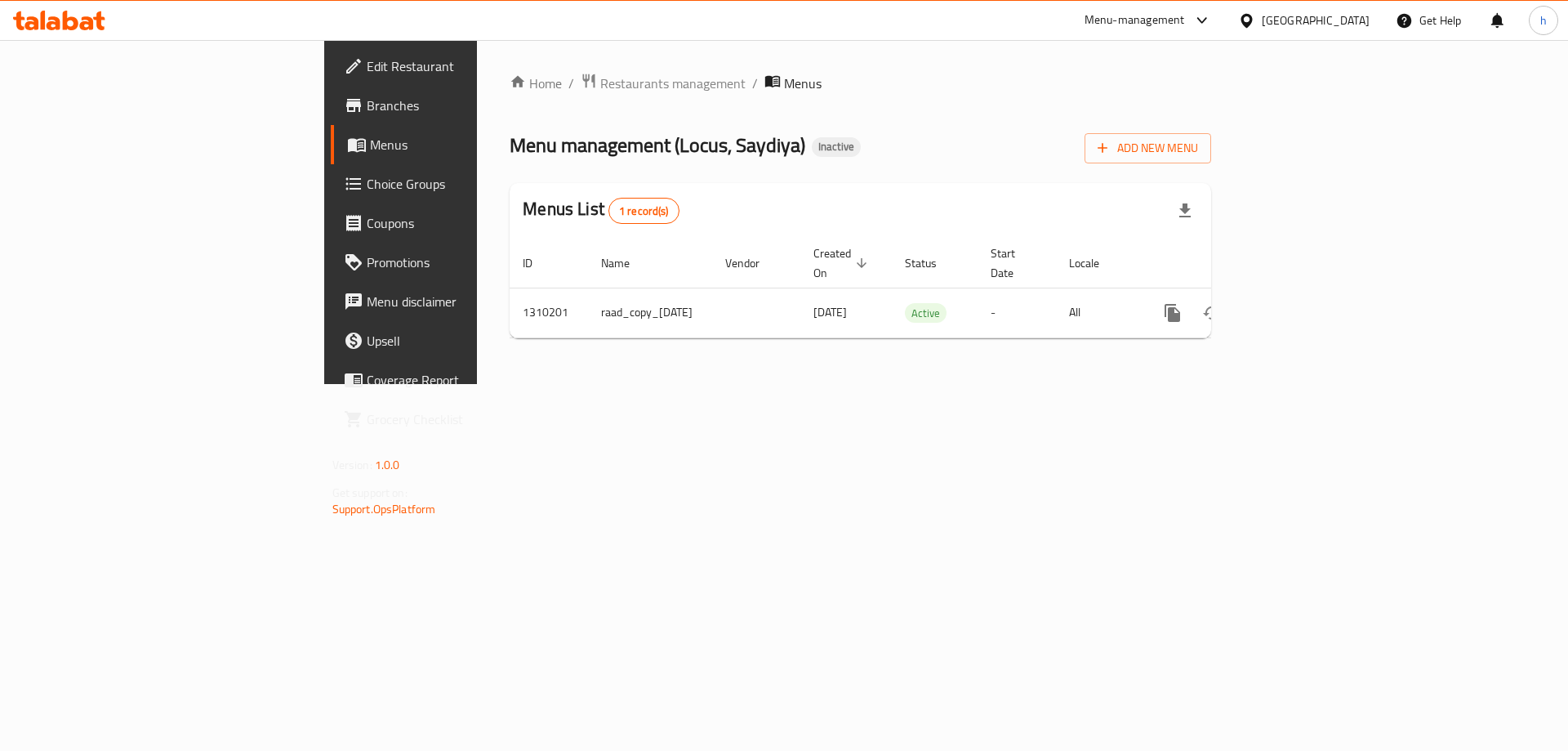
click at [367, 115] on span "Branches" at bounding box center [470, 106] width 206 height 20
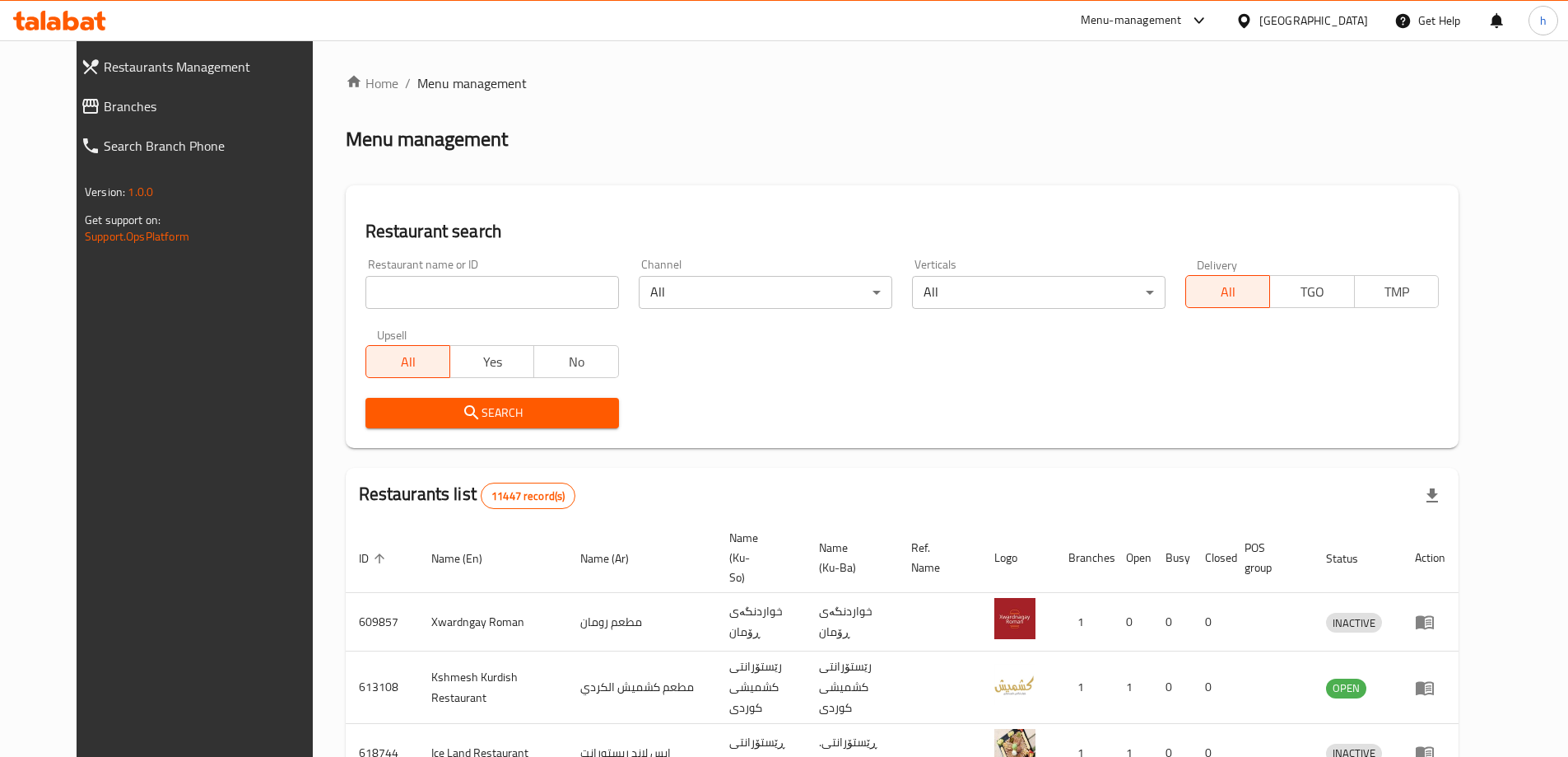
click at [104, 110] on span "Branches" at bounding box center [214, 107] width 222 height 20
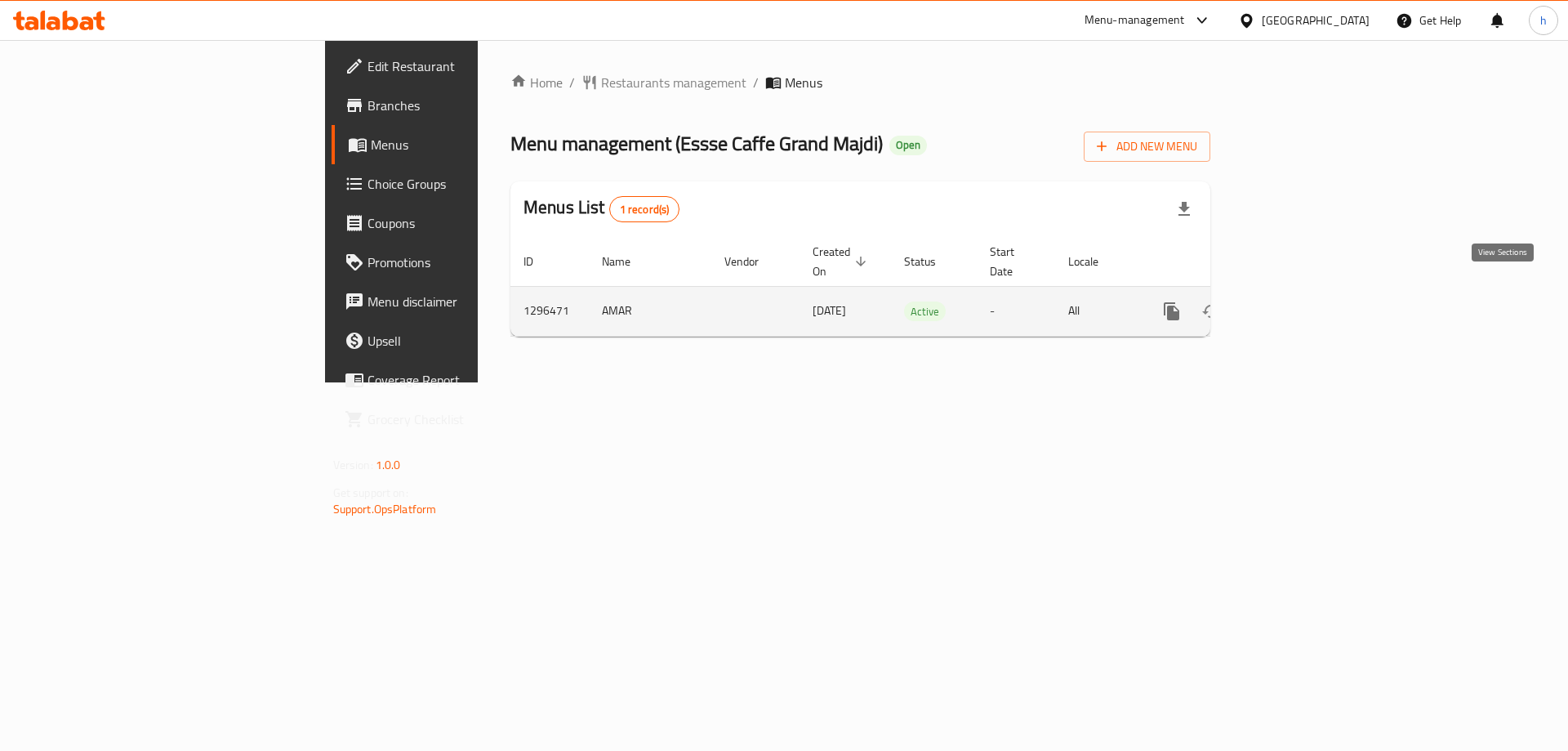
click at [1299, 302] on icon "enhanced table" at bounding box center [1289, 312] width 20 height 20
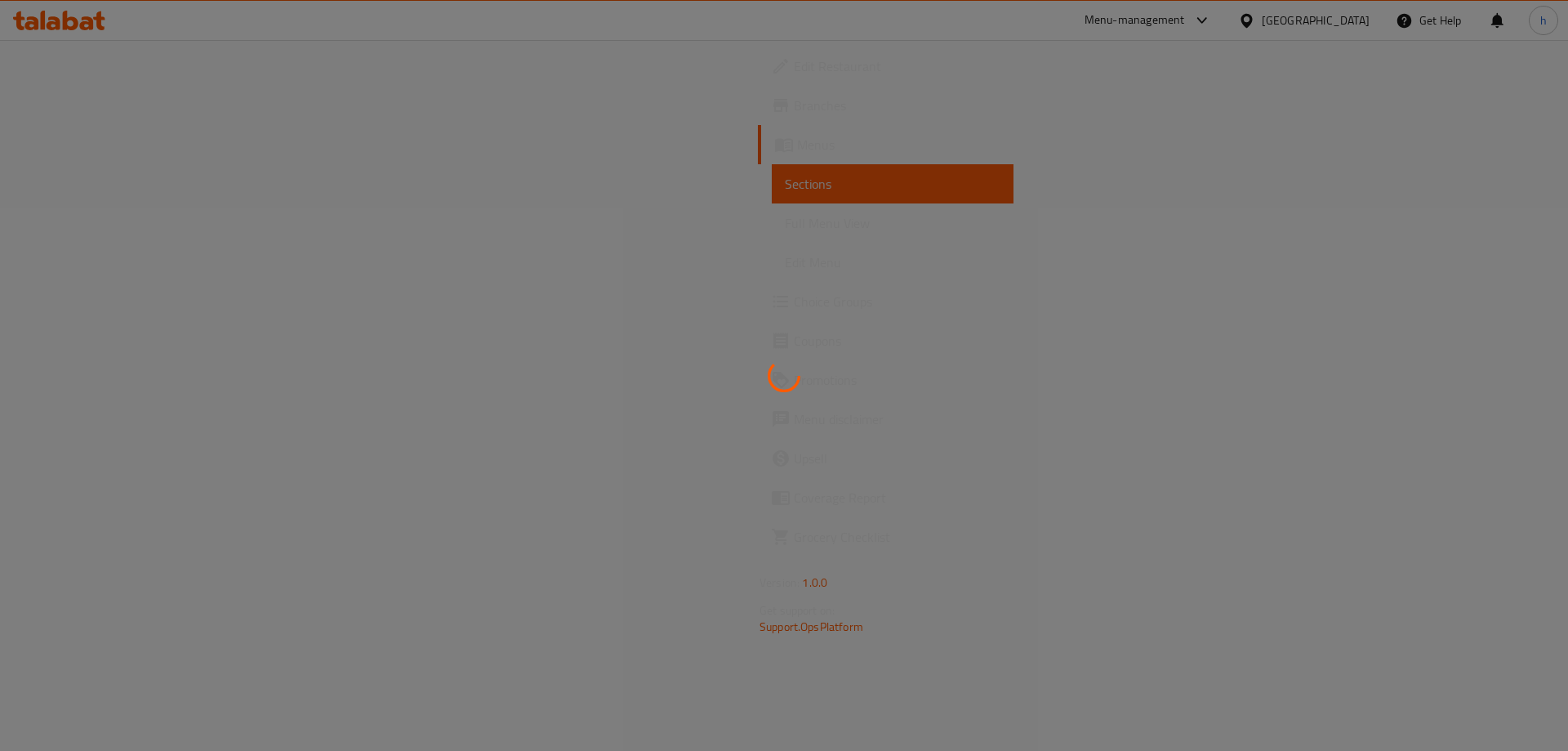
click at [43, 183] on div at bounding box center [784, 375] width 1568 height 751
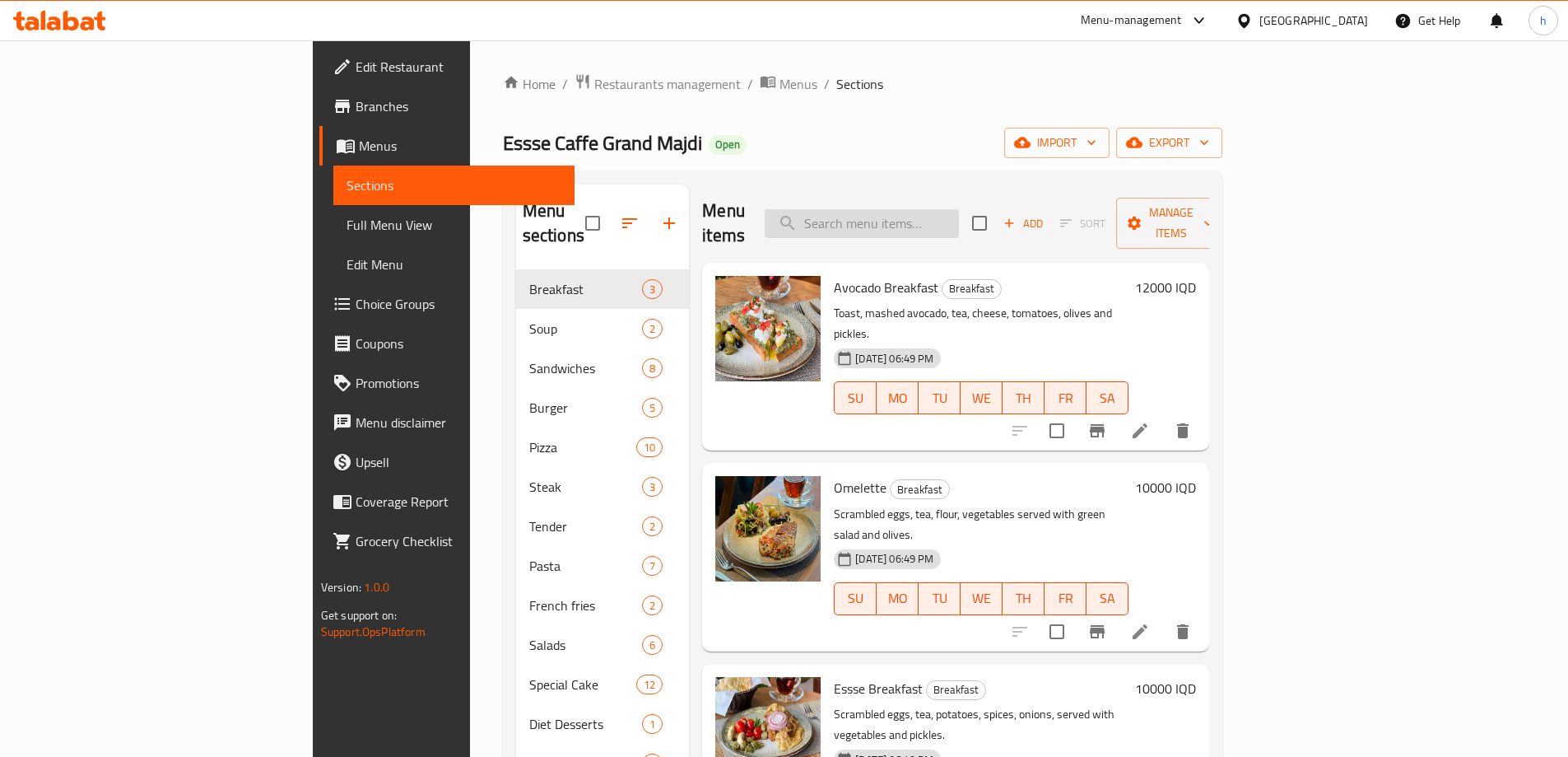
click at [959, 213] on input "search" at bounding box center [862, 224] width 194 height 29
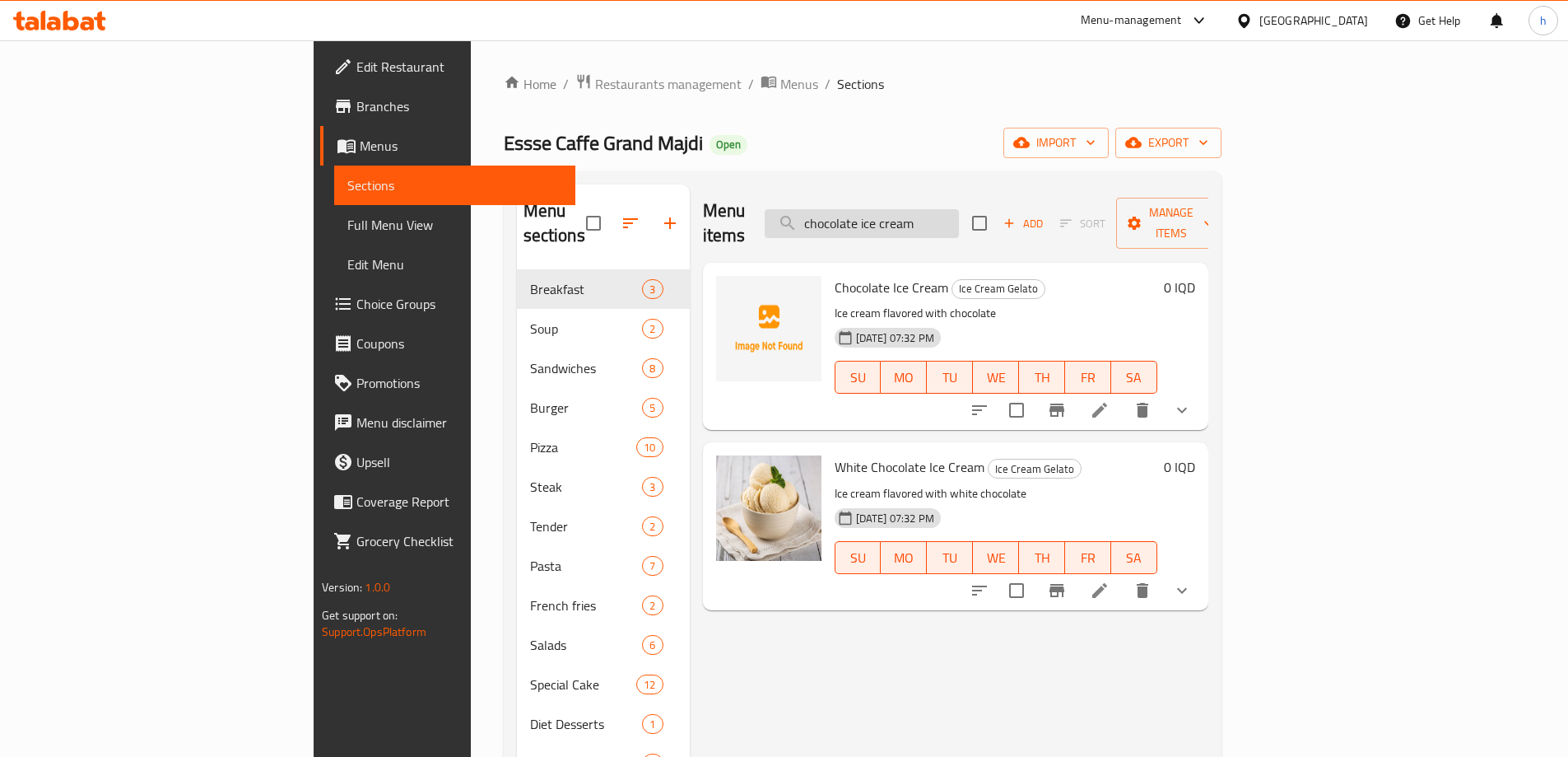
drag, startPoint x: 1024, startPoint y: 214, endPoint x: 910, endPoint y: 222, distance: 114.3
click at [910, 222] on input "chocolate ice cream" at bounding box center [862, 224] width 194 height 29
type input "chocolate ice cream"
click at [348, 226] on span "Full Menu View" at bounding box center [455, 225] width 214 height 20
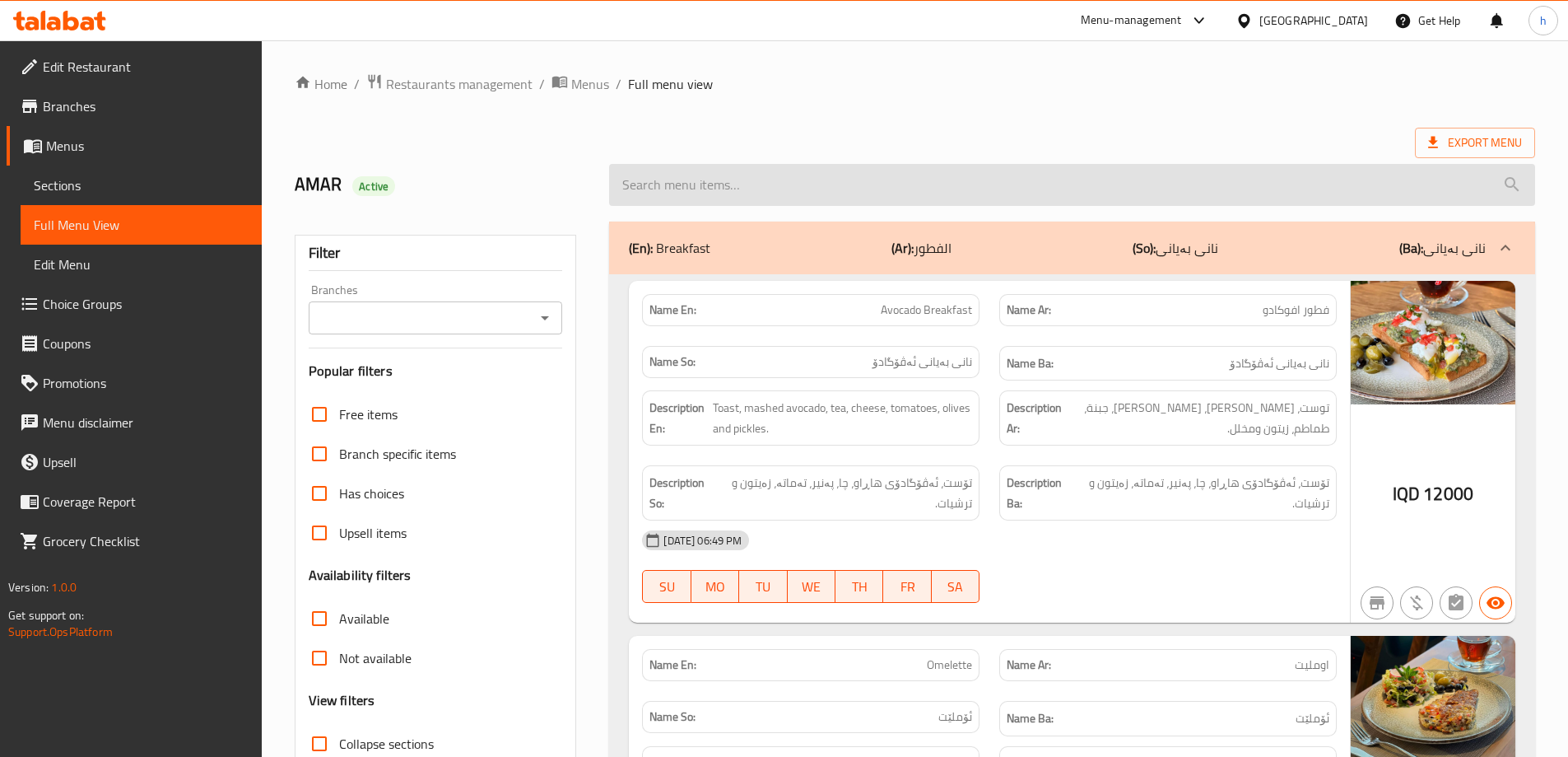
click at [641, 192] on input "search" at bounding box center [1071, 184] width 926 height 42
paste input "chocolate ice cream"
type input "chocolate ice cream"
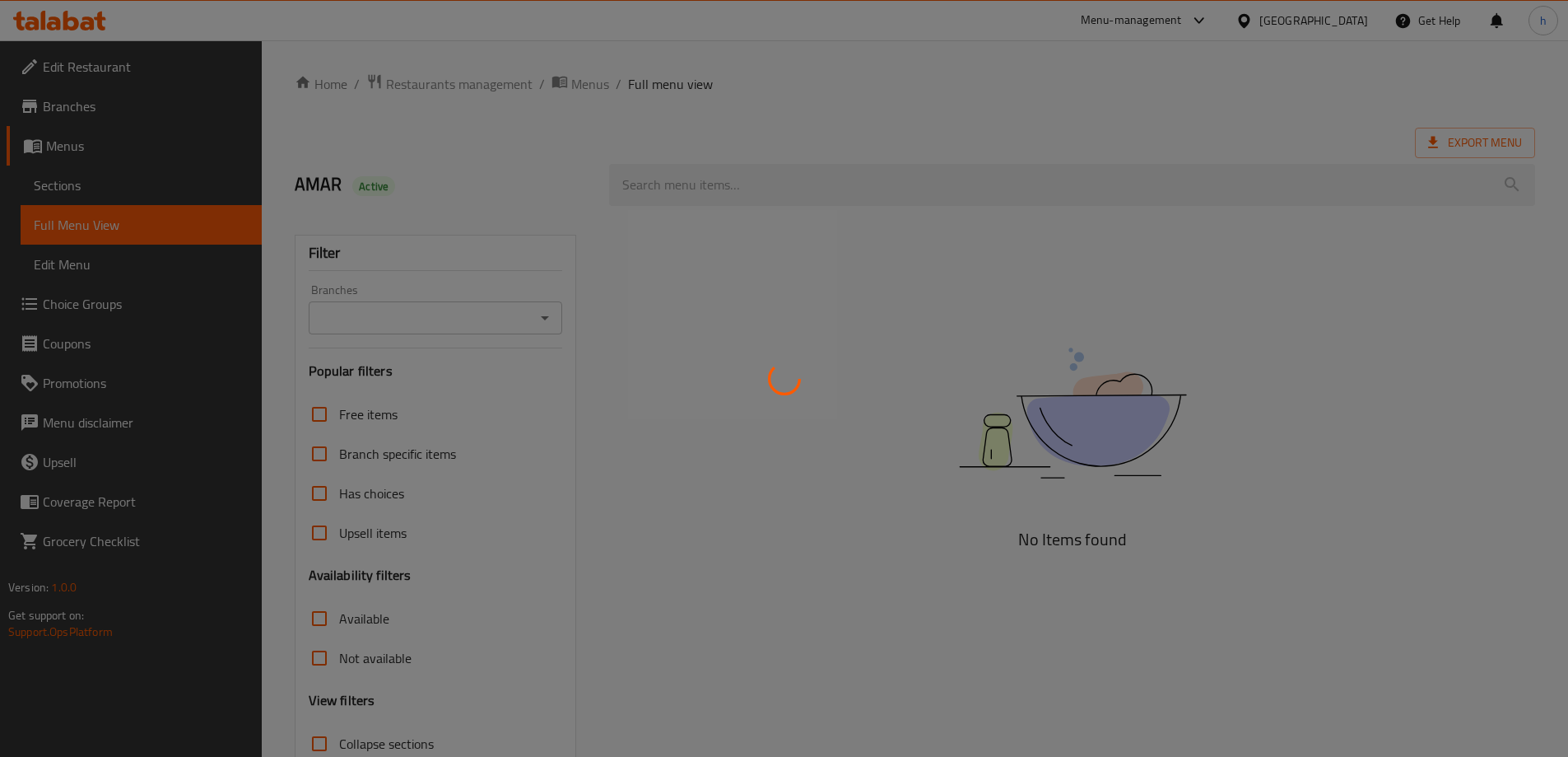
click at [549, 315] on div at bounding box center [784, 378] width 1568 height 757
click at [544, 317] on div at bounding box center [784, 378] width 1568 height 757
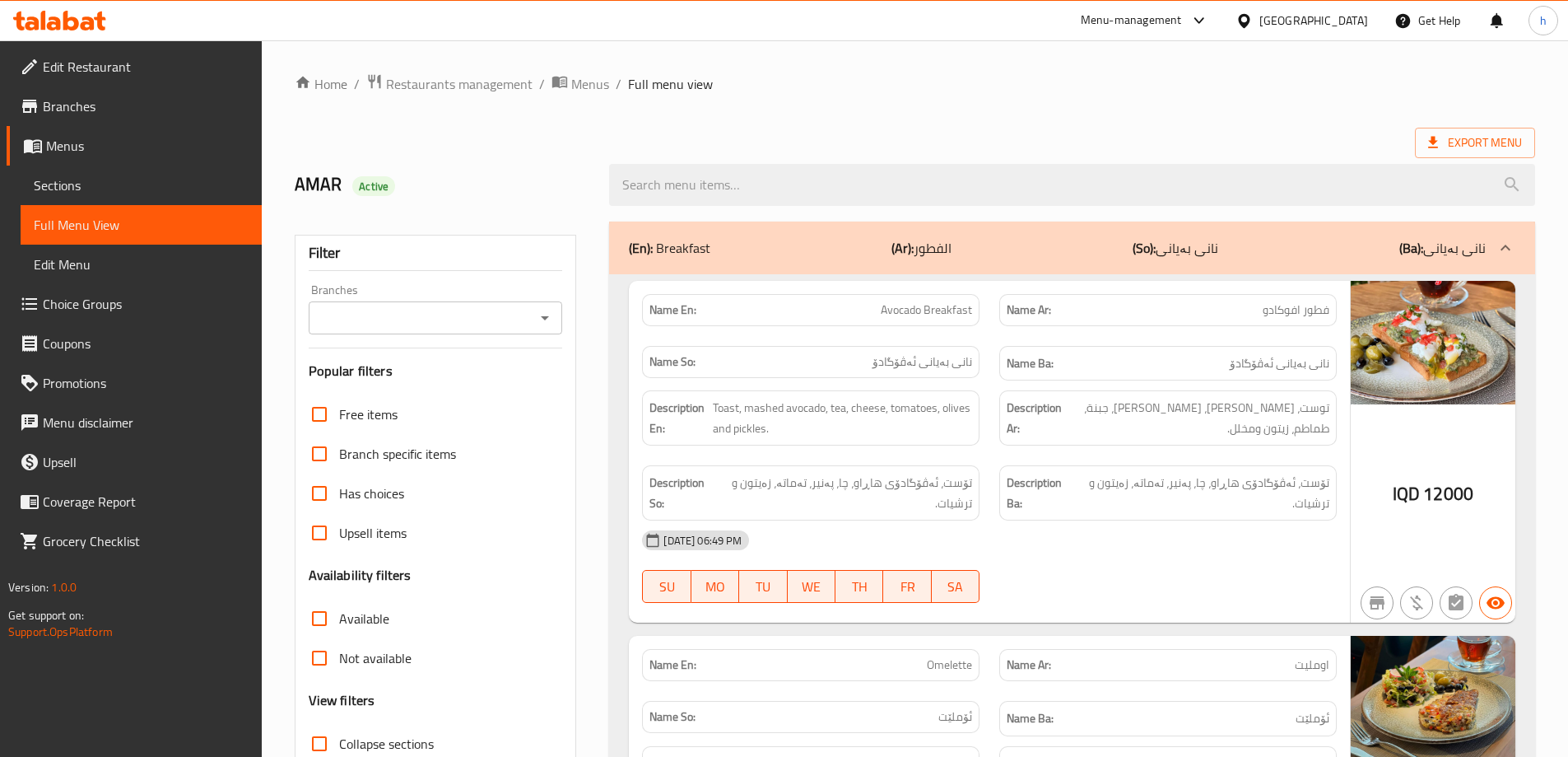
click at [549, 313] on icon "Open" at bounding box center [545, 318] width 20 height 20
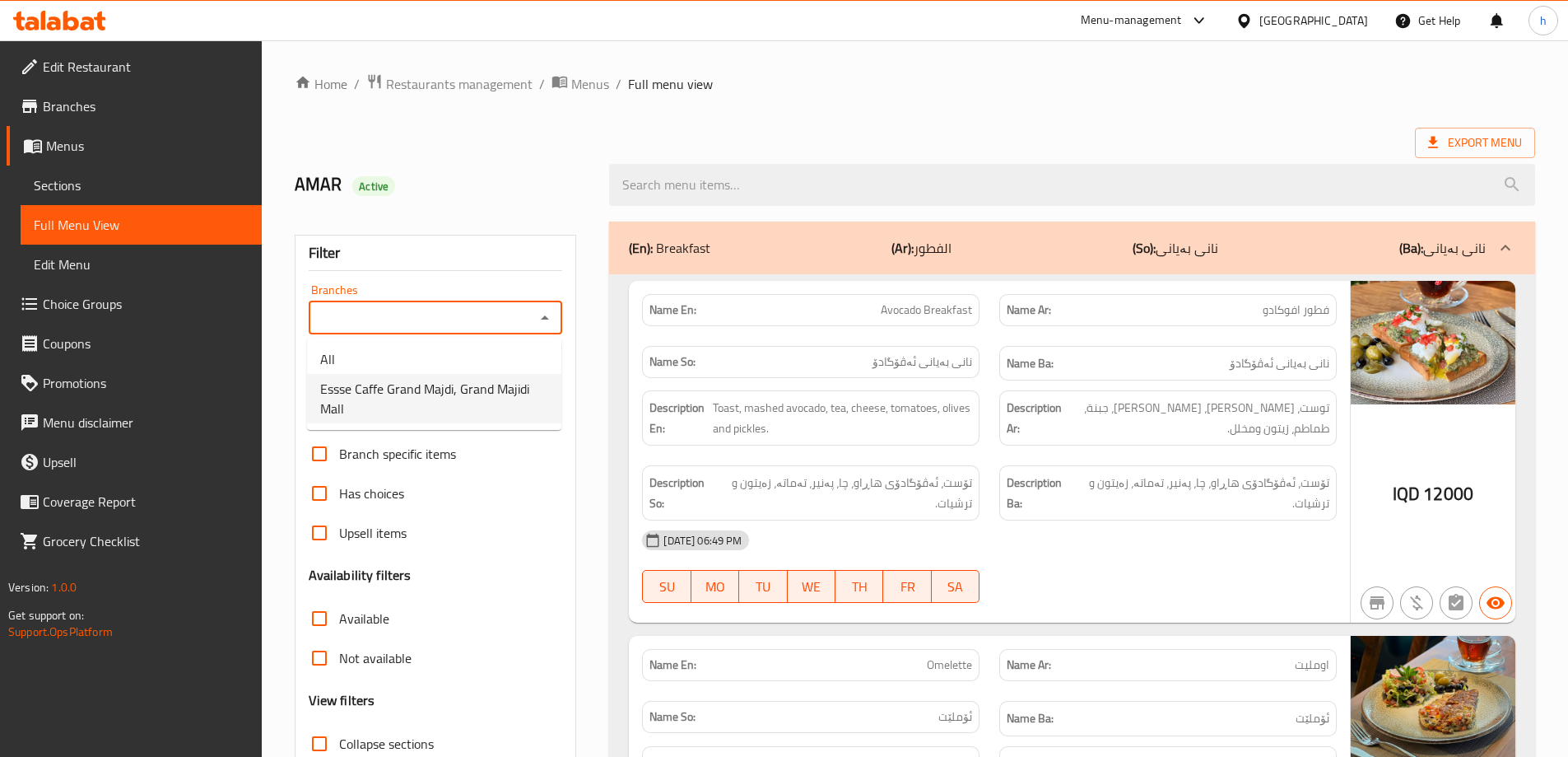
click at [422, 389] on span "Essse Caffe Grand Majdi, Grand Majidi Mall" at bounding box center [434, 398] width 228 height 39
type input "Essse Caffe Grand Majdi, Grand Majidi Mall"
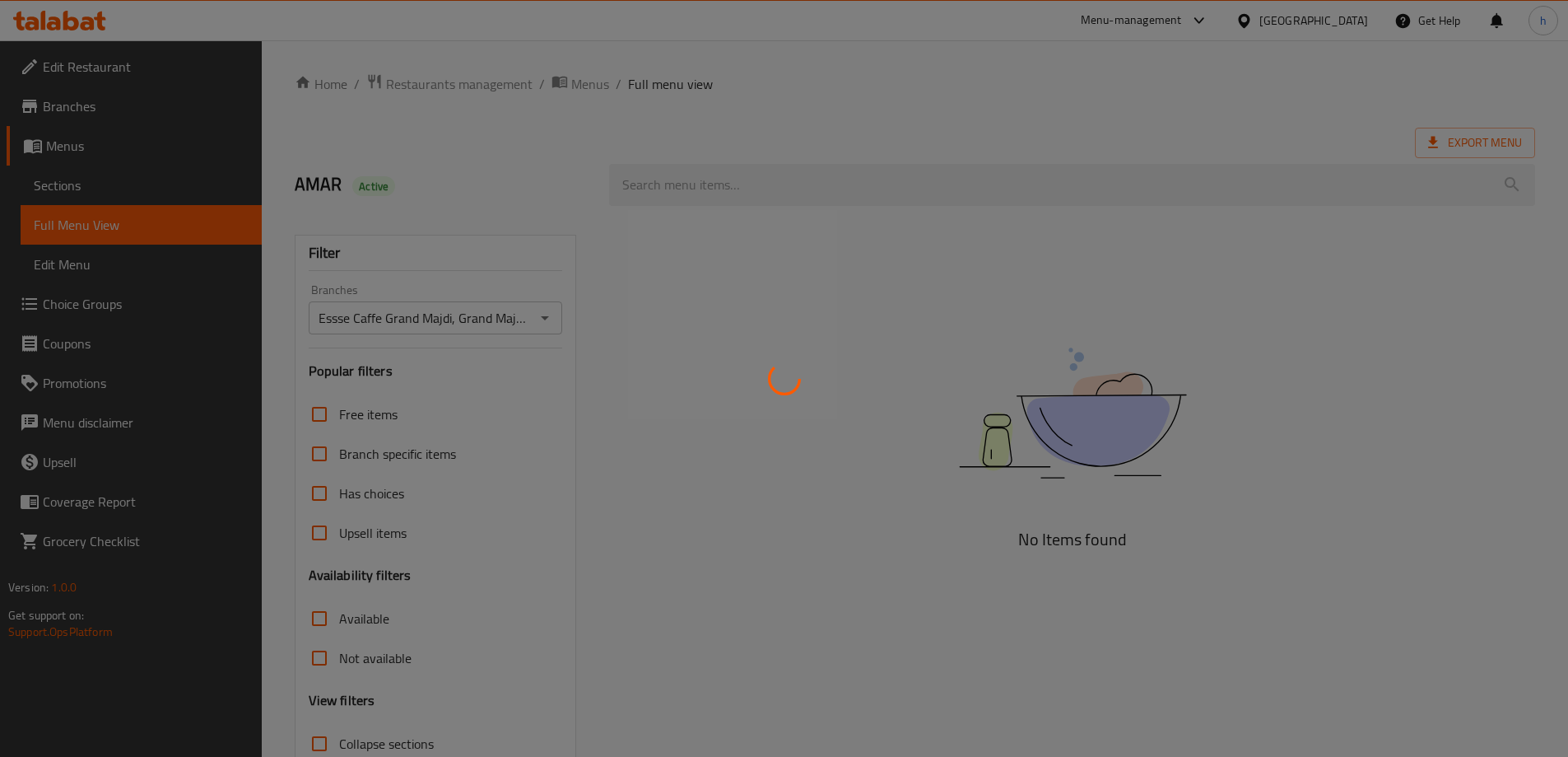
click at [717, 191] on div at bounding box center [784, 378] width 1568 height 757
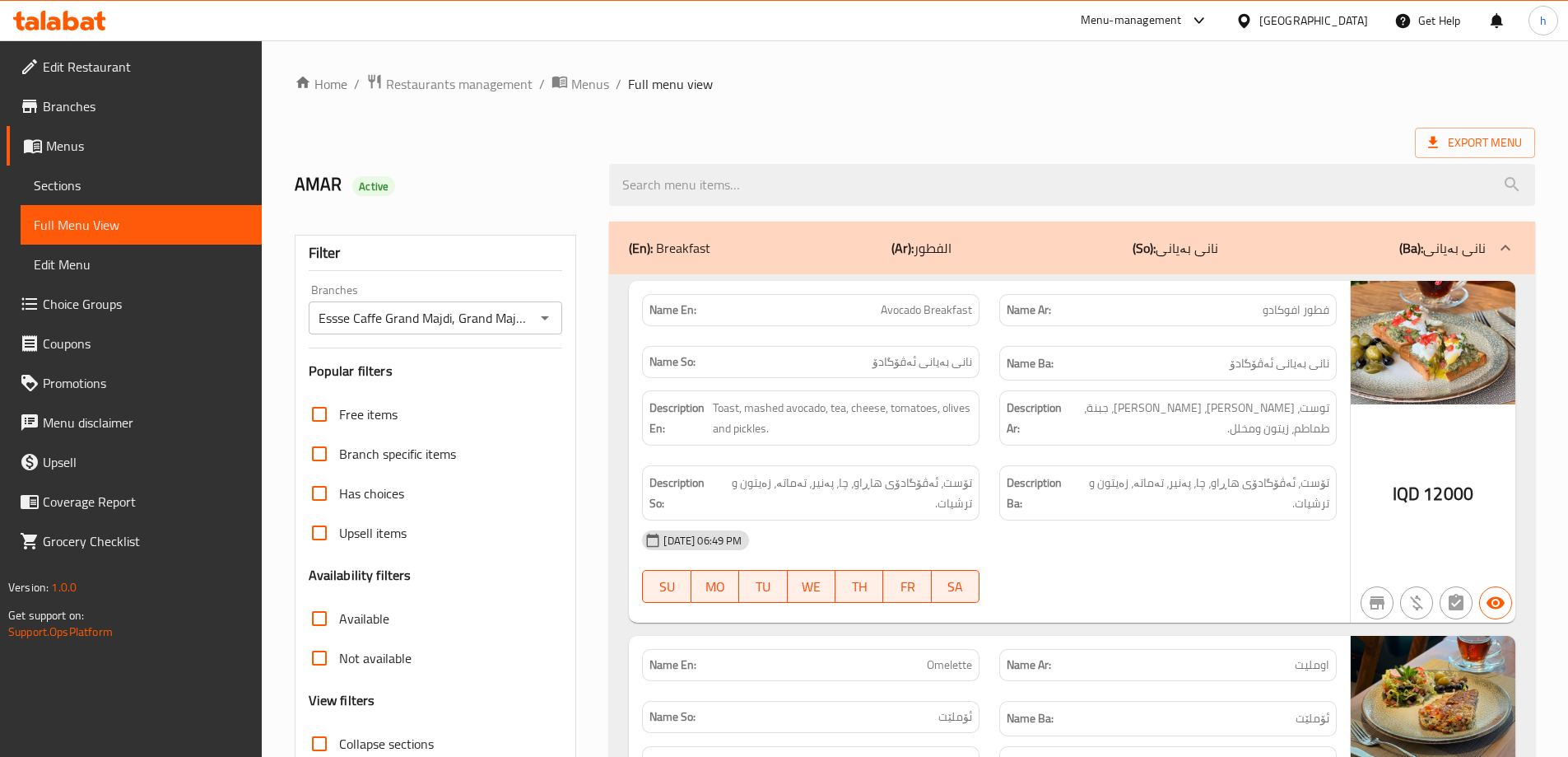
click at [697, 188] on input "search" at bounding box center [1071, 184] width 926 height 42
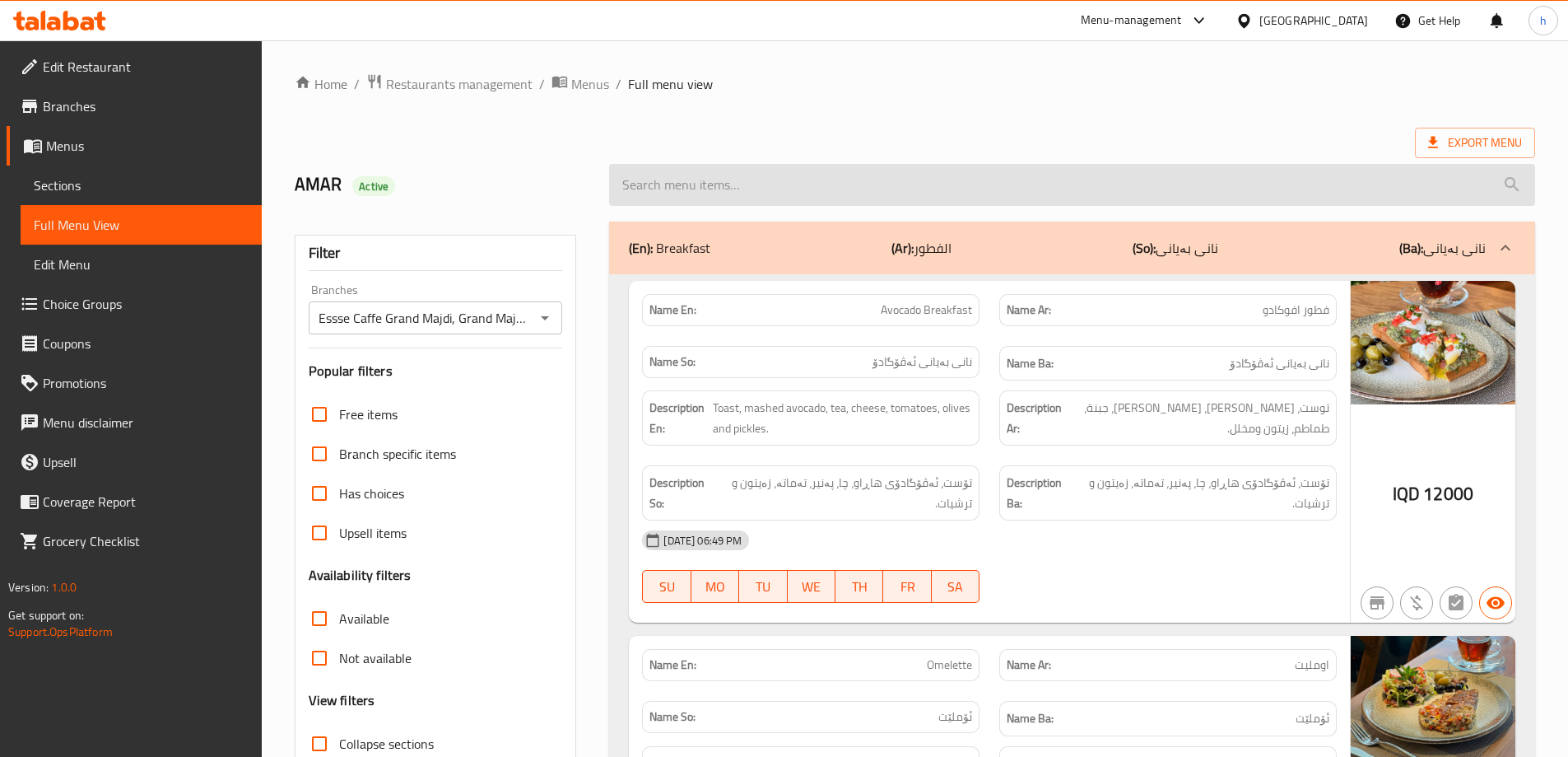
paste input "chocolate ice cream"
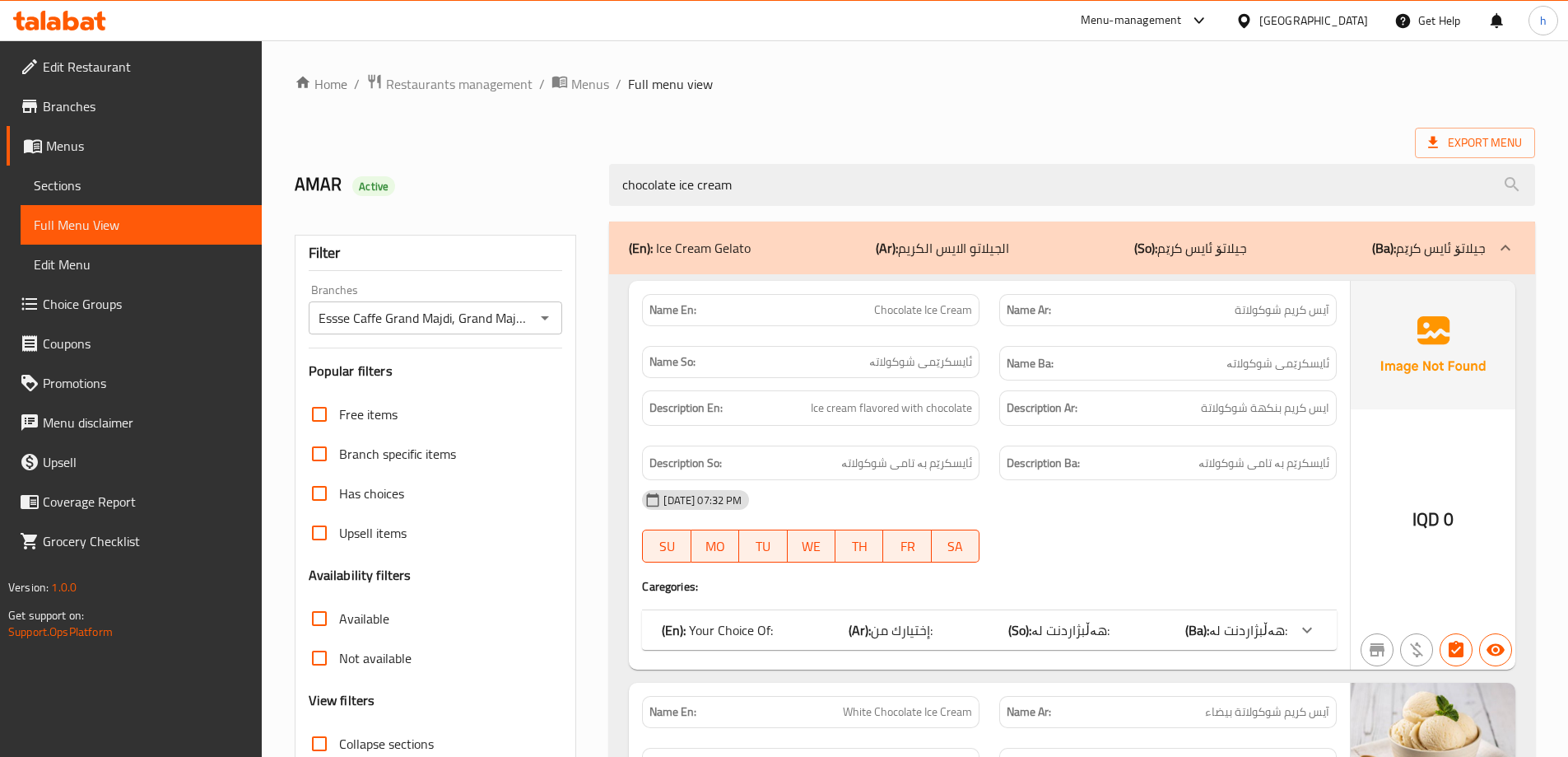
type input "chocolate ice cream"
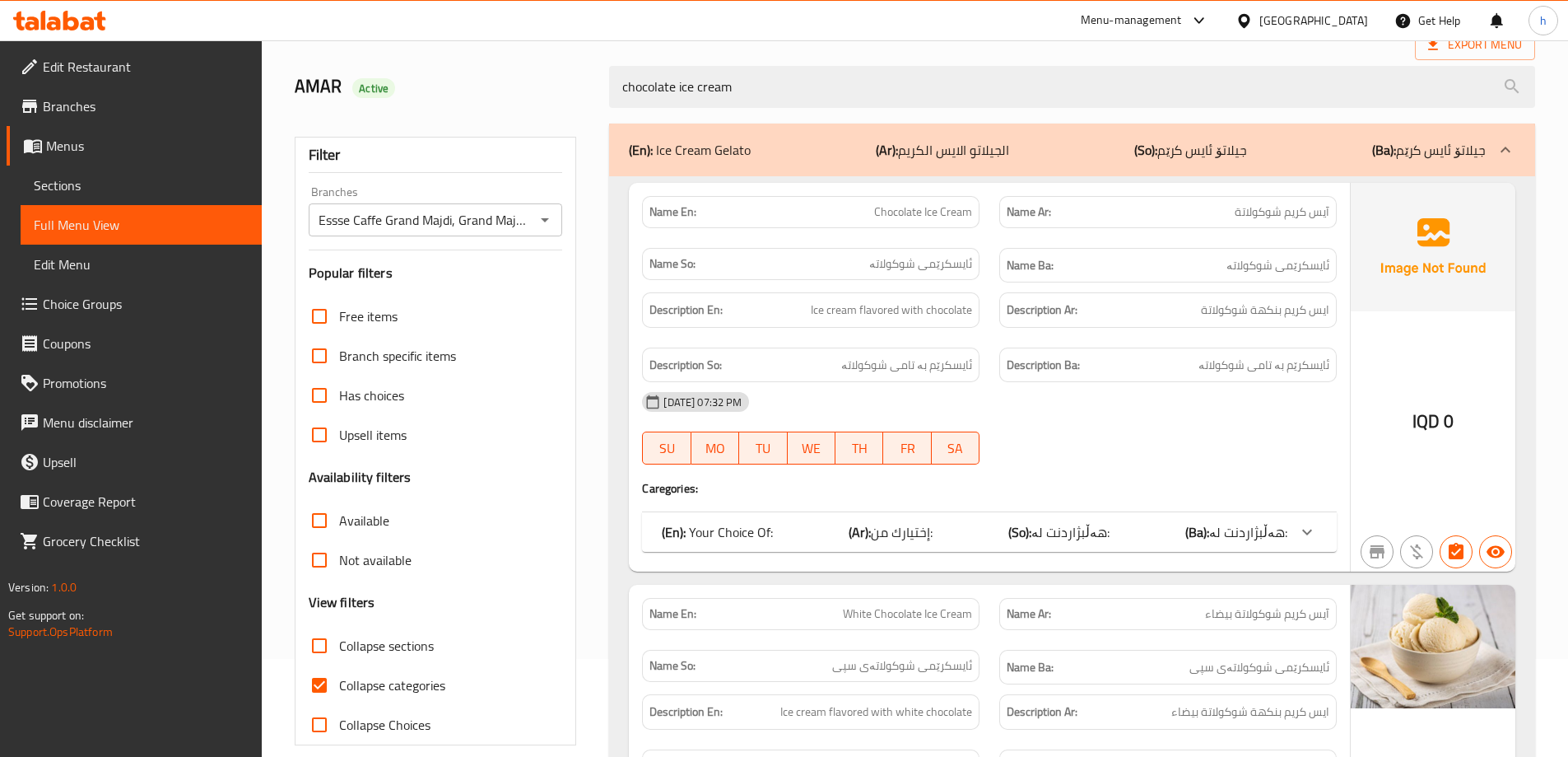
scroll to position [138, 0]
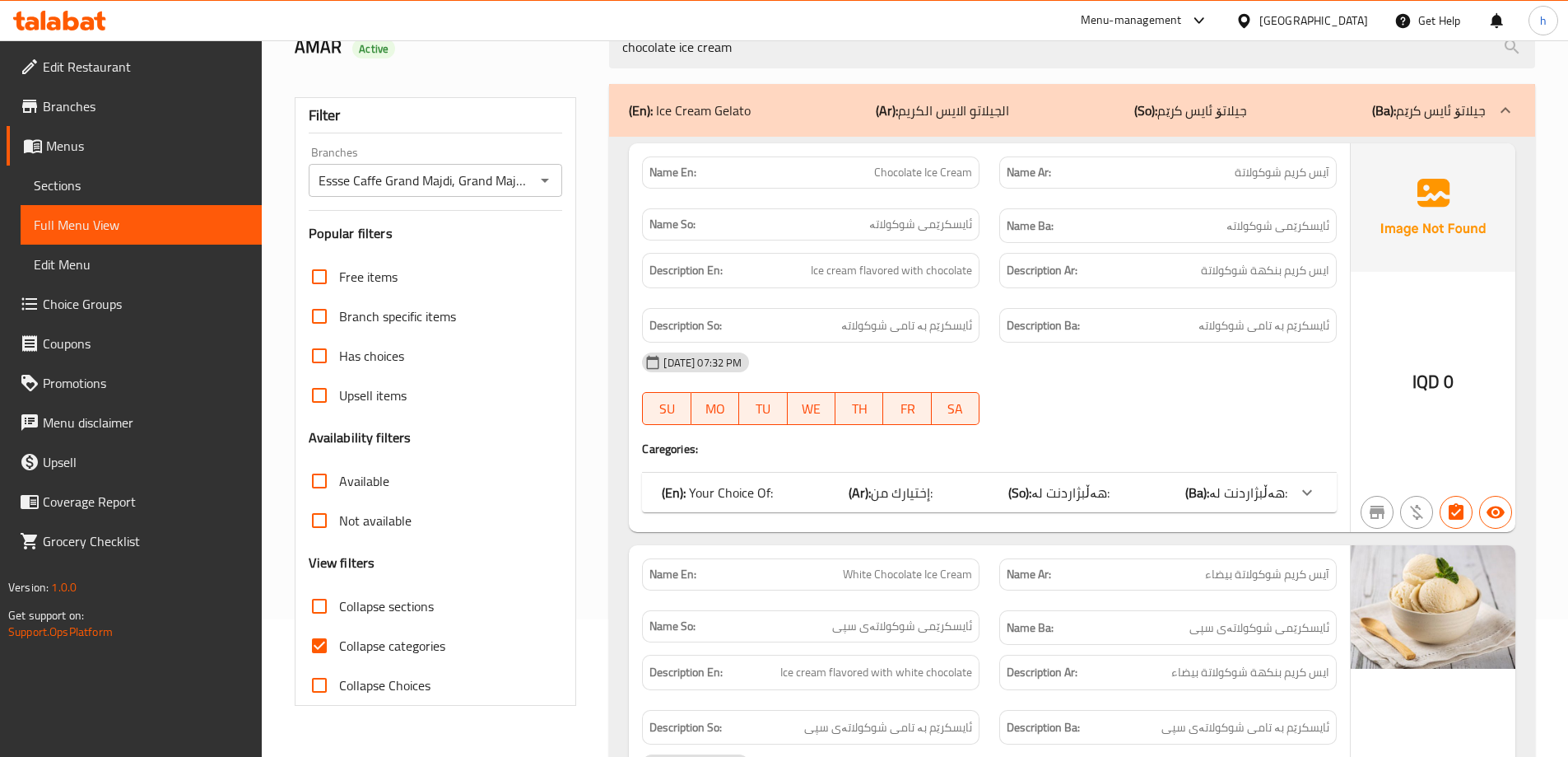
click at [549, 179] on icon "Open" at bounding box center [545, 181] width 20 height 20
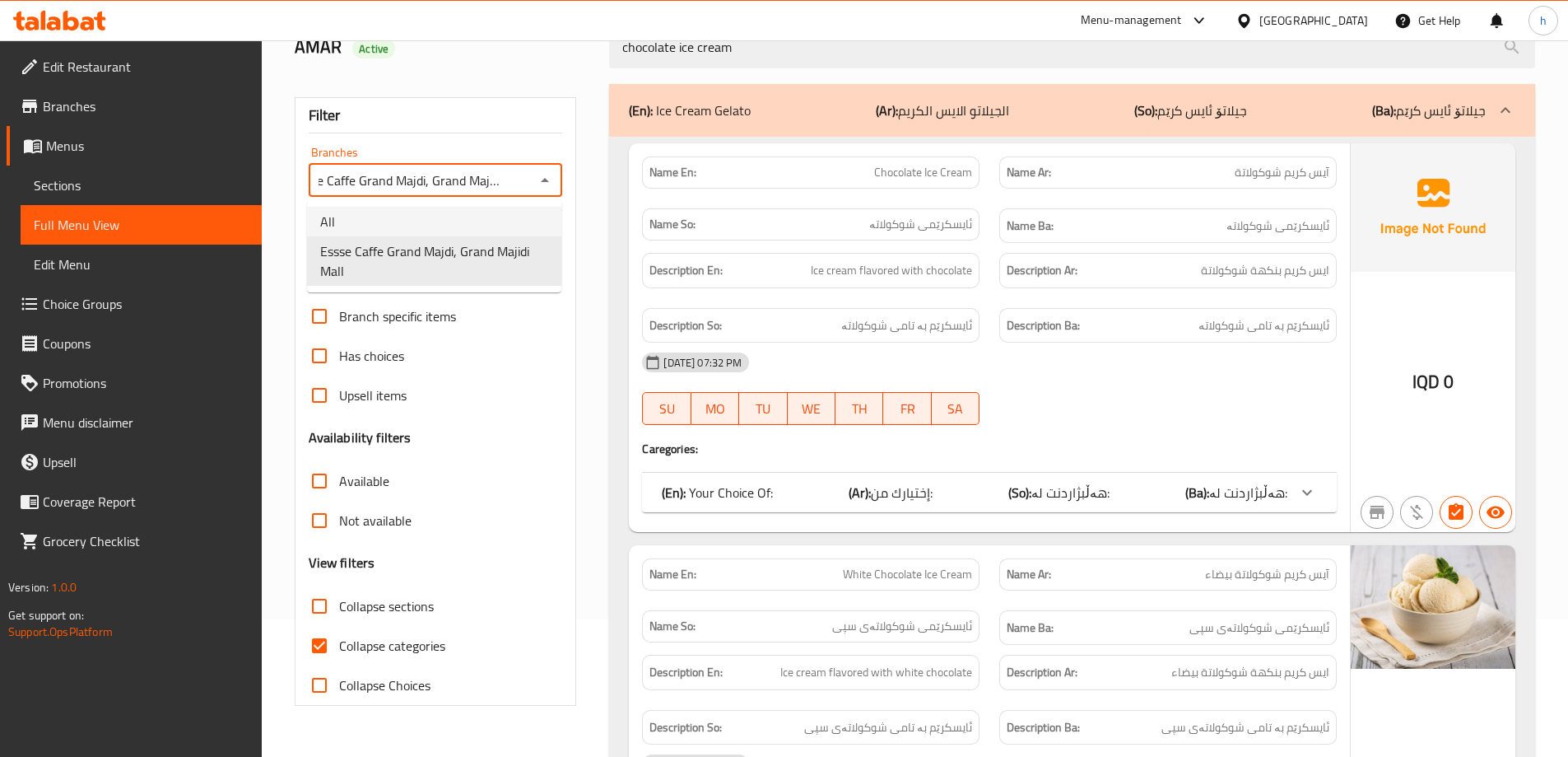
click at [456, 206] on li "All" at bounding box center [434, 221] width 255 height 29
type input "All"
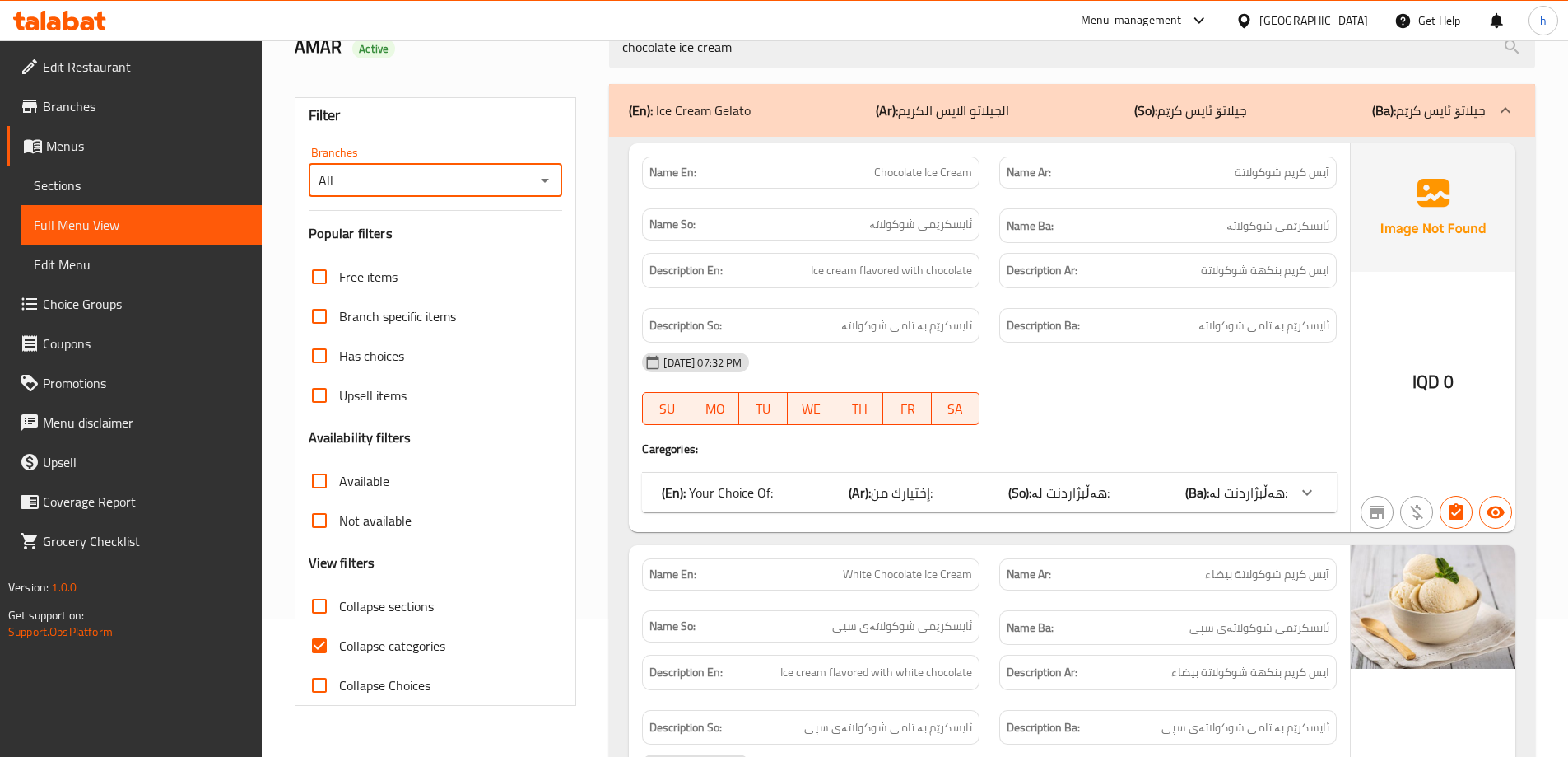
scroll to position [0, 0]
click at [315, 652] on input "Collapse categories" at bounding box center [319, 645] width 39 height 39
checkbox input "false"
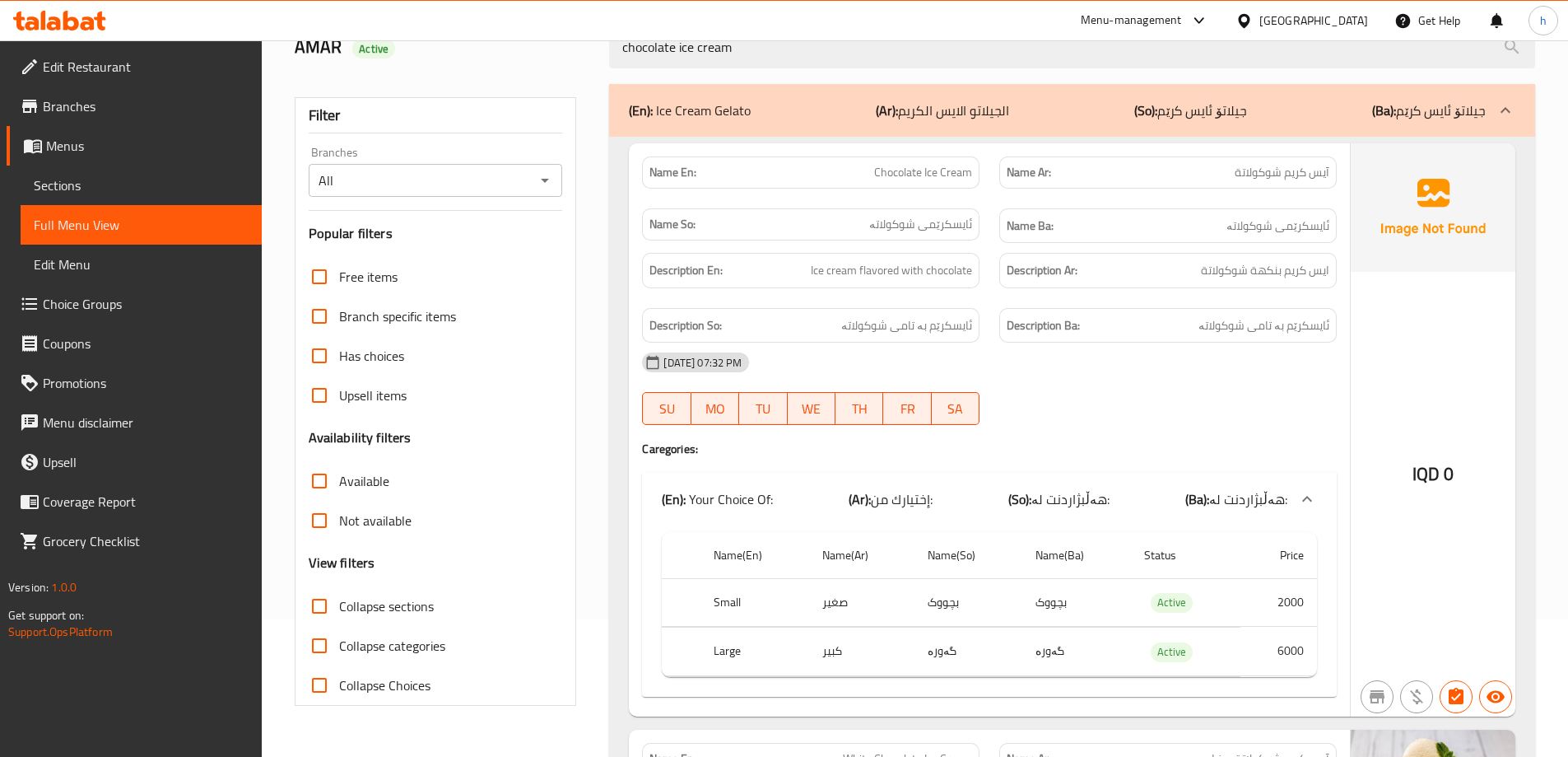
click at [507, 184] on input "All" at bounding box center [423, 180] width 217 height 23
click at [546, 176] on icon "Open" at bounding box center [545, 181] width 20 height 20
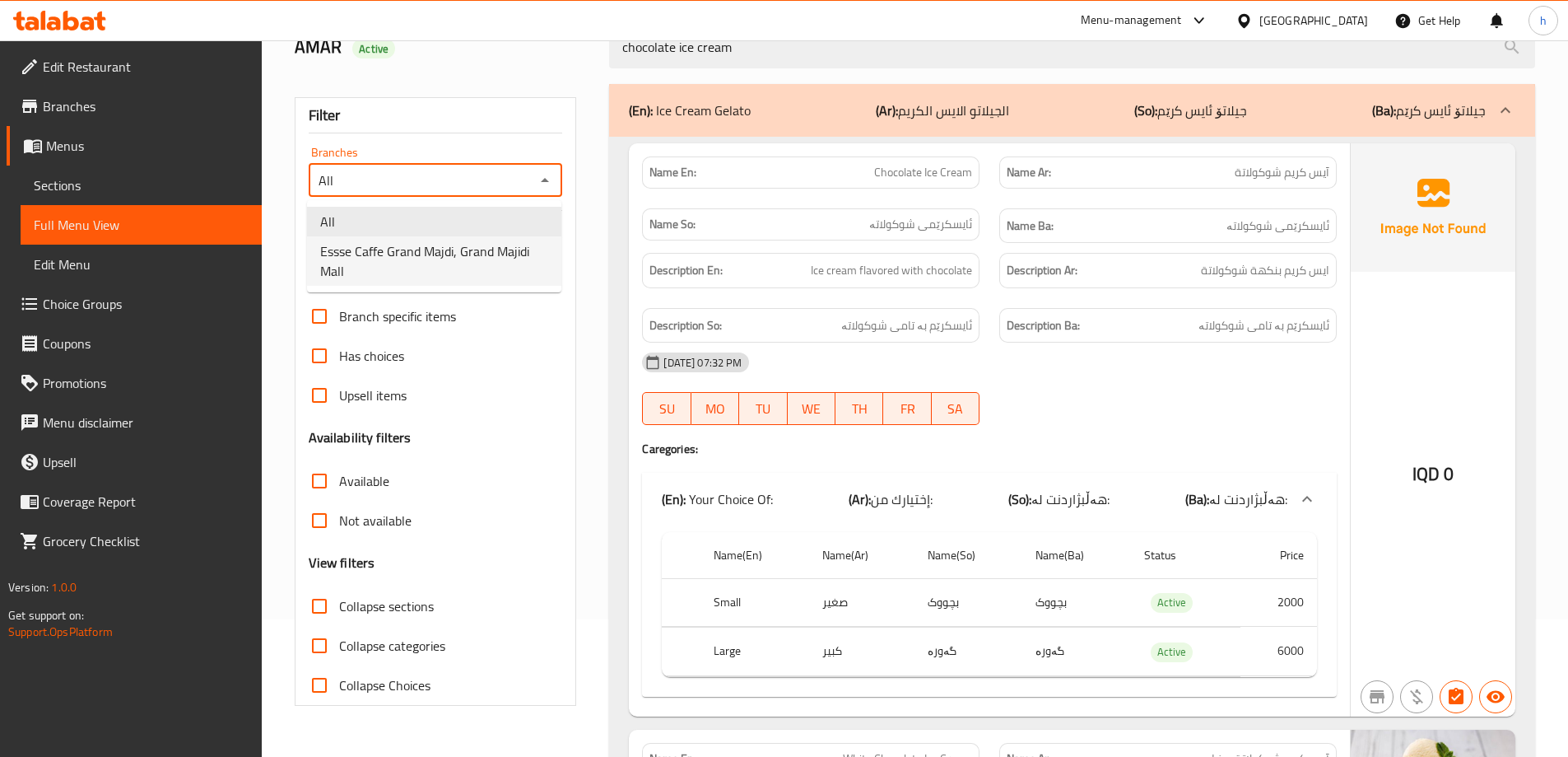
click at [468, 255] on span "Essse Caffe Grand Majdi, Grand Majidi Mall" at bounding box center [434, 260] width 228 height 39
type input "Essse Caffe Grand Majdi, Grand Majidi Mall"
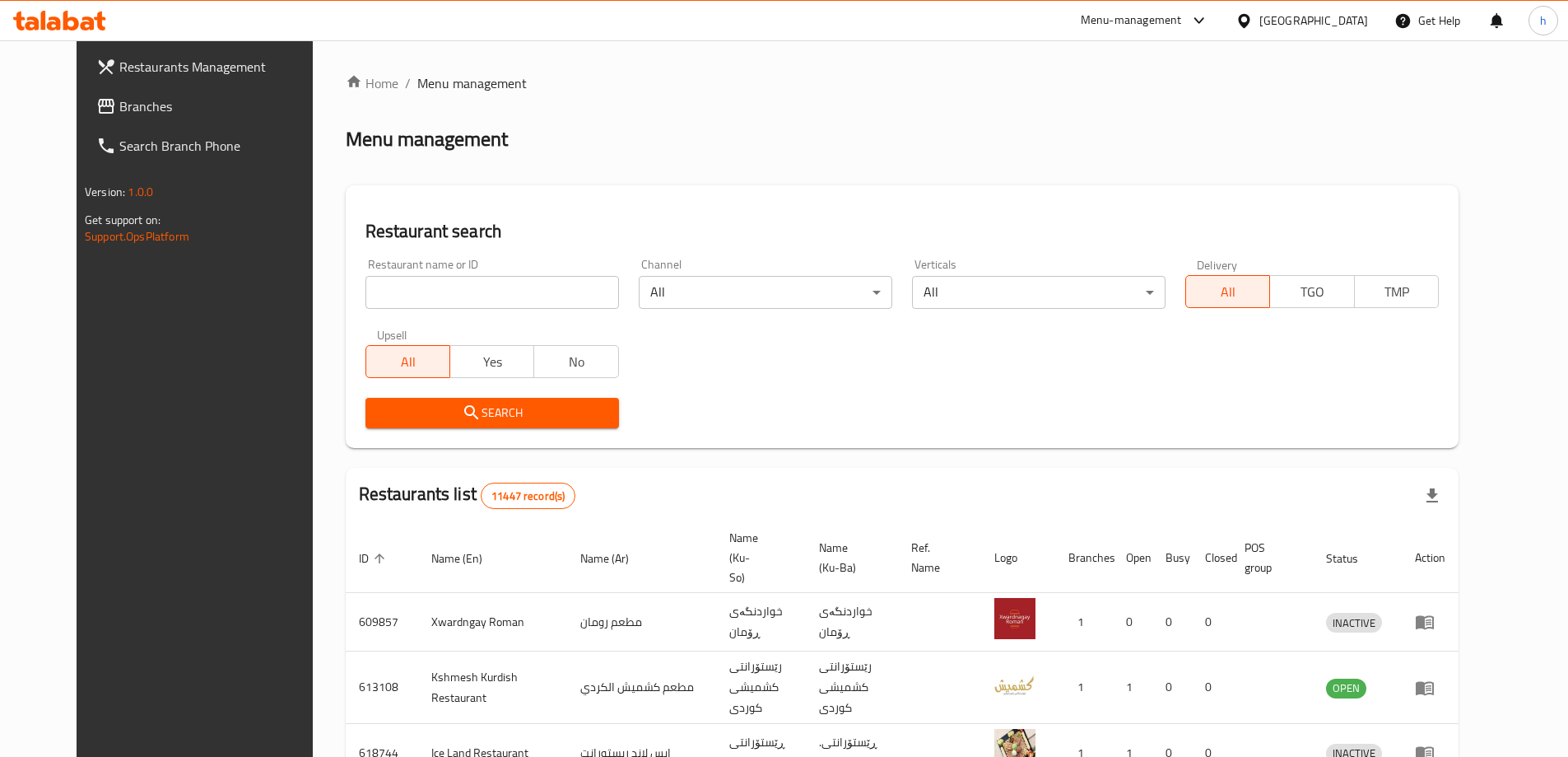
click at [120, 109] on span "Branches" at bounding box center [222, 107] width 205 height 20
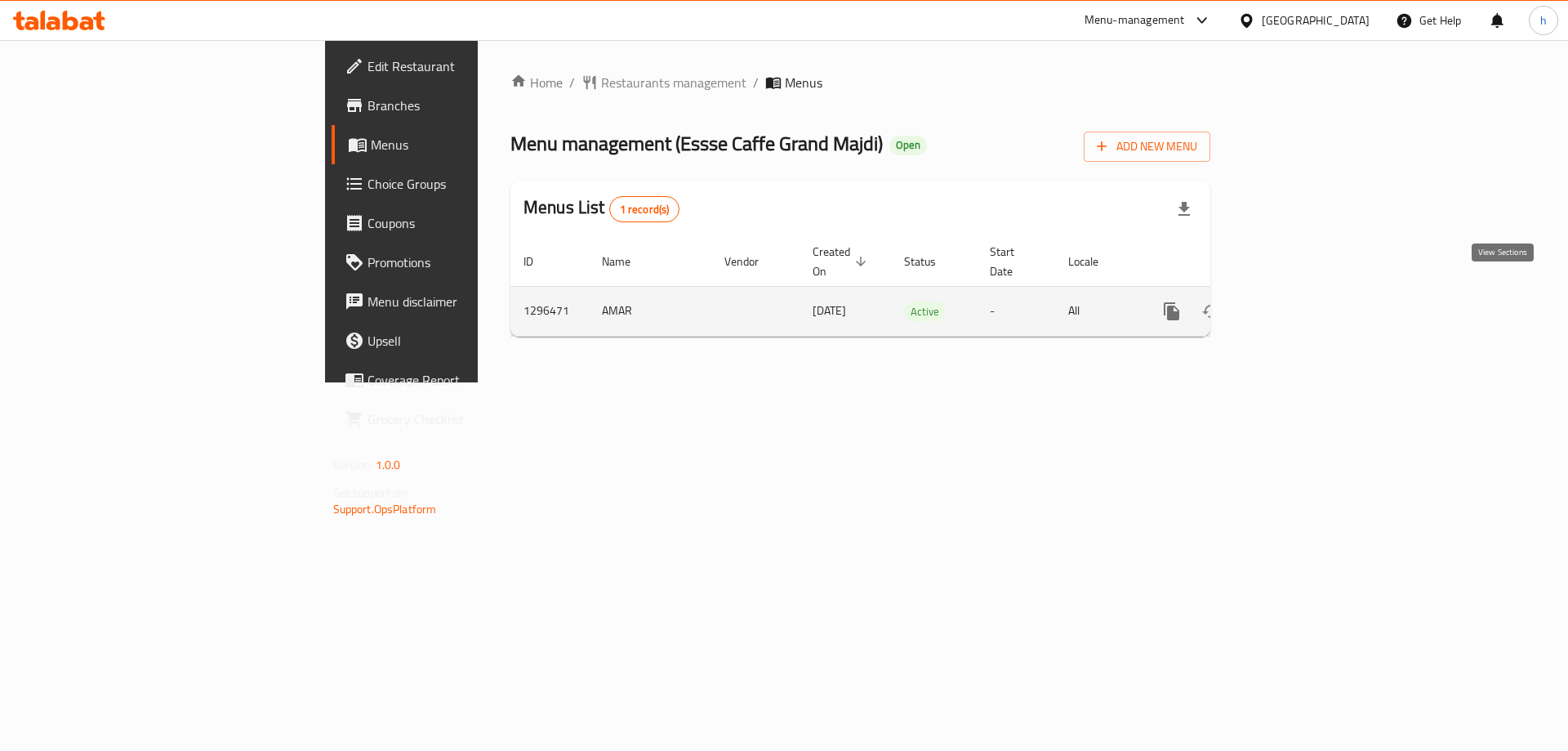
click at [1299, 302] on icon "enhanced table" at bounding box center [1289, 312] width 20 height 20
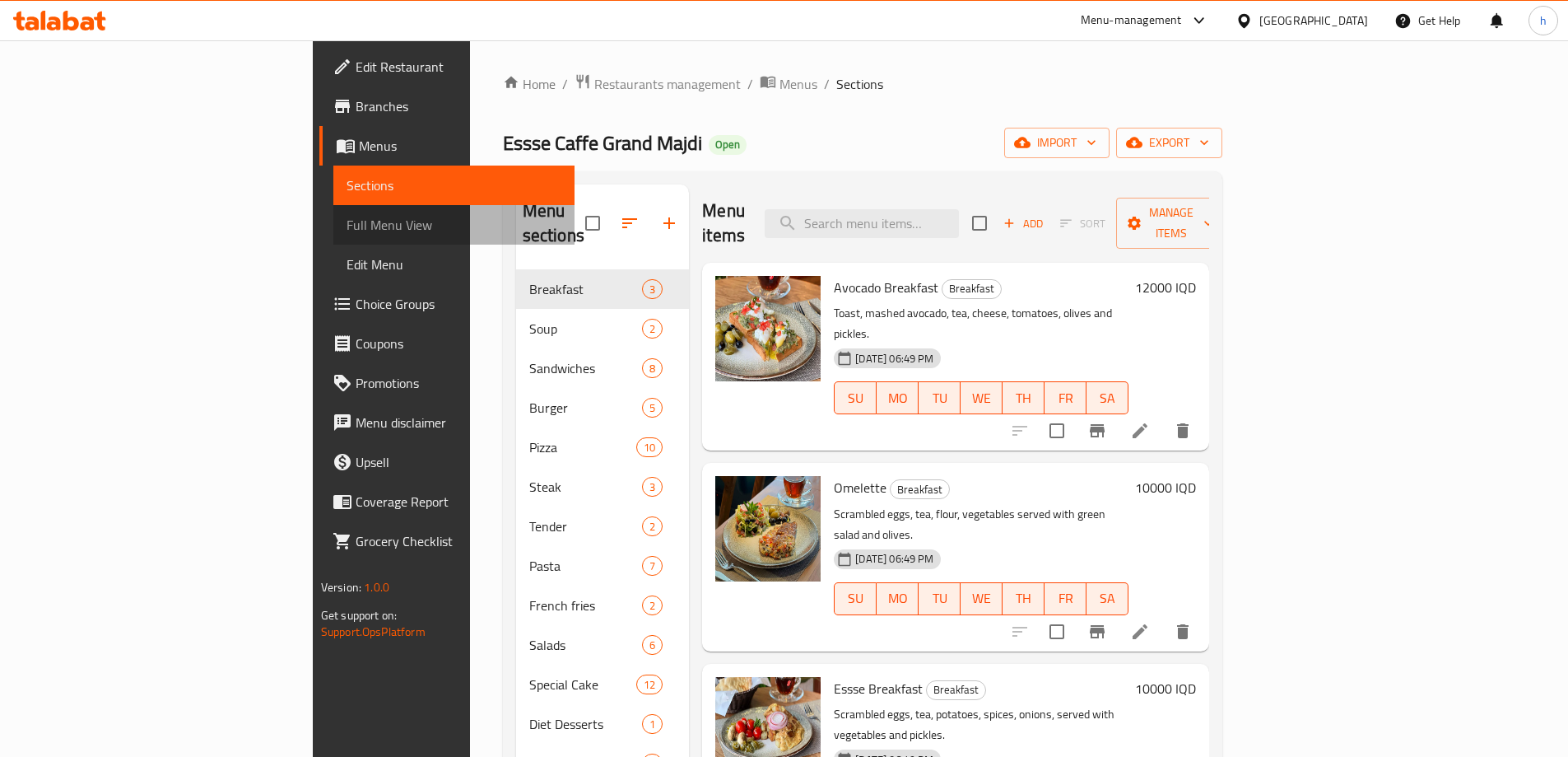
click at [347, 222] on span "Full Menu View" at bounding box center [454, 225] width 214 height 20
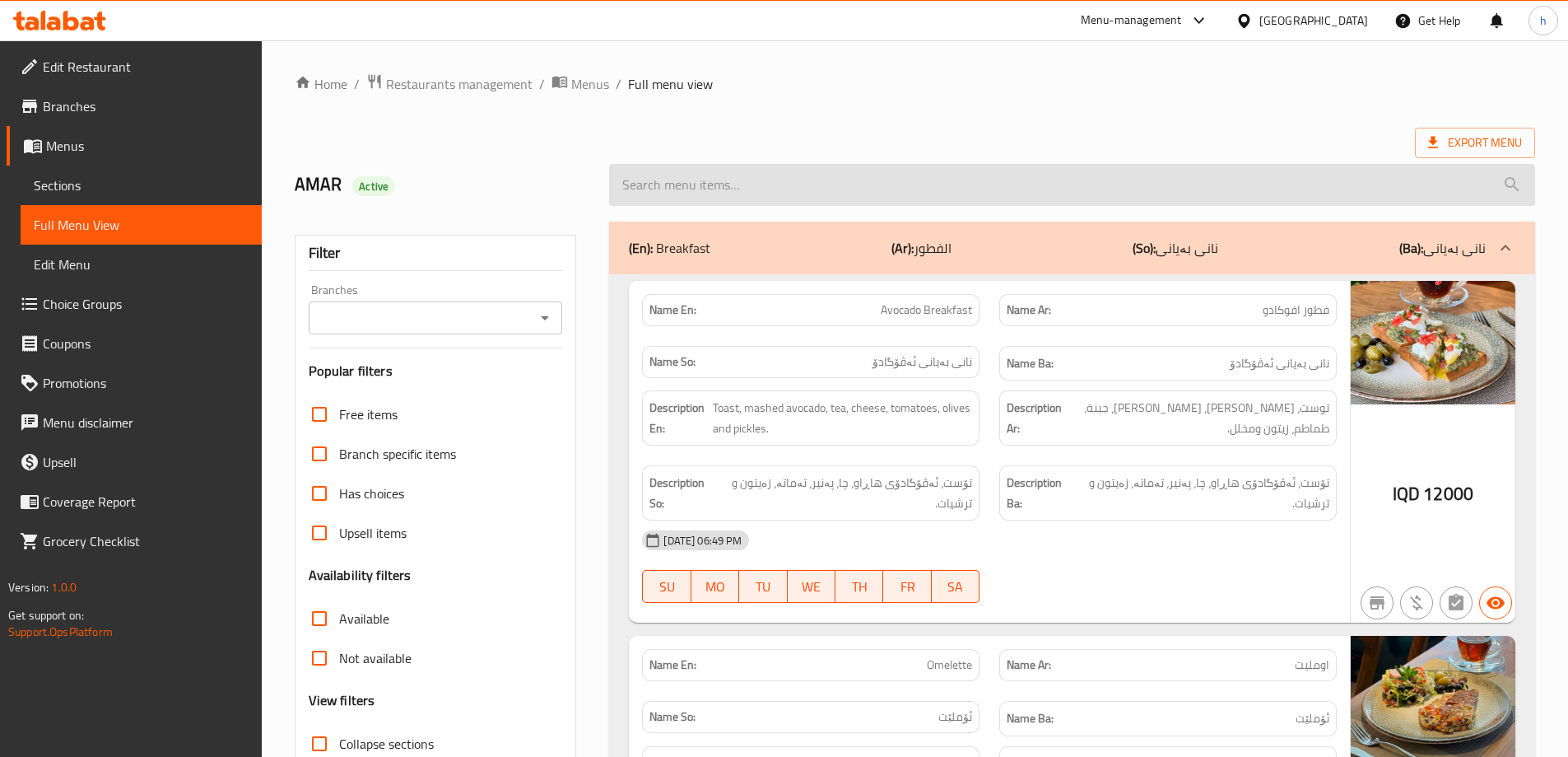
click at [626, 184] on input "search" at bounding box center [1071, 184] width 926 height 42
paste input "chocolate ice cream"
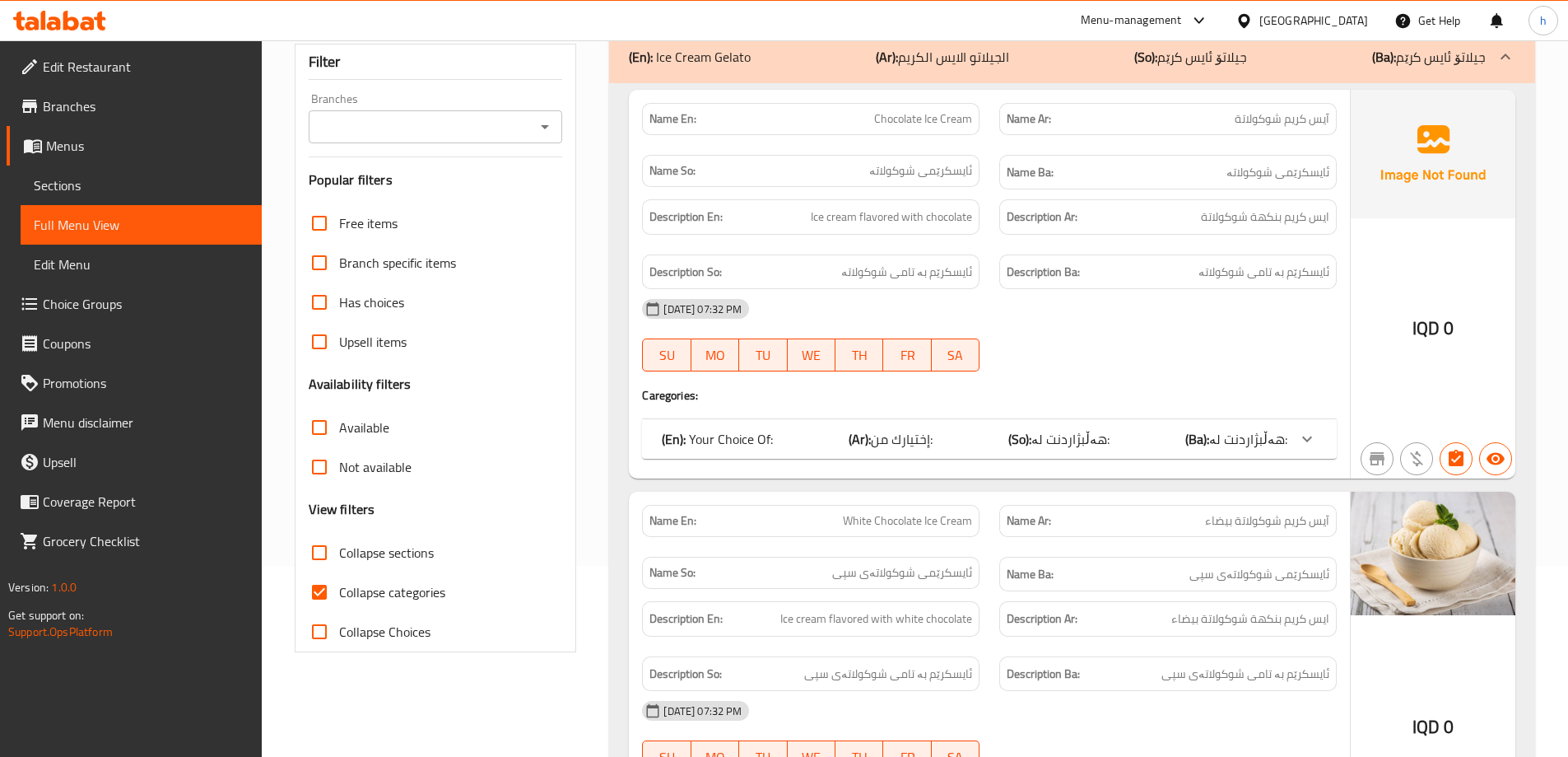
scroll to position [105, 0]
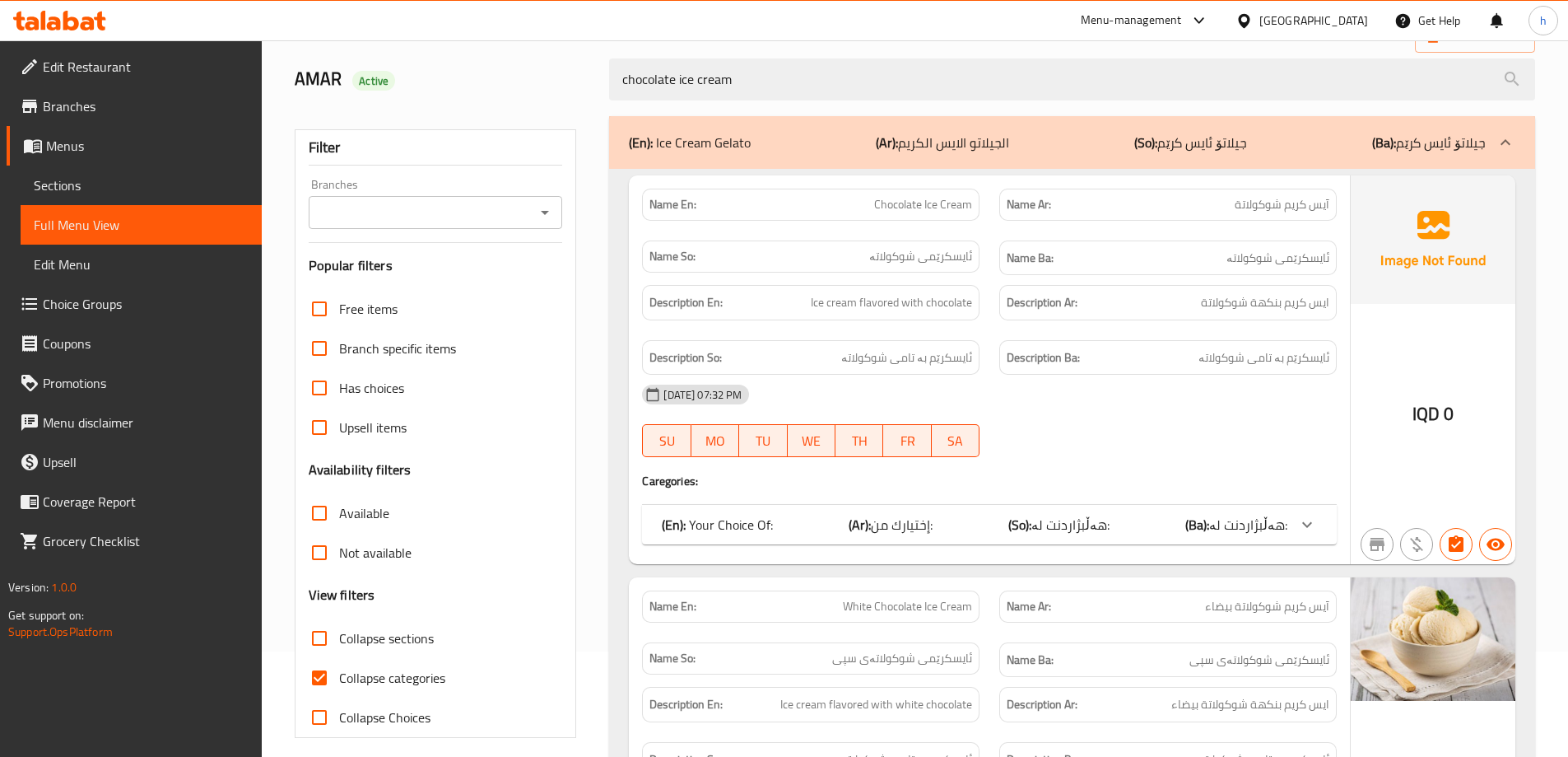
type input "chocolate ice cream"
click at [1461, 226] on img at bounding box center [1433, 239] width 164 height 129
click at [47, 184] on span "Sections" at bounding box center [141, 185] width 214 height 20
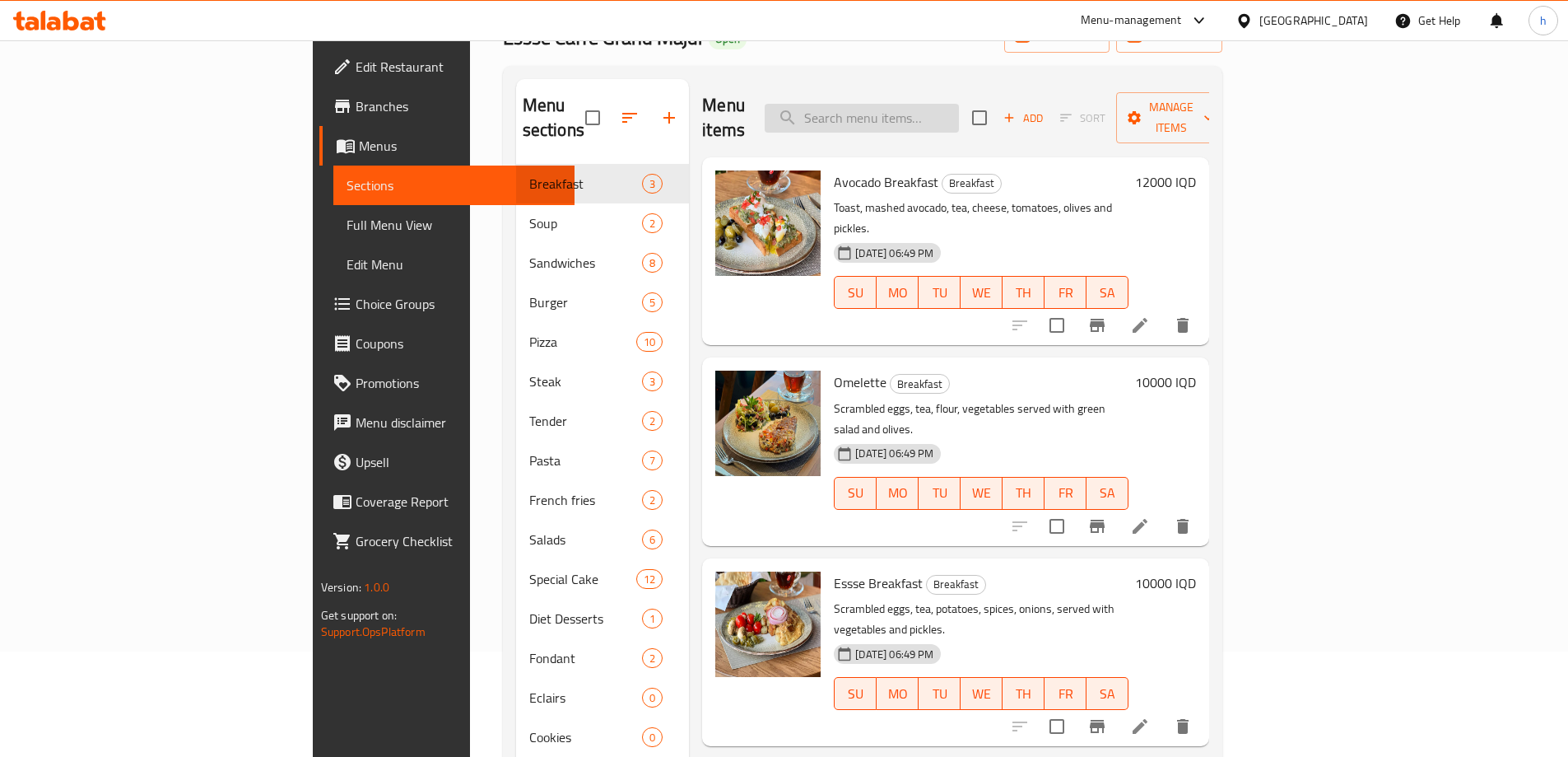
click at [934, 112] on input "search" at bounding box center [862, 119] width 194 height 29
paste input "chocolate ice cream"
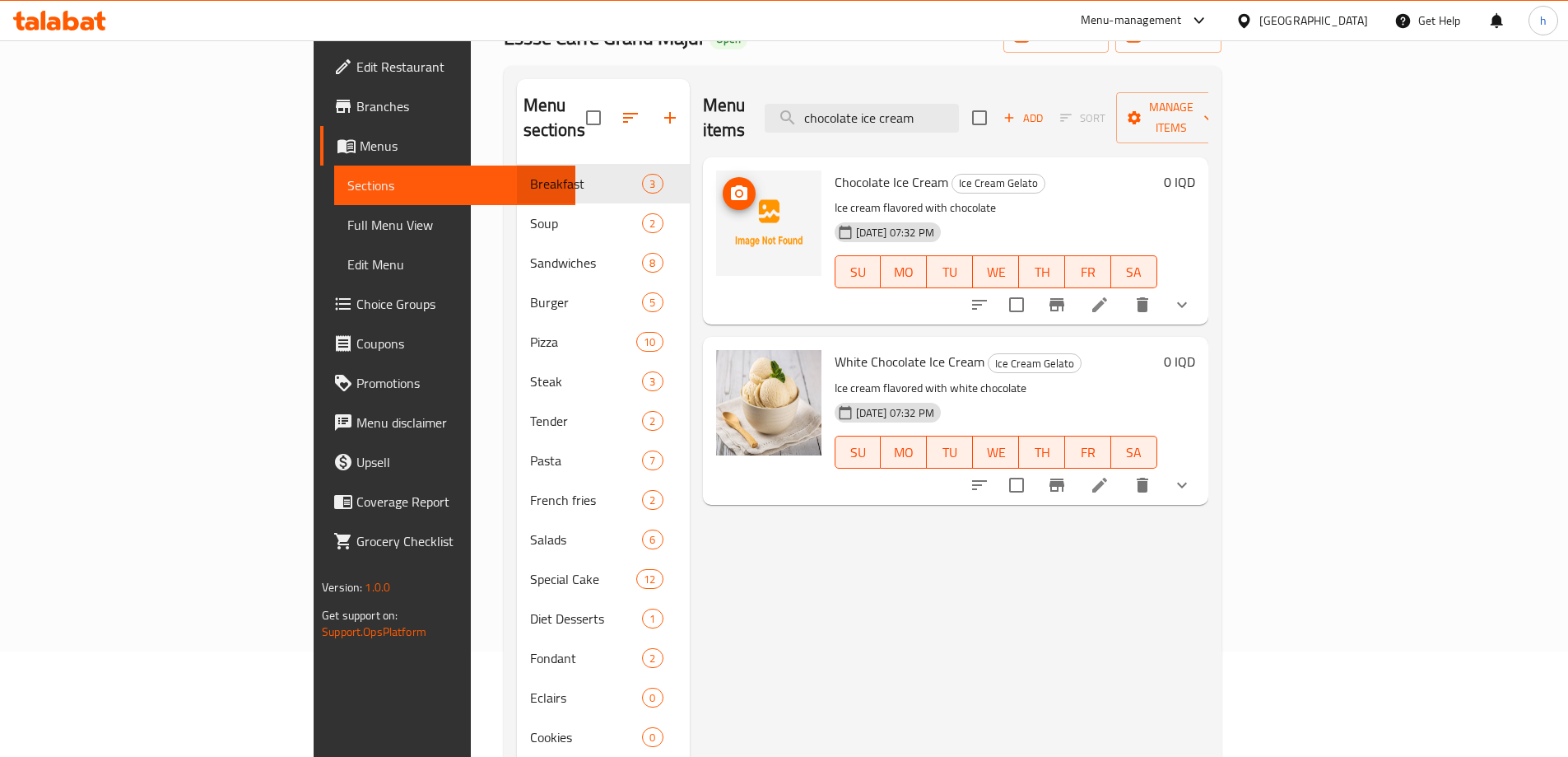
type input "chocolate ice cream"
click at [731, 185] on icon "upload picture" at bounding box center [739, 193] width 16 height 15
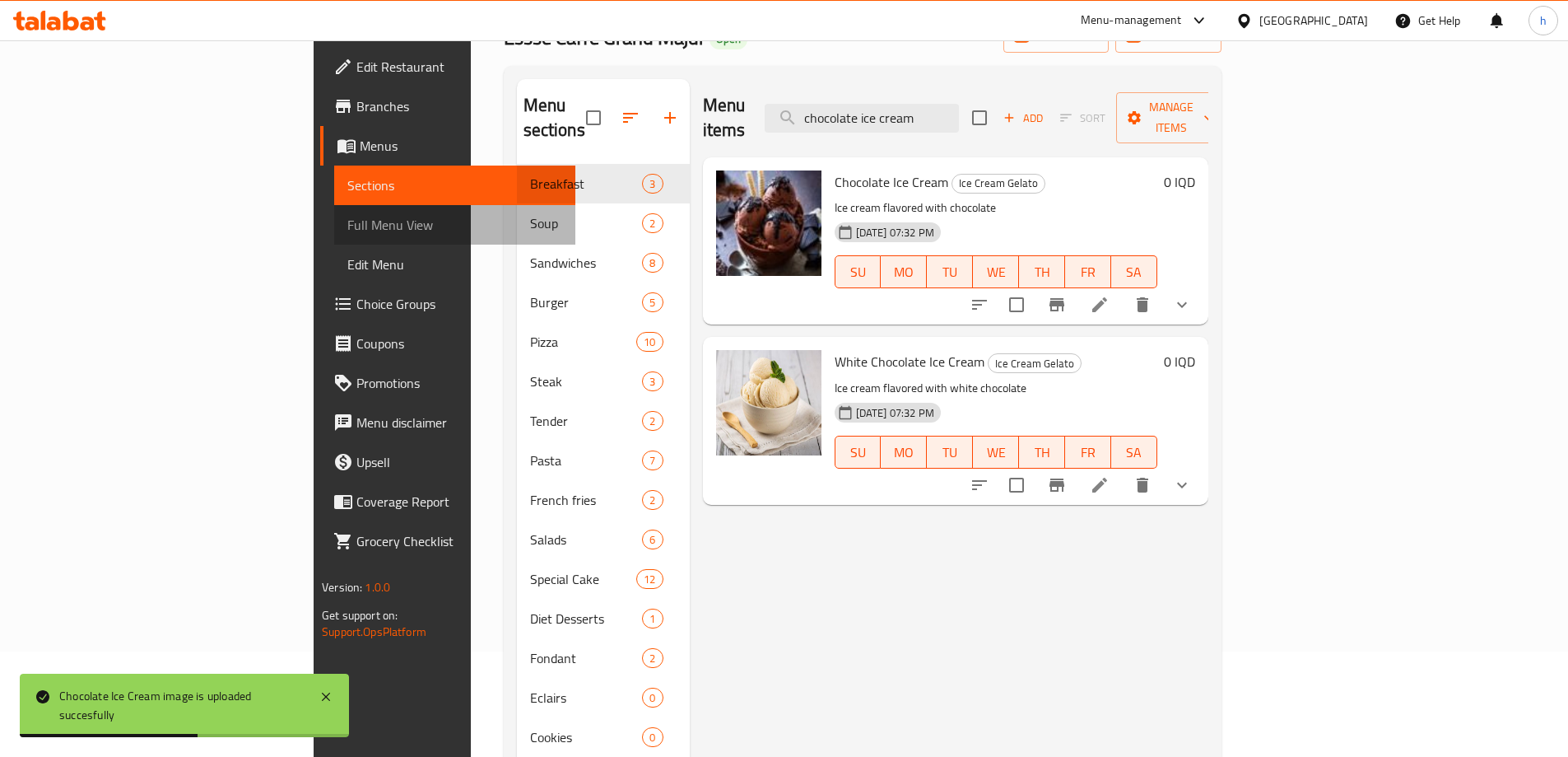
click at [334, 239] on link "Full Menu View" at bounding box center [455, 225] width 241 height 39
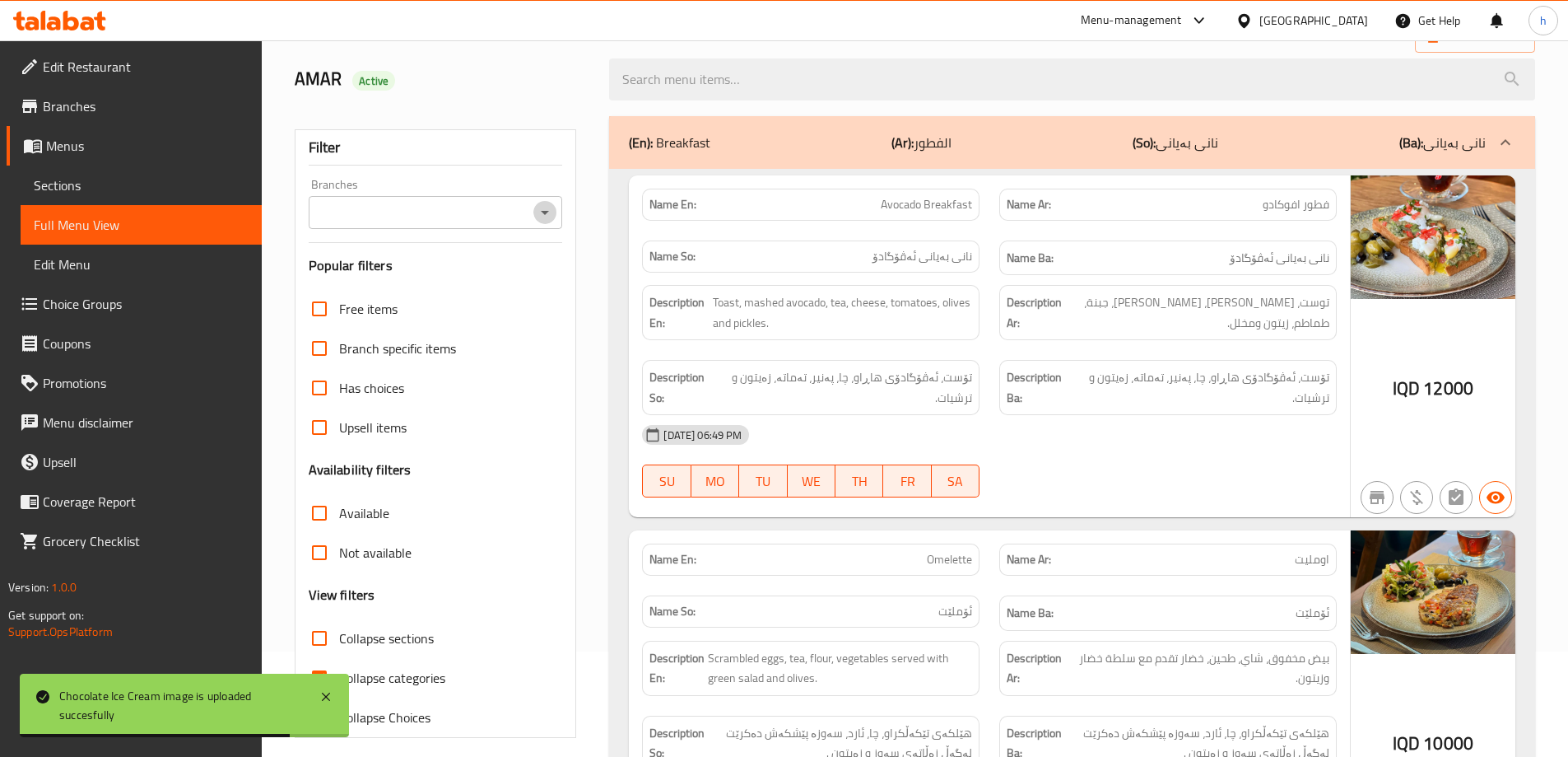
click at [544, 215] on icon "Open" at bounding box center [545, 213] width 20 height 20
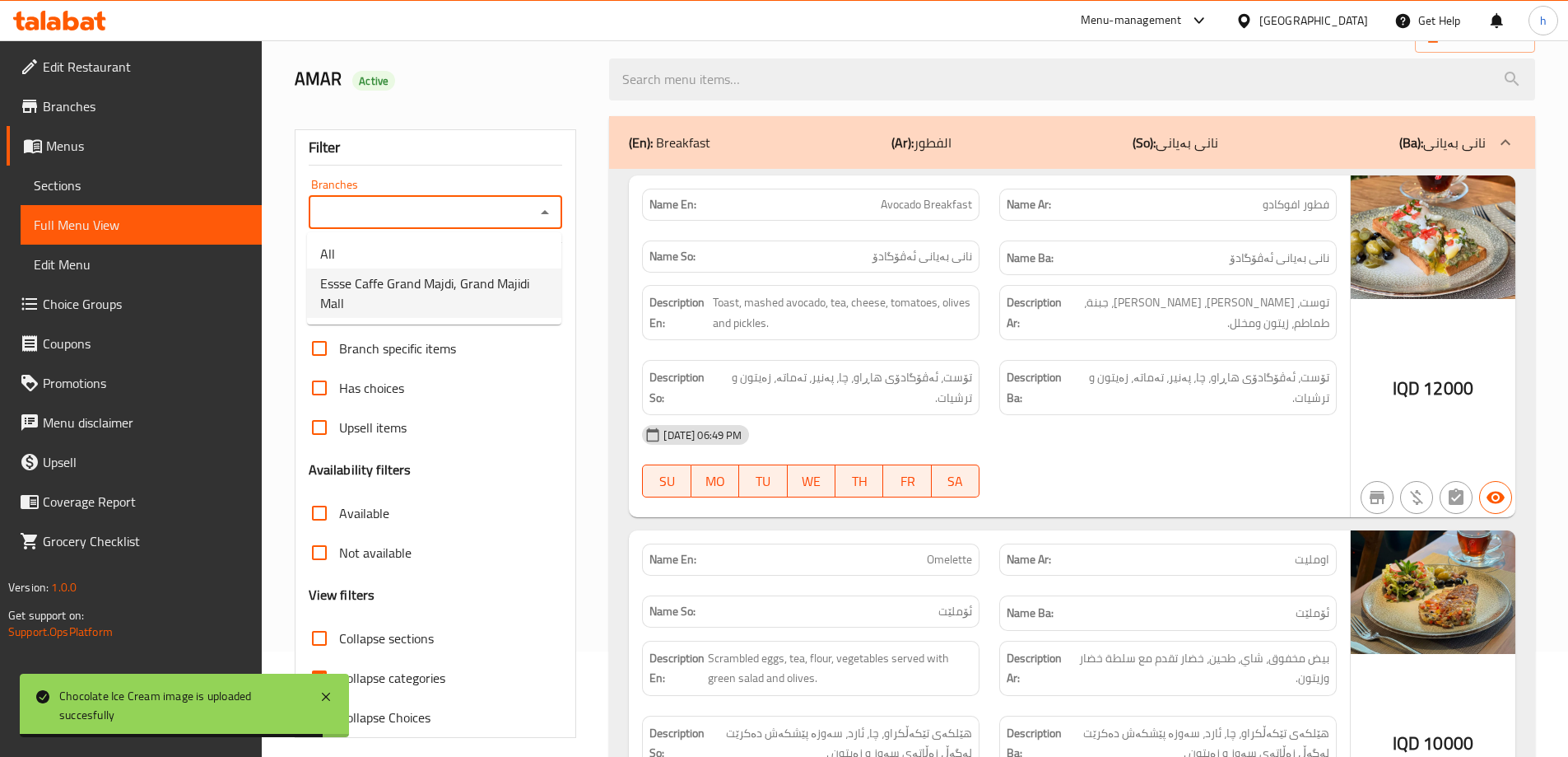
click at [430, 289] on span "Essse Caffe Grand Majdi, Grand Majidi Mall" at bounding box center [434, 292] width 228 height 39
type input "Essse Caffe Grand Majdi, Grand Majidi Mall"
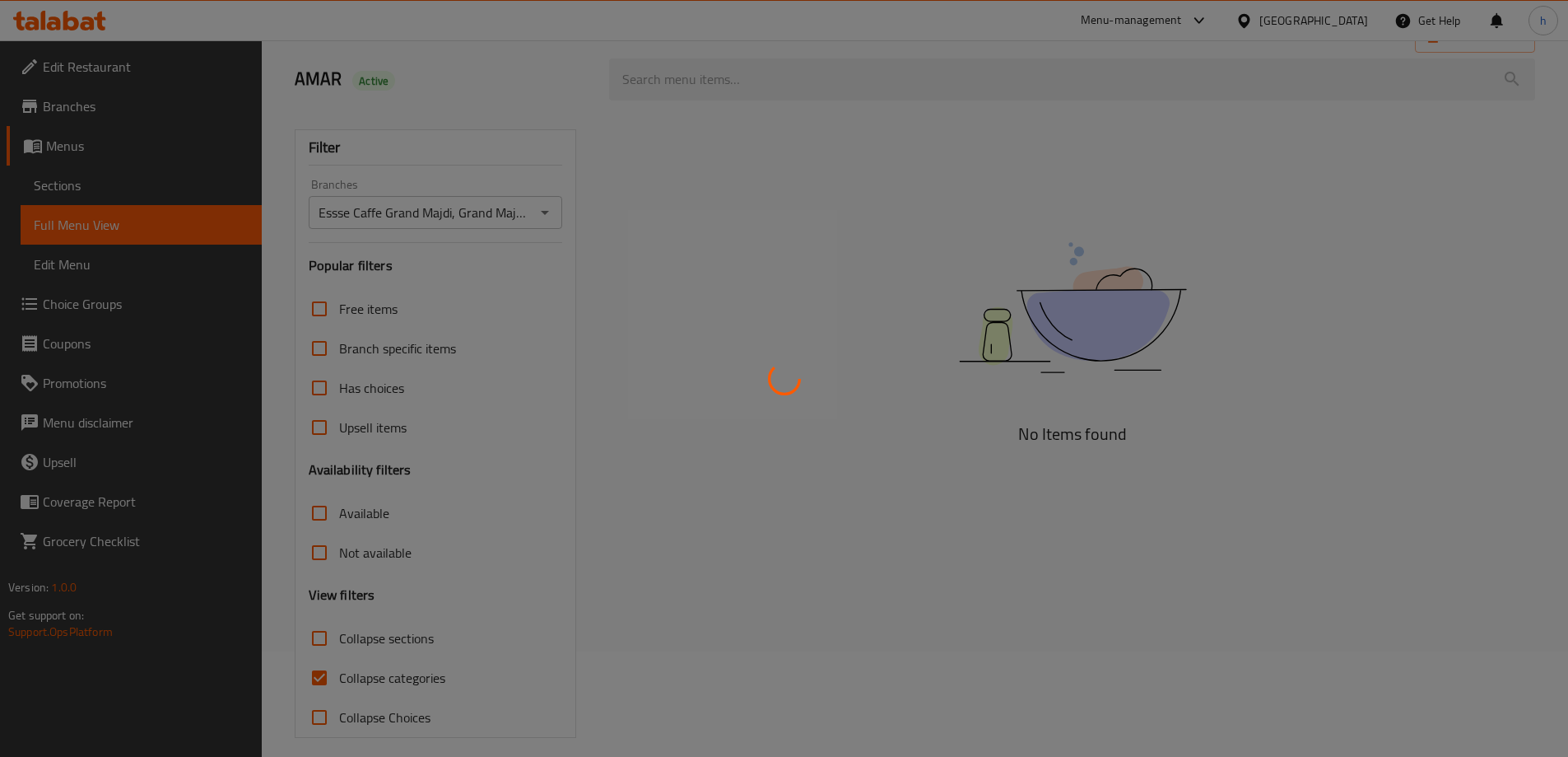
click at [318, 676] on div at bounding box center [784, 378] width 1568 height 757
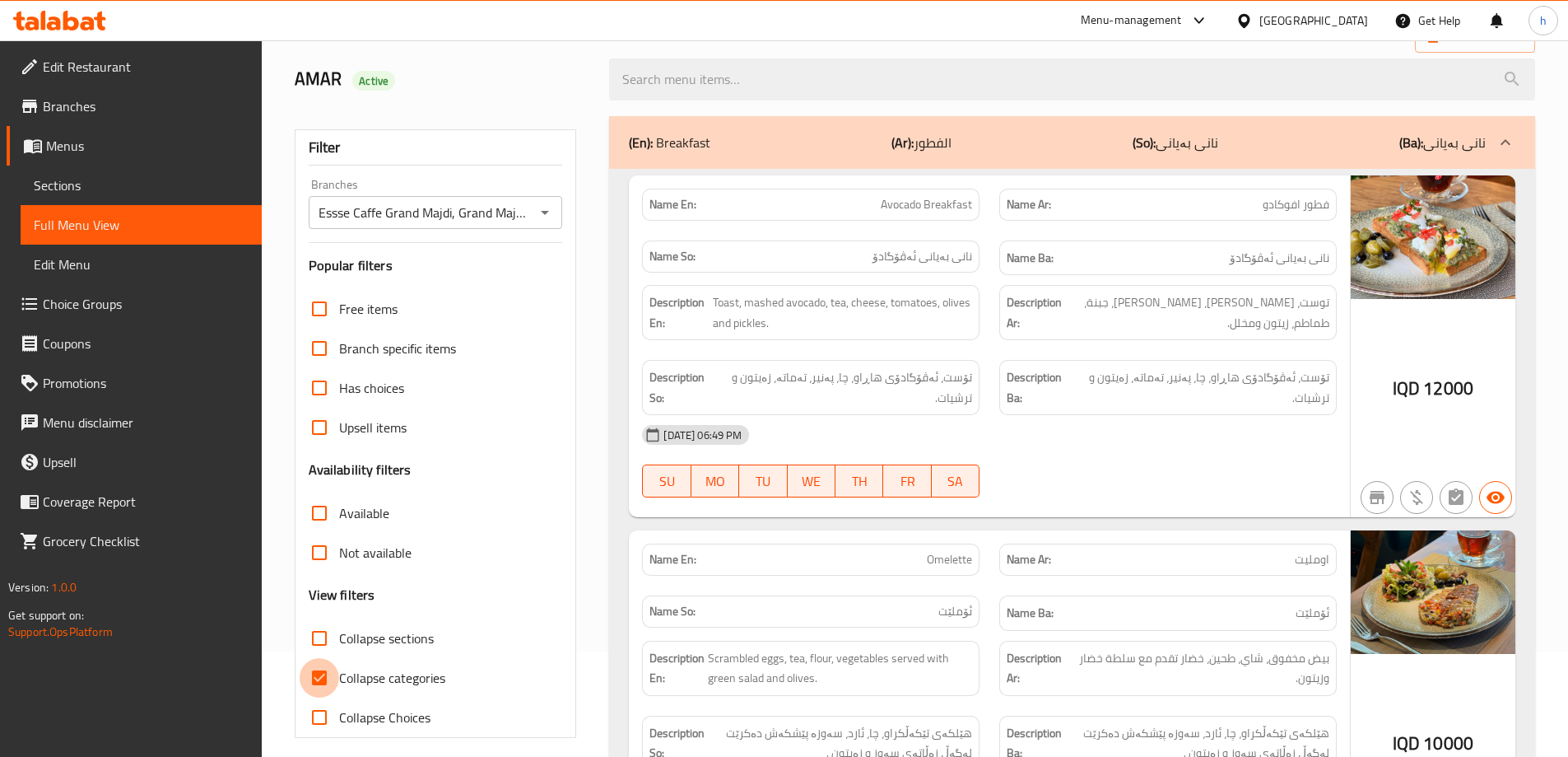
click at [320, 677] on input "Collapse categories" at bounding box center [319, 678] width 39 height 39
checkbox input "false"
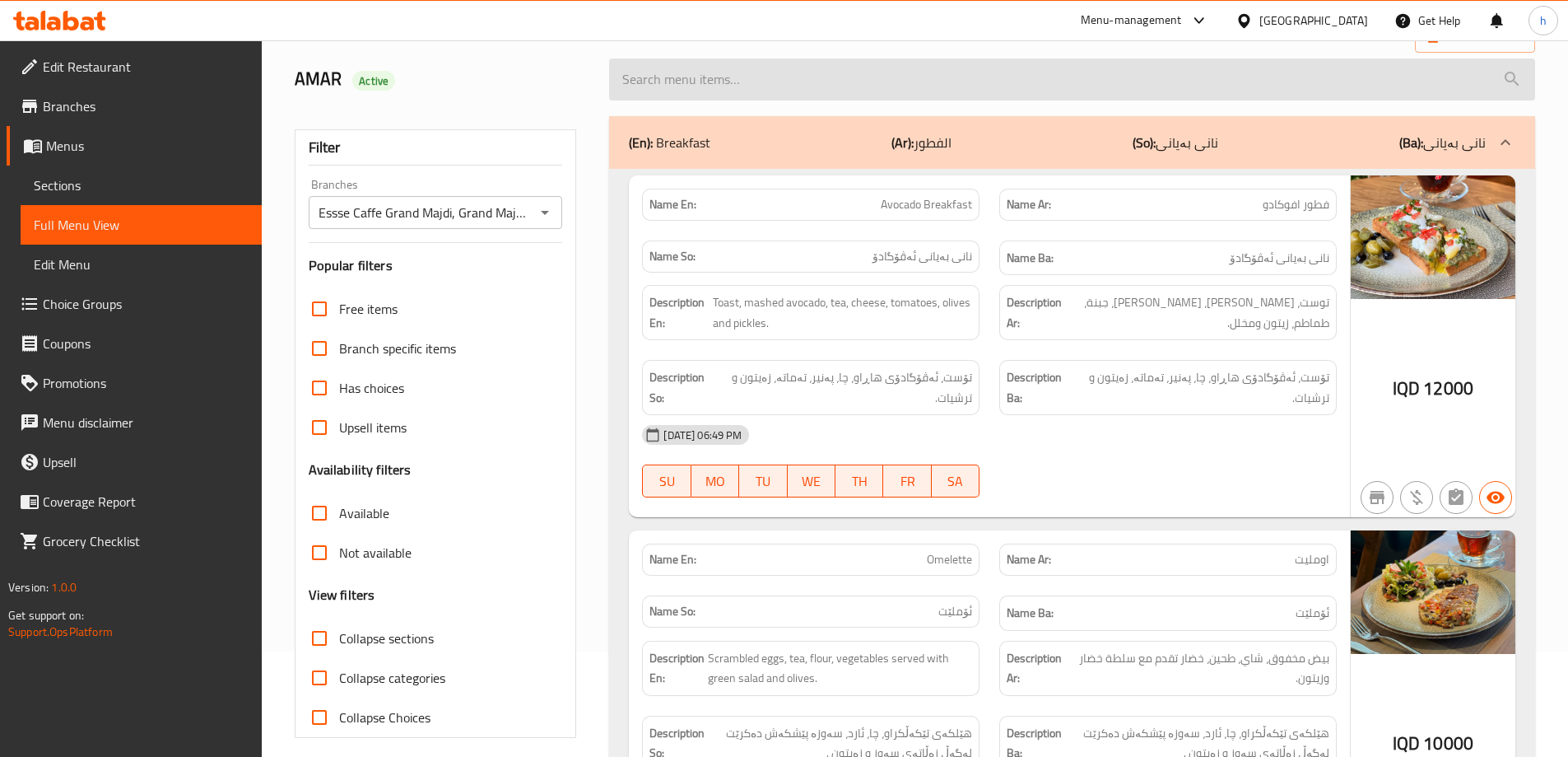
click at [693, 69] on input "search" at bounding box center [1071, 79] width 926 height 42
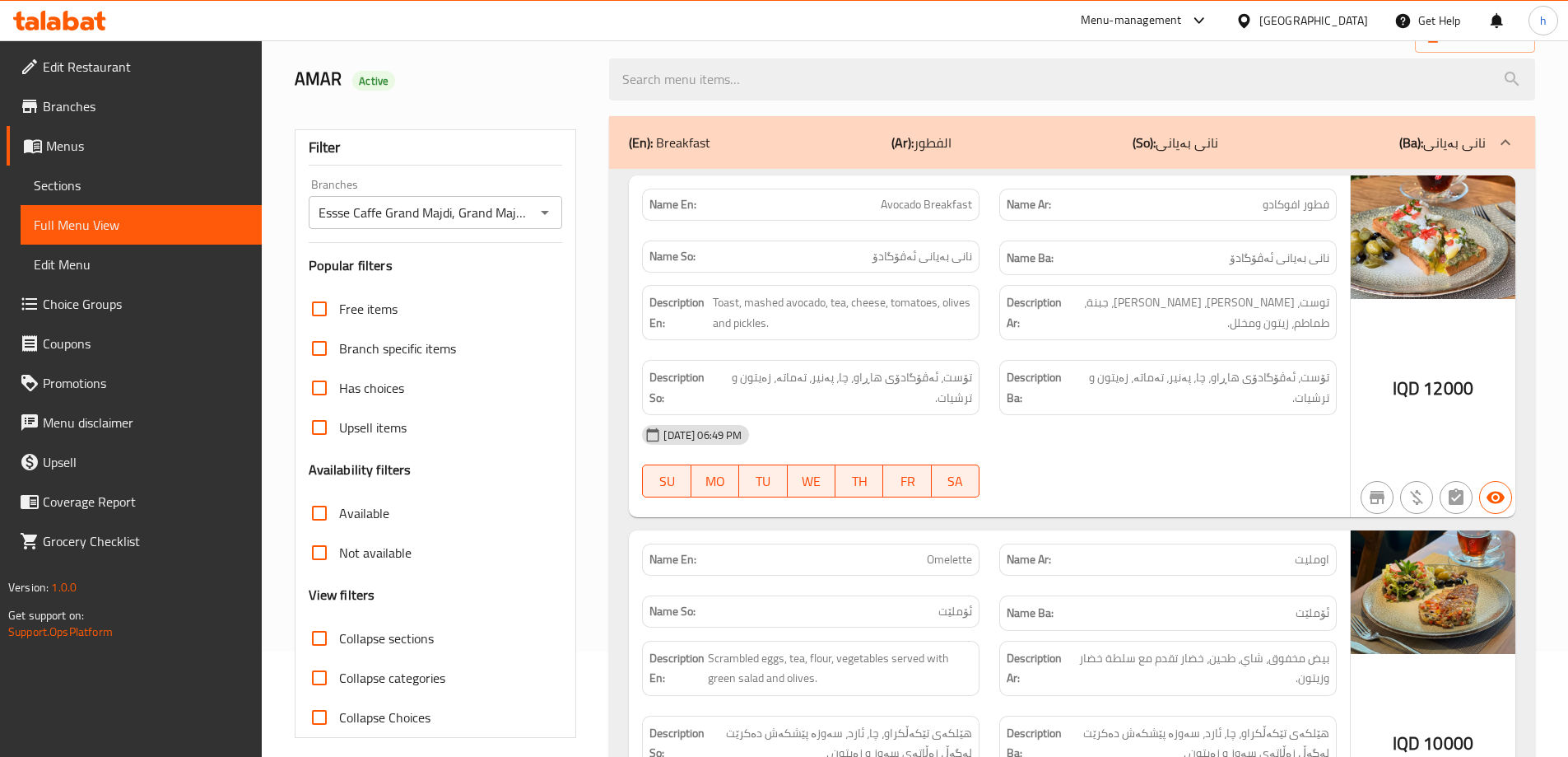
paste input "chocolate ice cream"
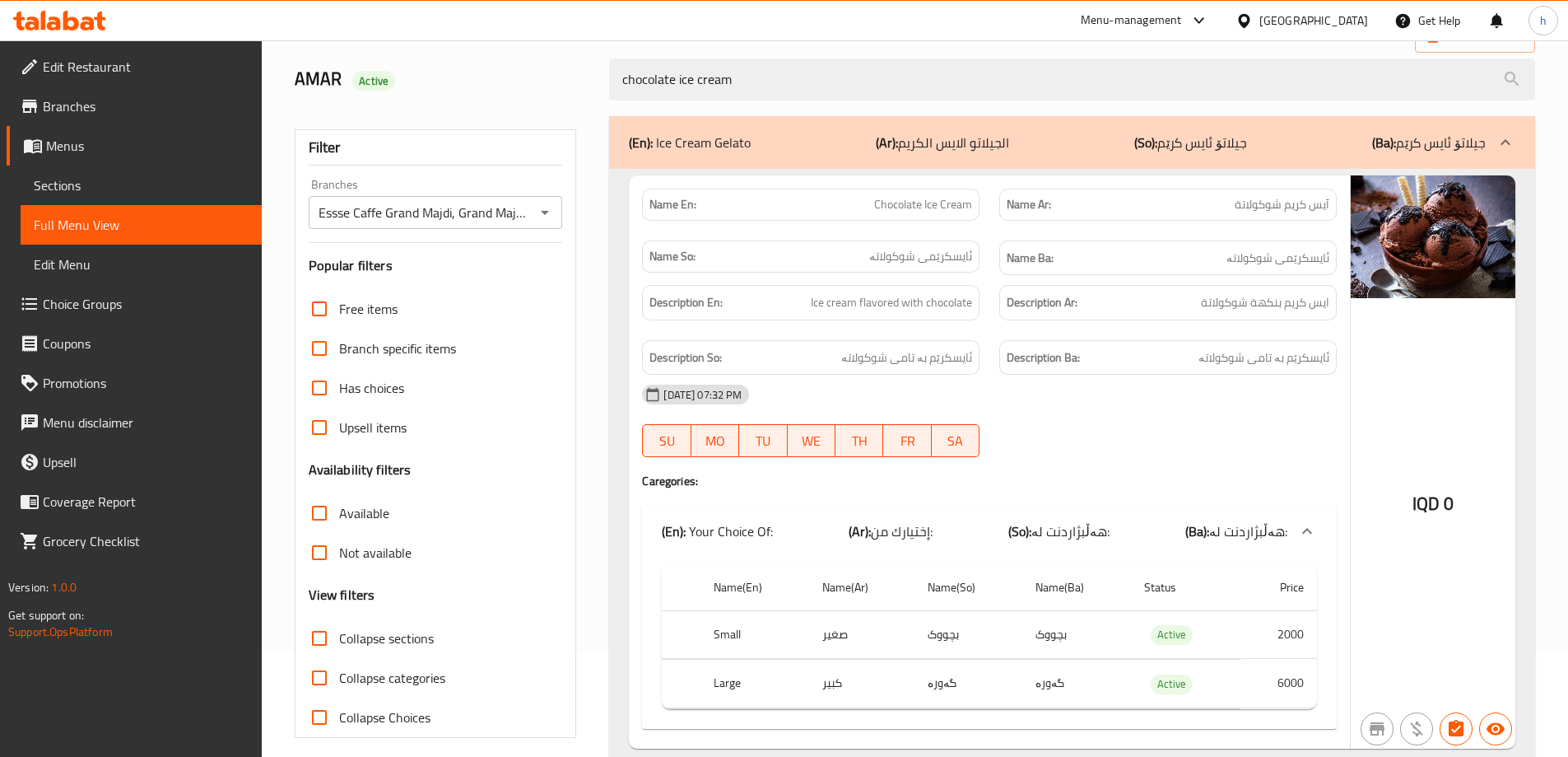
type input "chocolate ice cream"
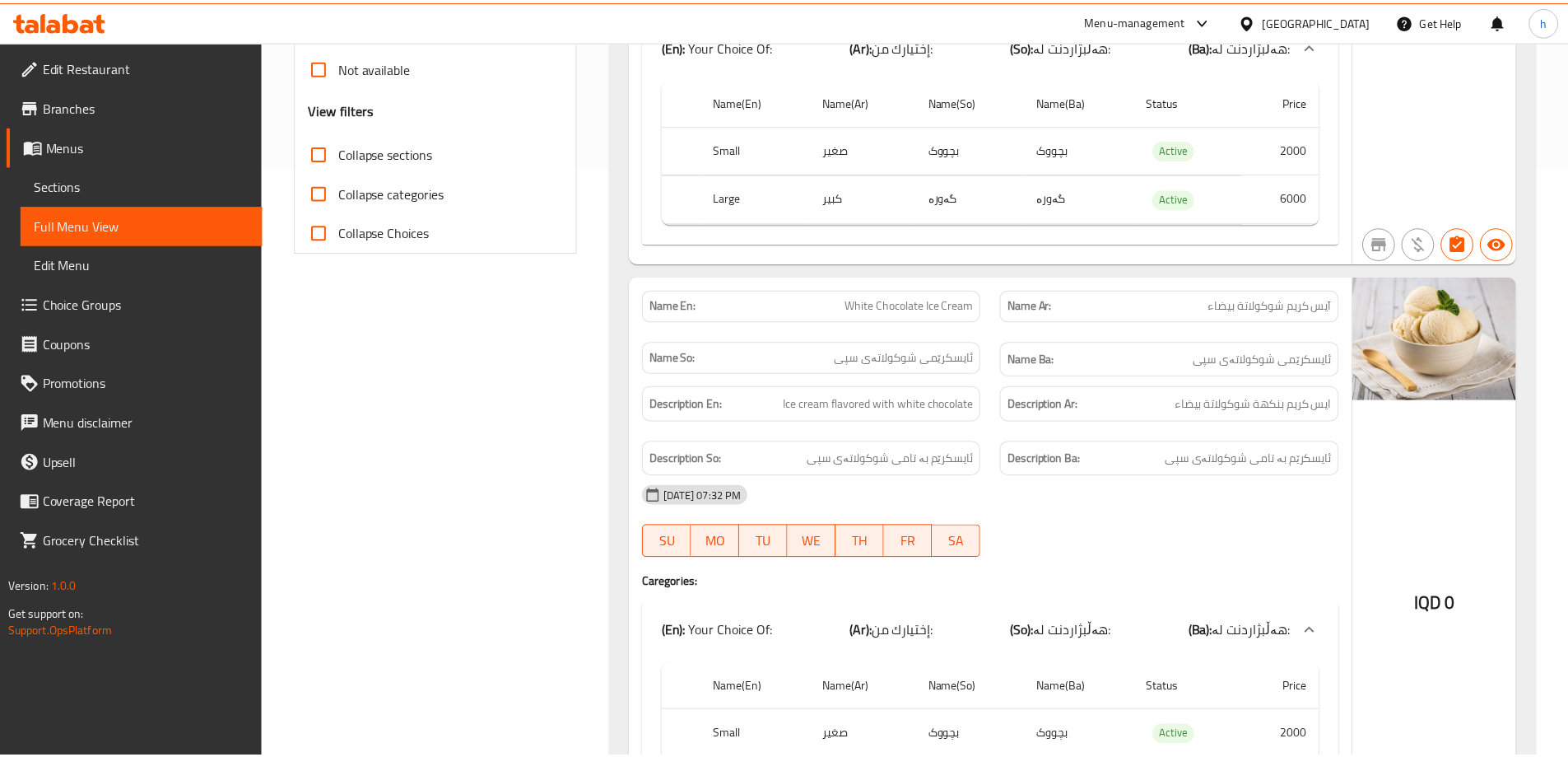
scroll to position [749, 0]
